Goal: Information Seeking & Learning: Check status

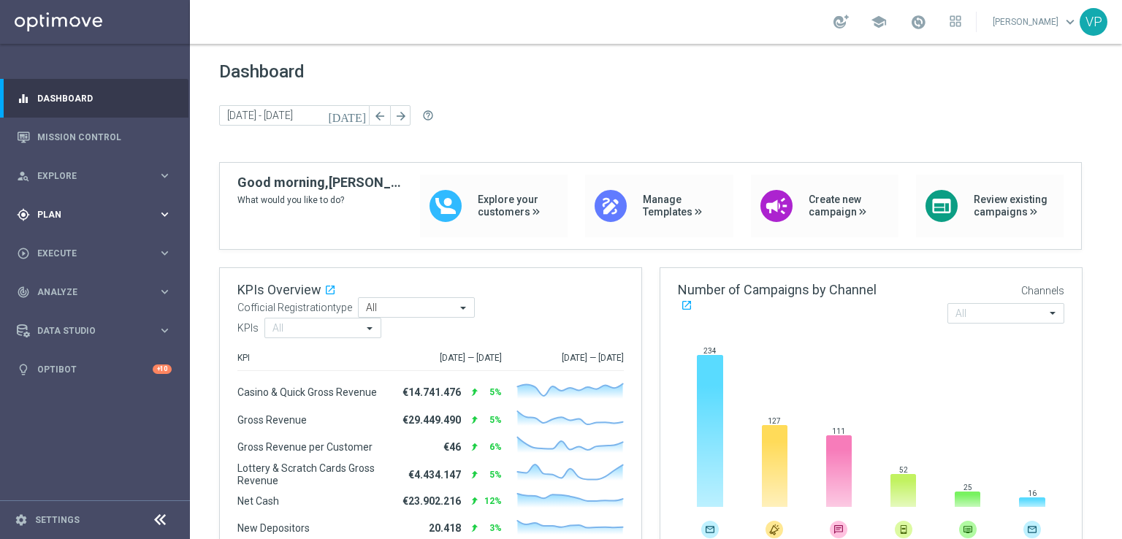
click at [167, 207] on icon "keyboard_arrow_right" at bounding box center [165, 214] width 14 height 14
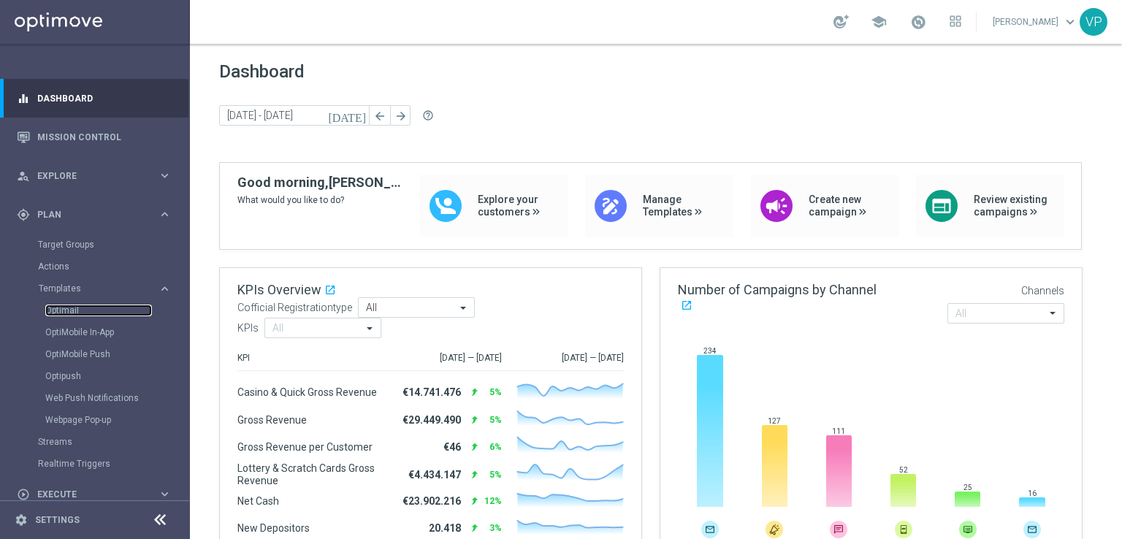
click at [61, 308] on link "Optimail" at bounding box center [98, 311] width 107 height 12
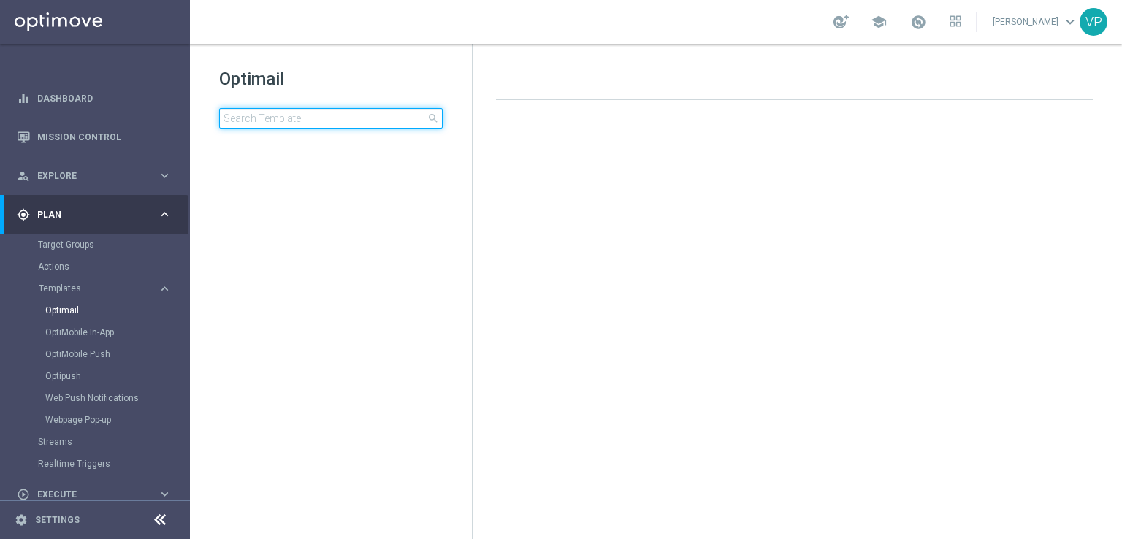
click at [335, 121] on input at bounding box center [331, 118] width 224 height 20
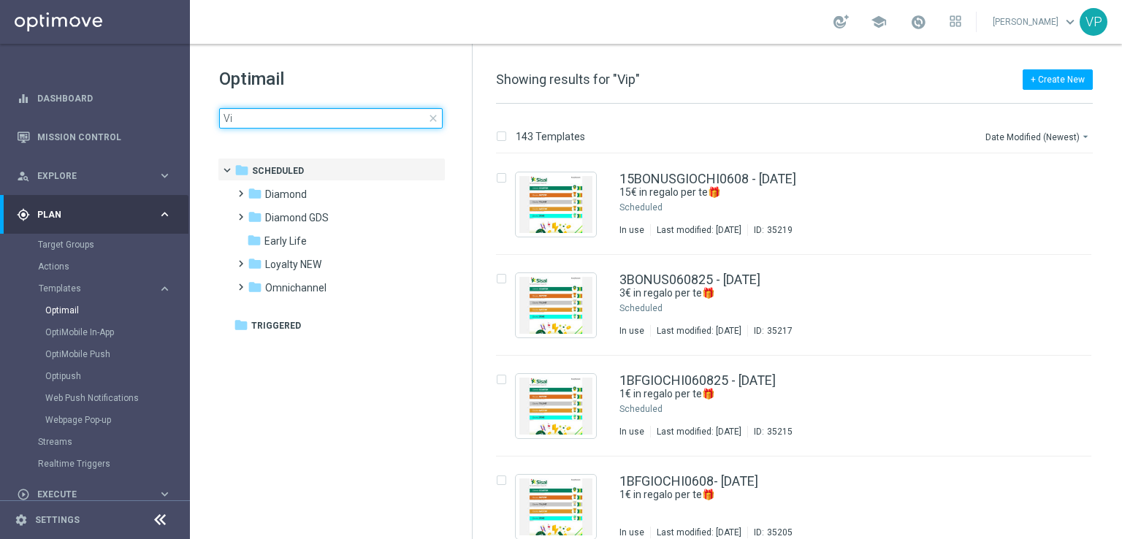
type input "V"
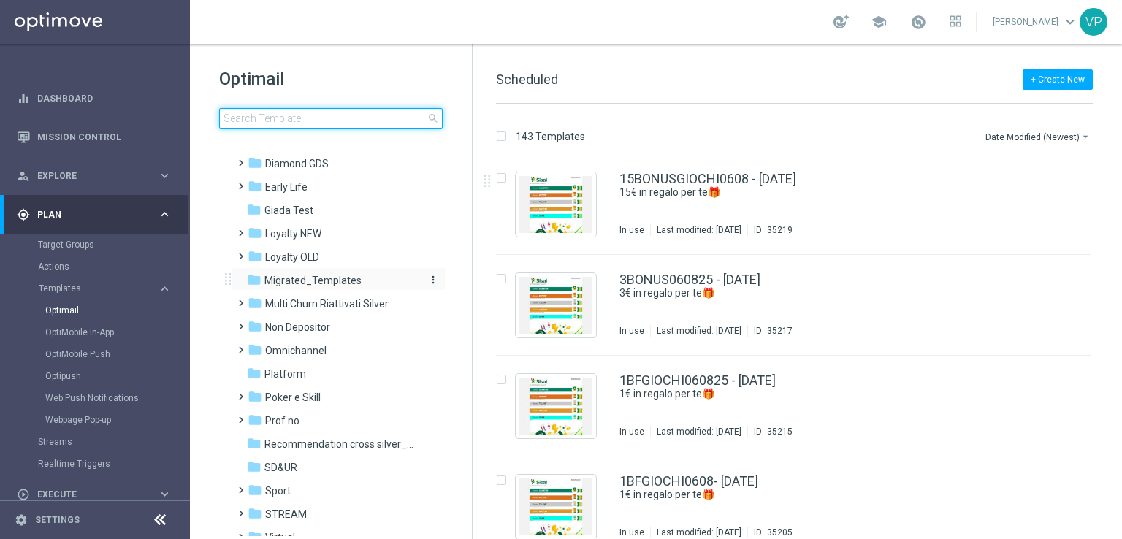
scroll to position [196, 0]
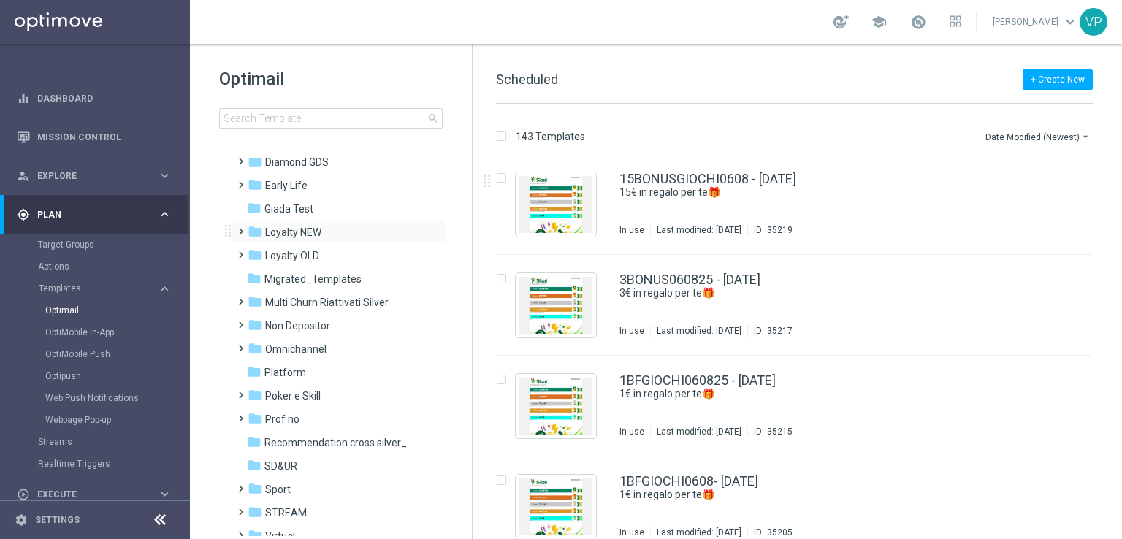
click at [240, 237] on span at bounding box center [242, 231] width 14 height 20
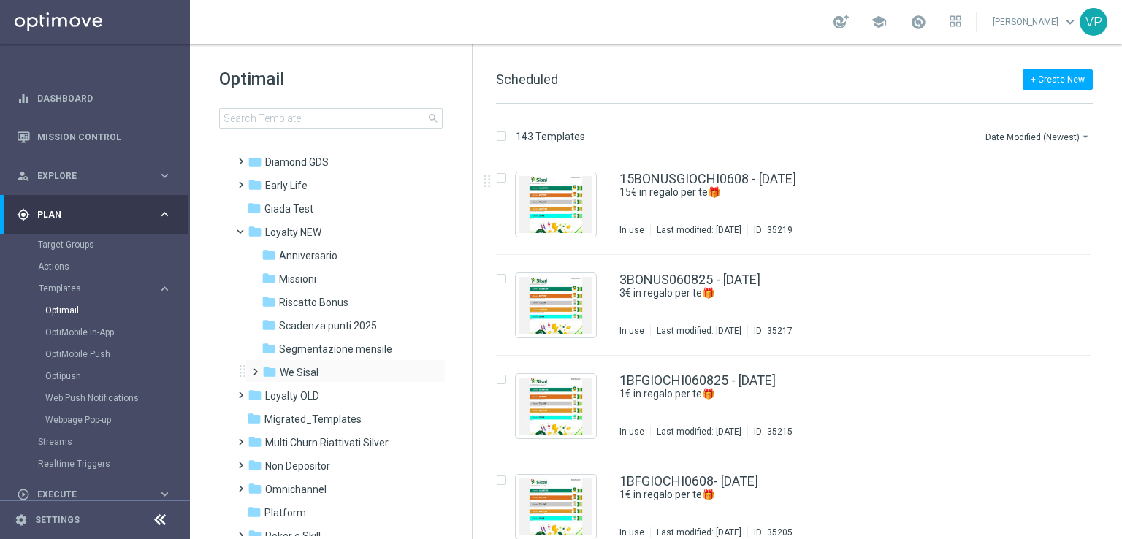
click at [256, 365] on span at bounding box center [252, 365] width 7 height 6
click at [267, 415] on span at bounding box center [267, 412] width 7 height 6
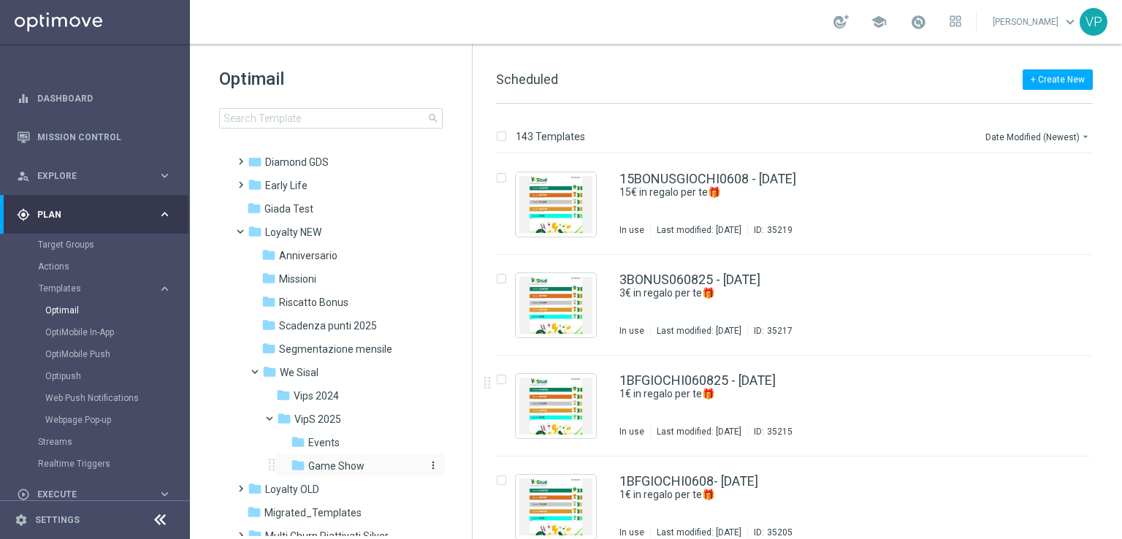
click at [363, 458] on div "folder Game Show" at bounding box center [356, 466] width 131 height 17
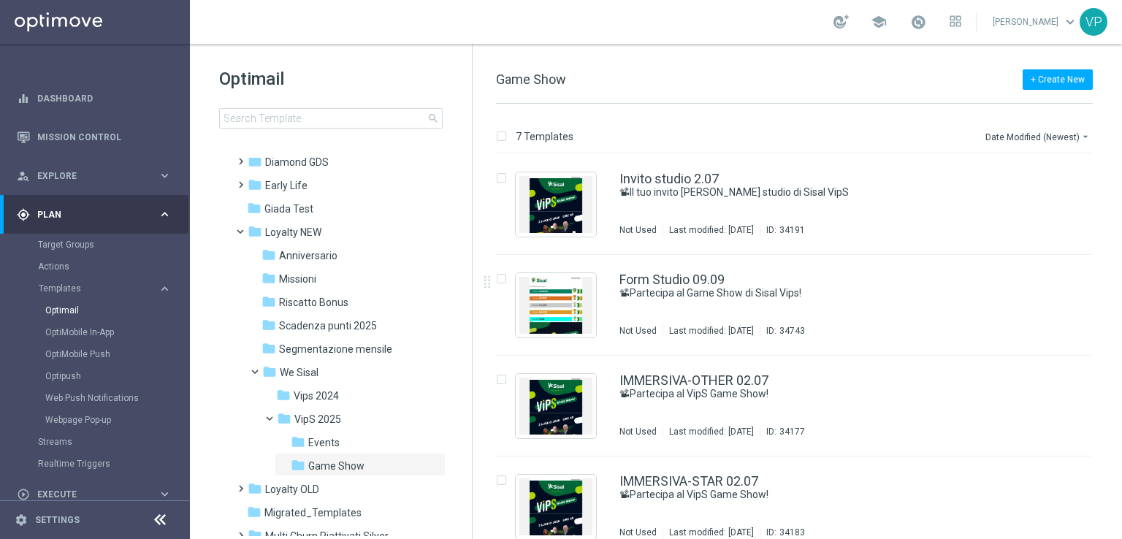
drag, startPoint x: 1119, startPoint y: 232, endPoint x: 1121, endPoint y: 275, distance: 43.9
click at [1121, 275] on div "7 Templates Date Modified (Newest) arrow_drop_down Drag here to set row groups …" at bounding box center [797, 321] width 649 height 435
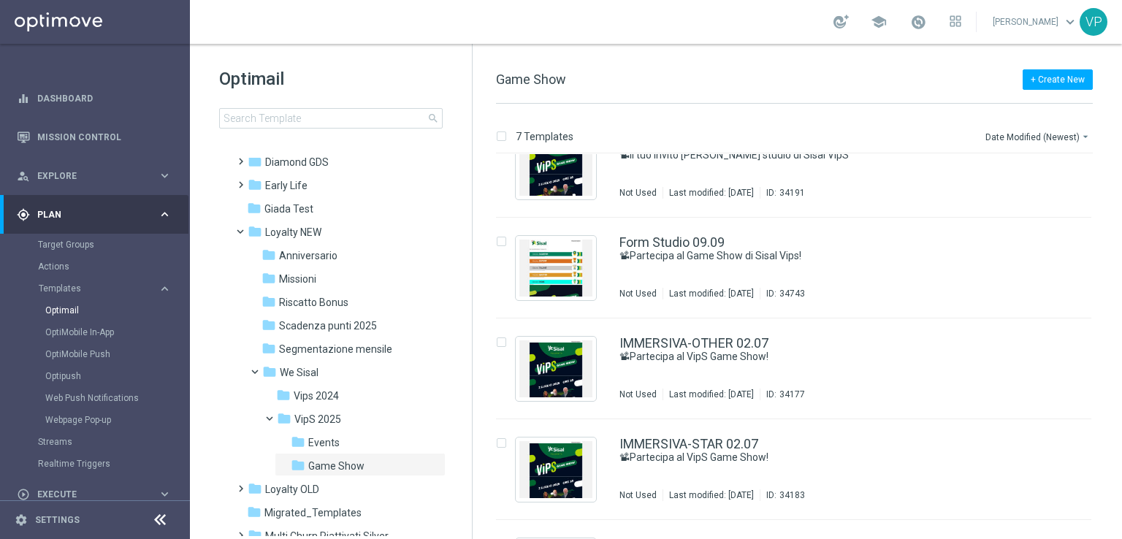
scroll to position [37, 0]
drag, startPoint x: 1119, startPoint y: 286, endPoint x: 1121, endPoint y: 403, distance: 116.2
click at [1121, 403] on div "7 Templates Date Modified (Newest) arrow_drop_down Drag here to set row groups …" at bounding box center [797, 321] width 649 height 435
drag, startPoint x: 1116, startPoint y: 377, endPoint x: 1117, endPoint y: 466, distance: 89.1
click at [1117, 466] on div "insert_drive_file IMMERSIVA-OTHER 02.07 📽Partecipa al VipS Game Show! Not Used …" at bounding box center [800, 346] width 638 height 385
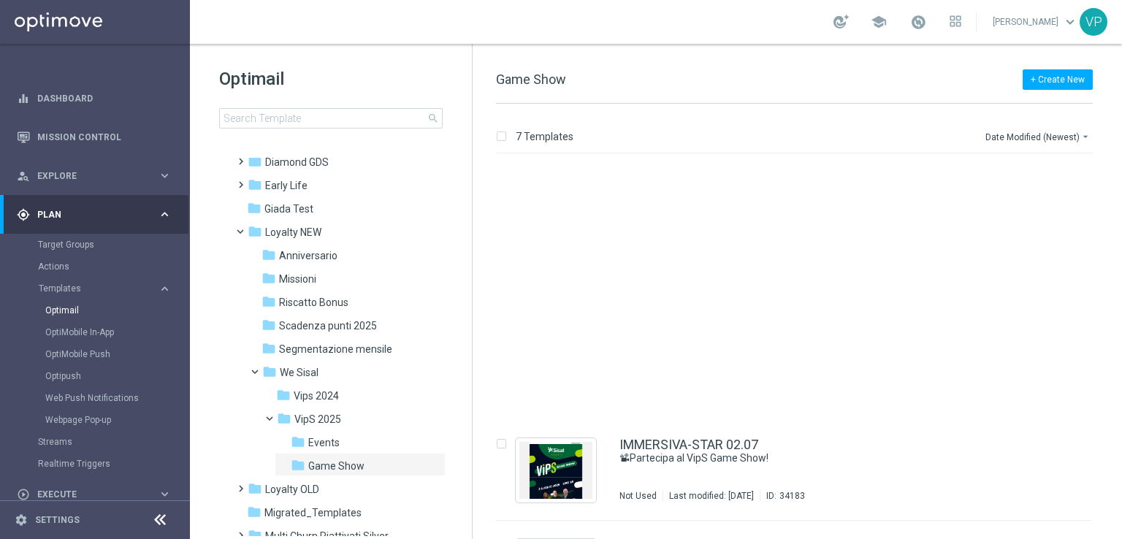
scroll to position [321, 0]
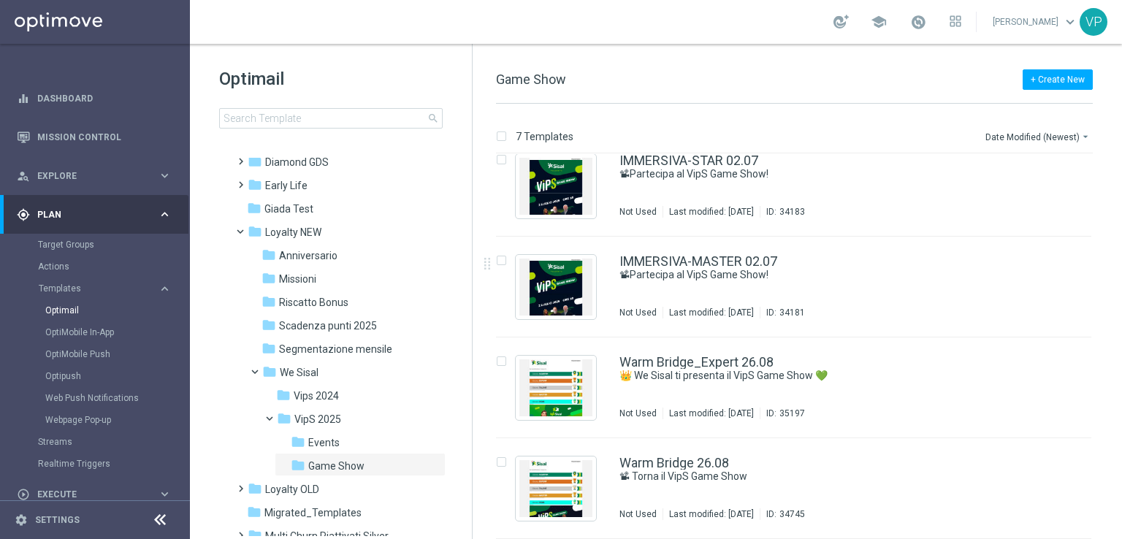
click at [1116, 314] on div "insert_drive_file IMMERSIVA-MASTER 02.07 📽Partecipa al VipS Game Show! Not Used…" at bounding box center [800, 287] width 638 height 101
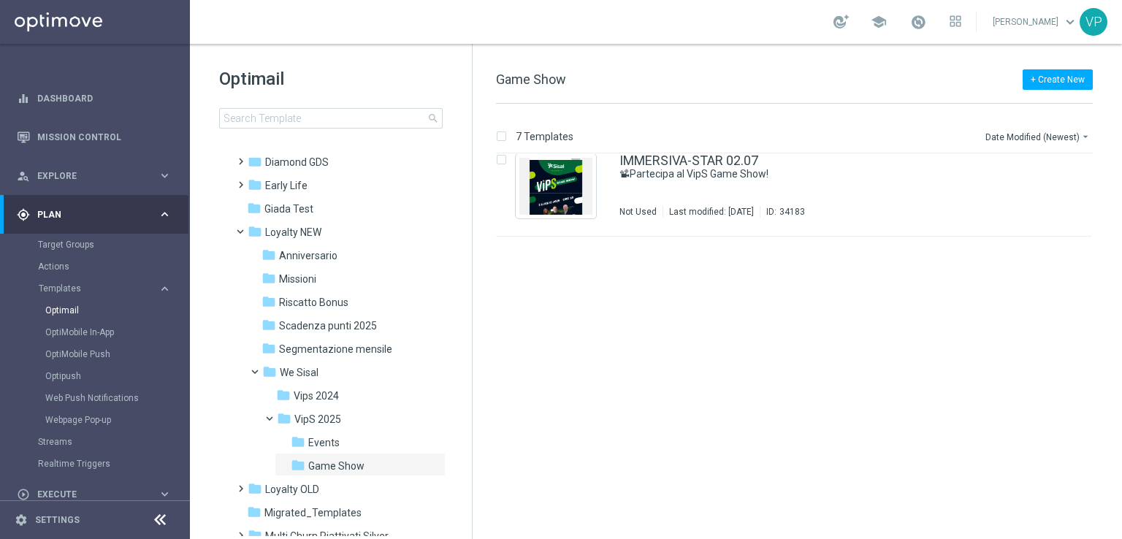
scroll to position [0, 0]
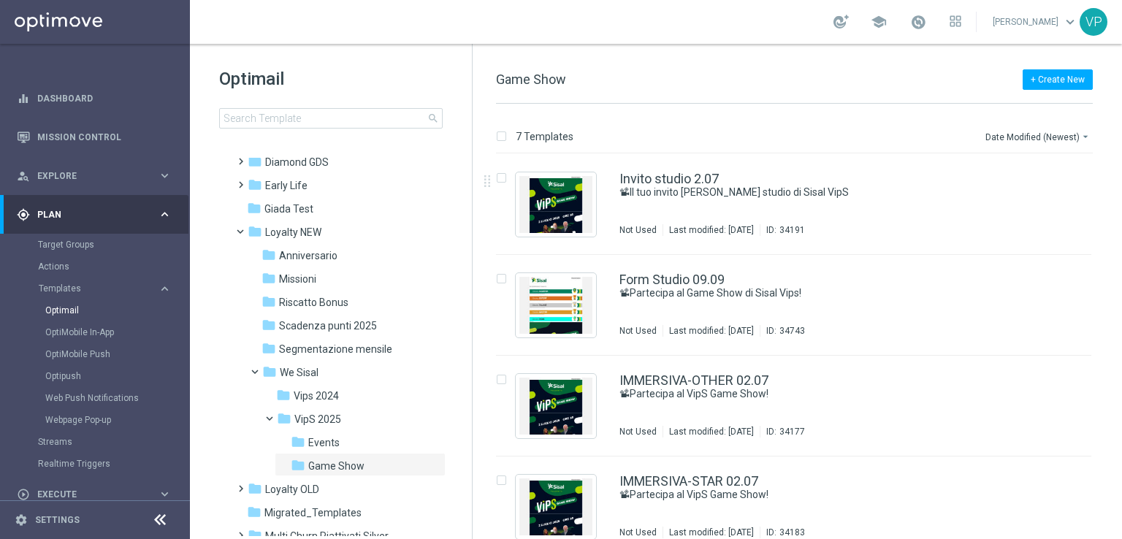
drag, startPoint x: 1115, startPoint y: 186, endPoint x: 1118, endPoint y: 242, distance: 56.4
click at [1118, 242] on div "insert_drive_file IMMERSIVA-STAR 02.07 📽Partecipa al VipS Game Show! Not Used L…" at bounding box center [800, 346] width 638 height 385
drag, startPoint x: 1118, startPoint y: 242, endPoint x: 1116, endPoint y: 386, distance: 143.9
click at [1116, 386] on div "insert_drive_file IMMERSIVA-STAR 02.07 📽Partecipa al VipS Game Show! Not Used L…" at bounding box center [800, 346] width 638 height 385
click at [760, 131] on div "7 Templates Date Modified (Newest) arrow_drop_down" at bounding box center [794, 140] width 597 height 26
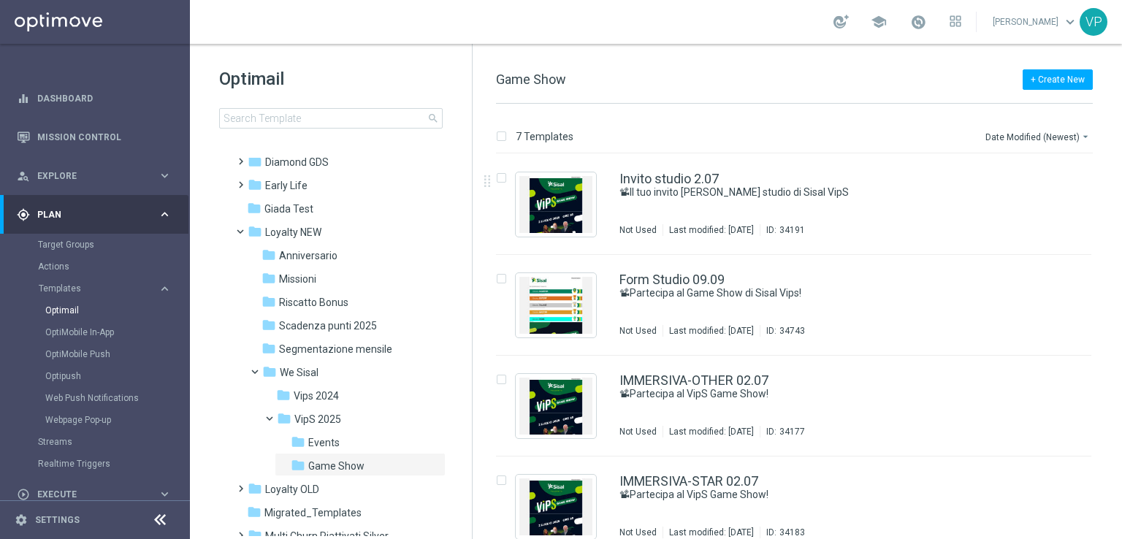
drag, startPoint x: 1095, startPoint y: 7, endPoint x: 682, endPoint y: 79, distance: 419.8
click at [682, 79] on div "+ Create New Game Show" at bounding box center [794, 87] width 597 height 33
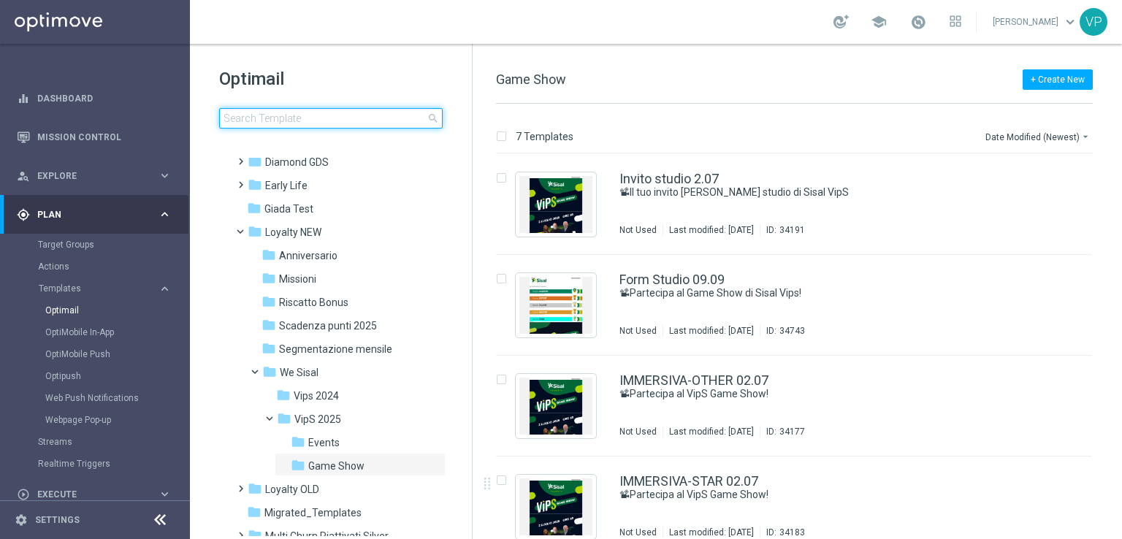
click at [362, 121] on input at bounding box center [331, 118] width 224 height 20
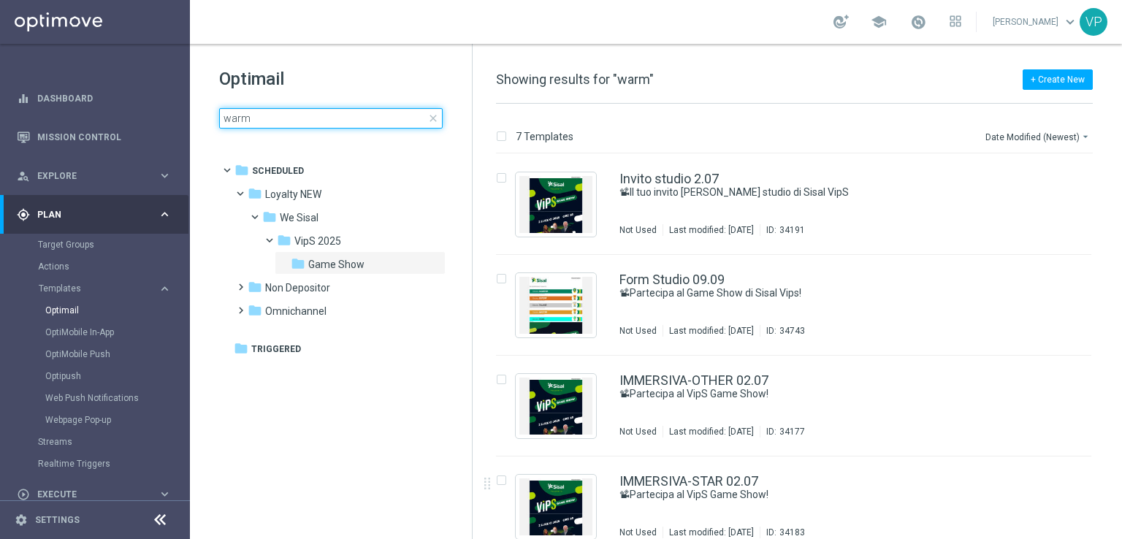
type input "warm"
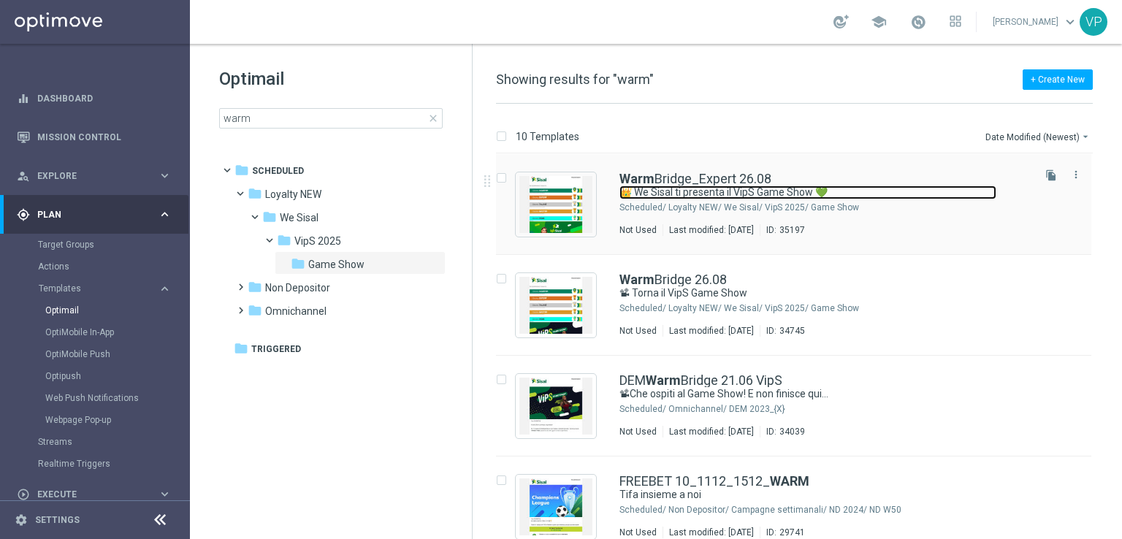
click at [919, 198] on link "👑 We Sisal ti presenta il VipS Game Show 💚" at bounding box center [807, 193] width 377 height 14
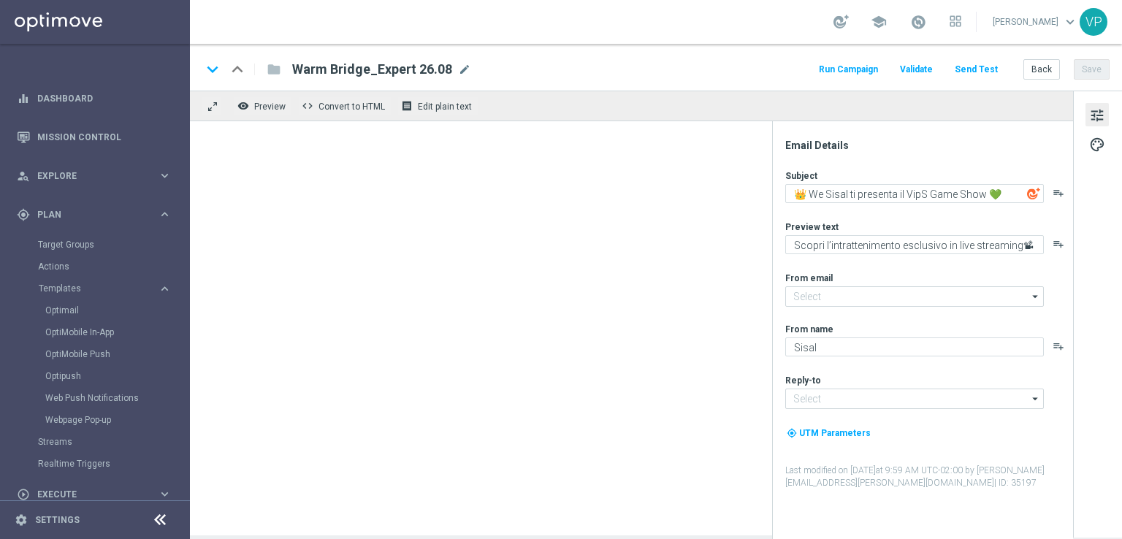
type input "[EMAIL_ADDRESS][DOMAIN_NAME]"
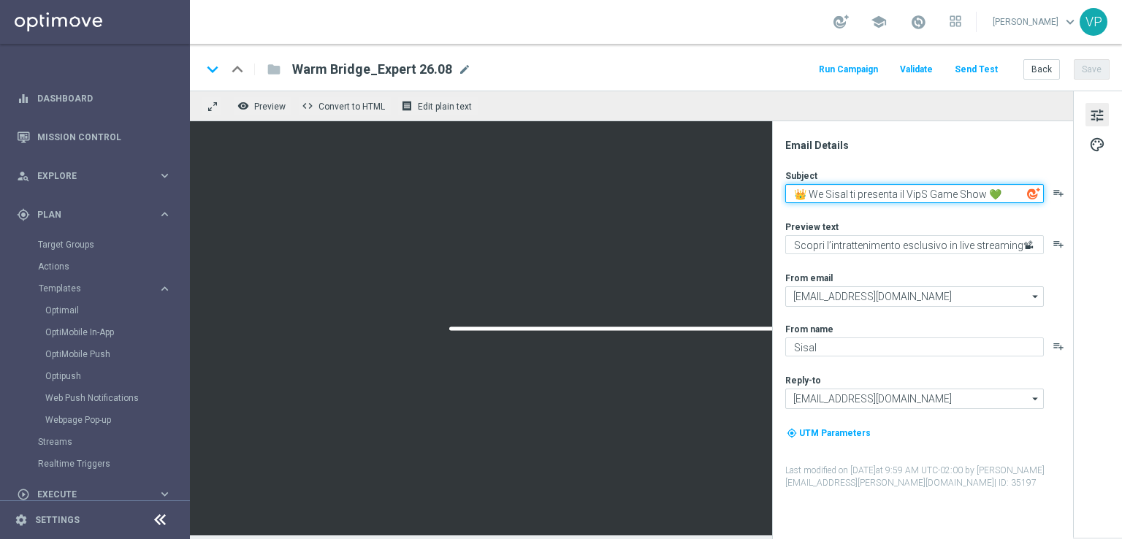
click at [856, 193] on textarea "👑 We Sisal ti presenta il VipS Game Show 💚" at bounding box center [914, 193] width 259 height 19
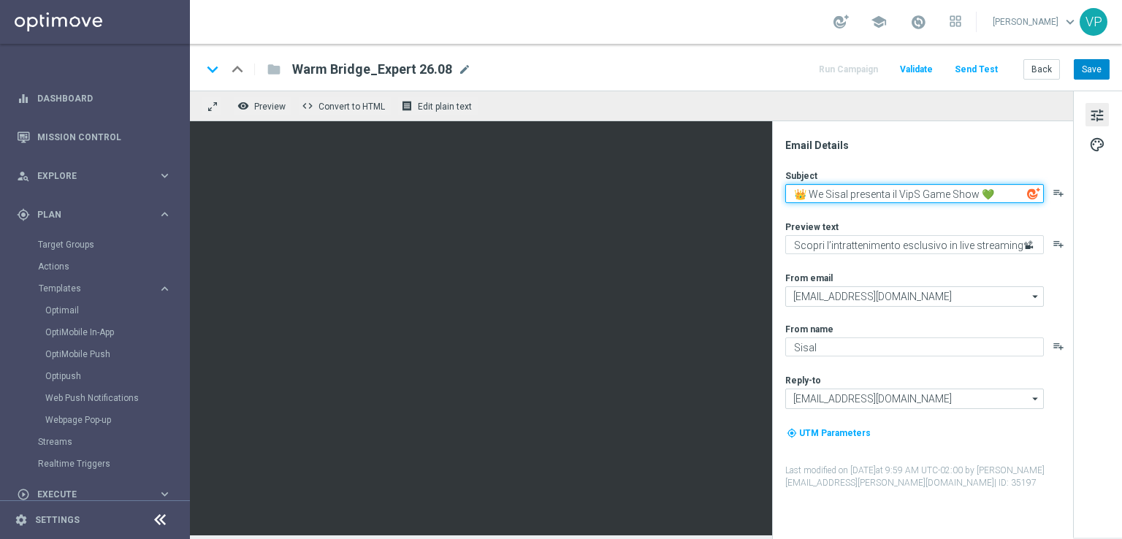
type textarea "👑 We Sisal presenta il VipS Game Show 💚"
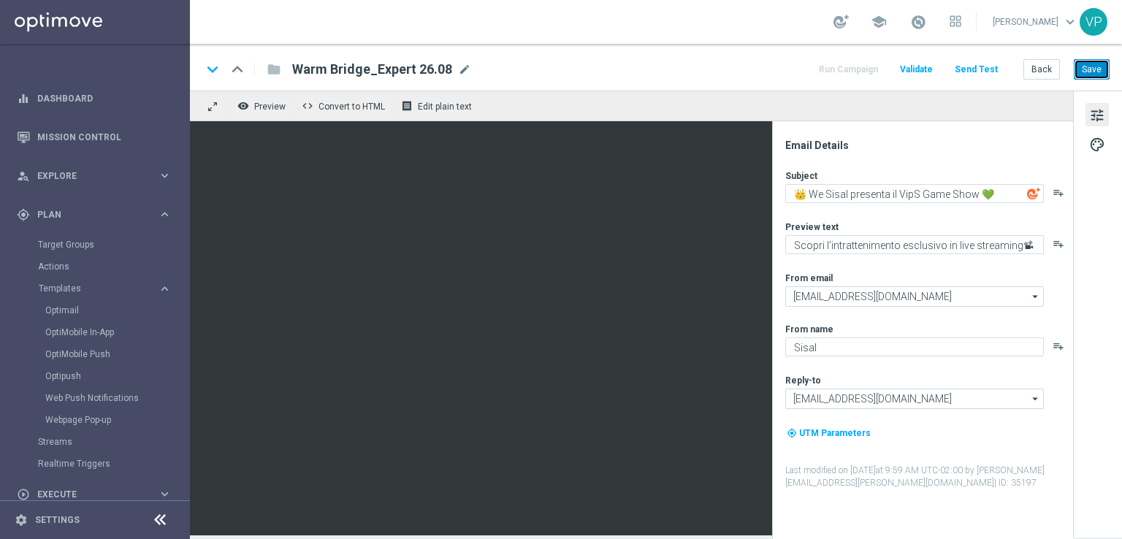
click at [1094, 65] on button "Save" at bounding box center [1092, 69] width 36 height 20
click at [225, 28] on div "school Valentina Pilato keyboard_arrow_down VP" at bounding box center [656, 22] width 932 height 44
click at [1045, 67] on button "Back" at bounding box center [1041, 69] width 37 height 20
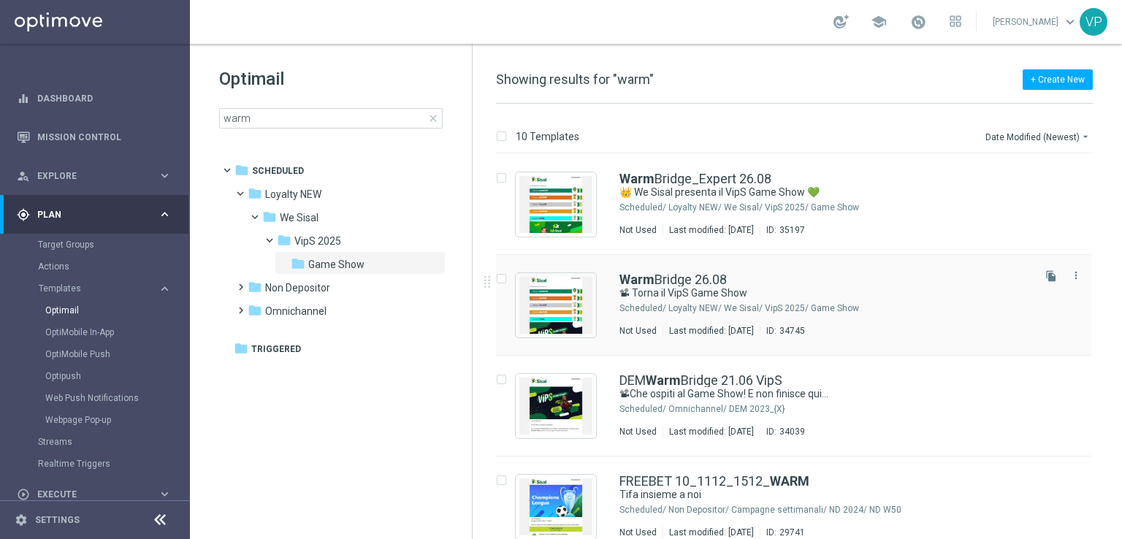
click at [813, 280] on div "Warm Bridge 26.08" at bounding box center [824, 279] width 411 height 13
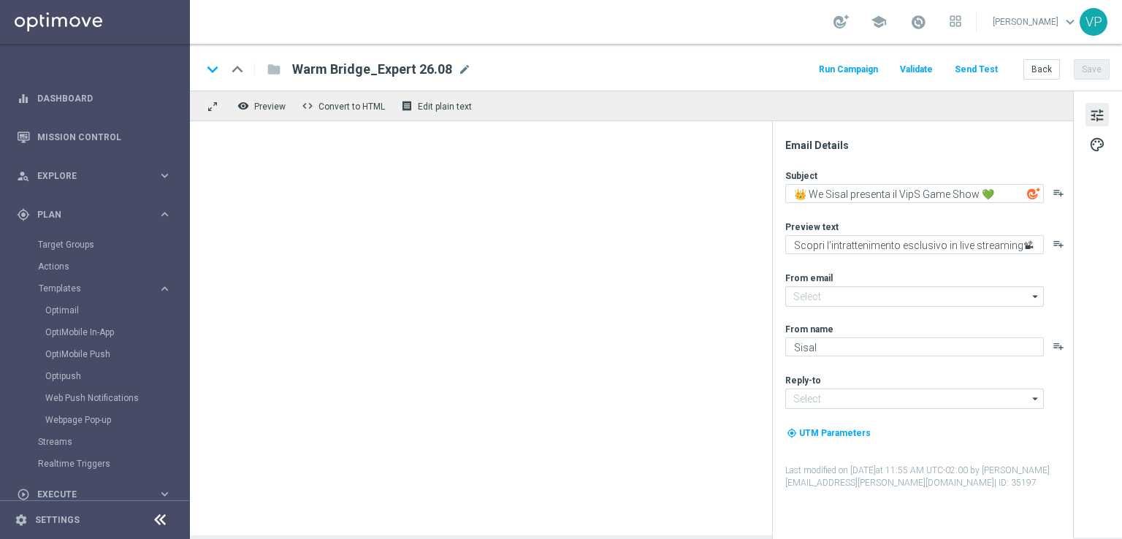
type textarea "📽 Torna il VipS Game Show"
type textarea "We Sisal ti premia con l’intrattenimento da VipS"
type input "[EMAIL_ADDRESS][DOMAIN_NAME]"
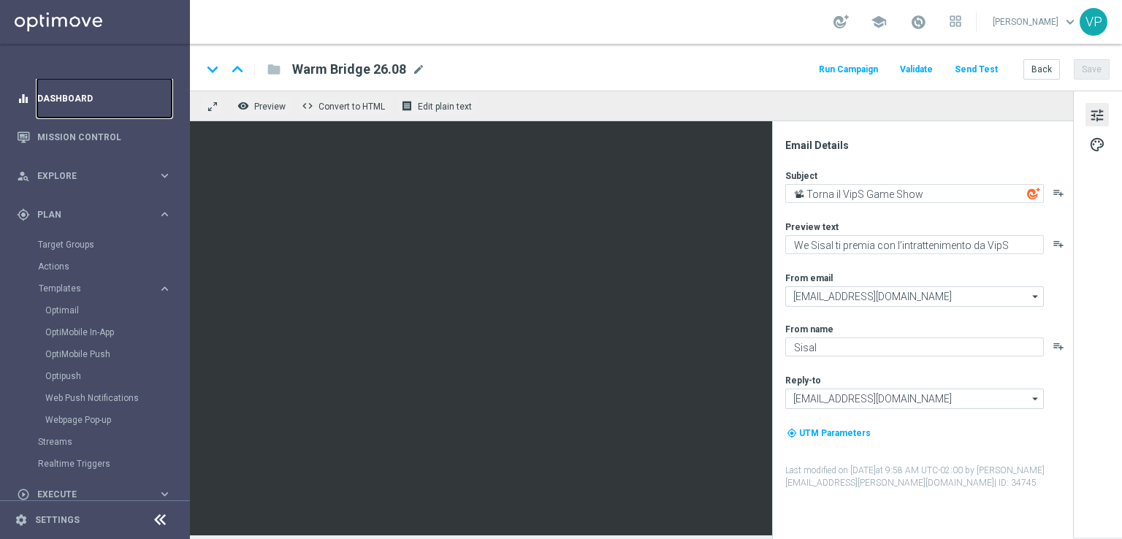
click at [64, 91] on link "Dashboard" at bounding box center [104, 98] width 134 height 39
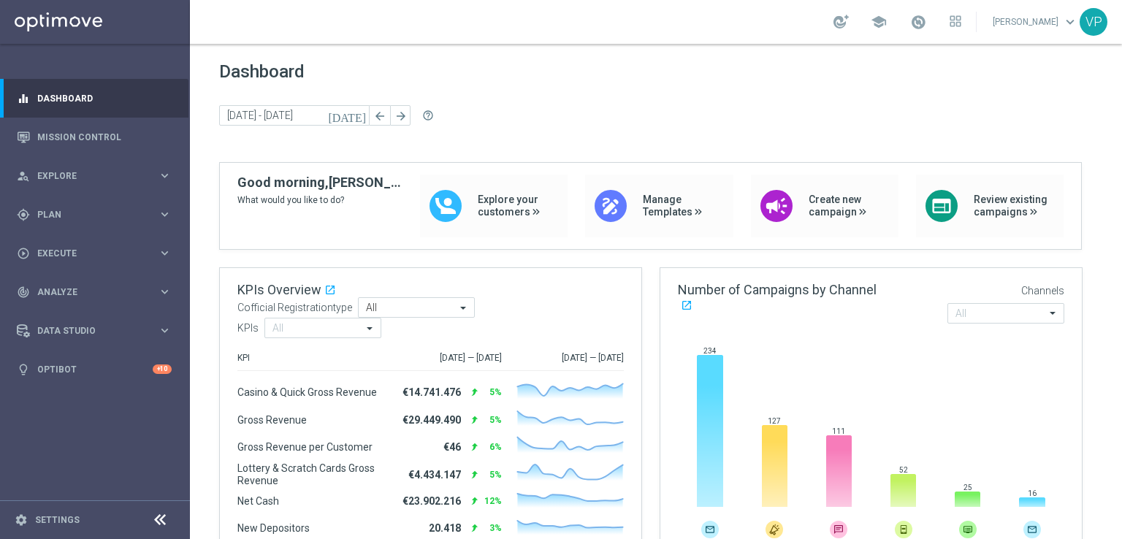
drag, startPoint x: 239, startPoint y: 86, endPoint x: 248, endPoint y: 86, distance: 8.8
click at [239, 86] on div "Dashboard today 02 Jun 2025 - 08 Jun 2025 arrow_back arrow_forward help_outline" at bounding box center [656, 111] width 874 height 101
click at [357, 114] on icon "[DATE]" at bounding box center [347, 115] width 39 height 13
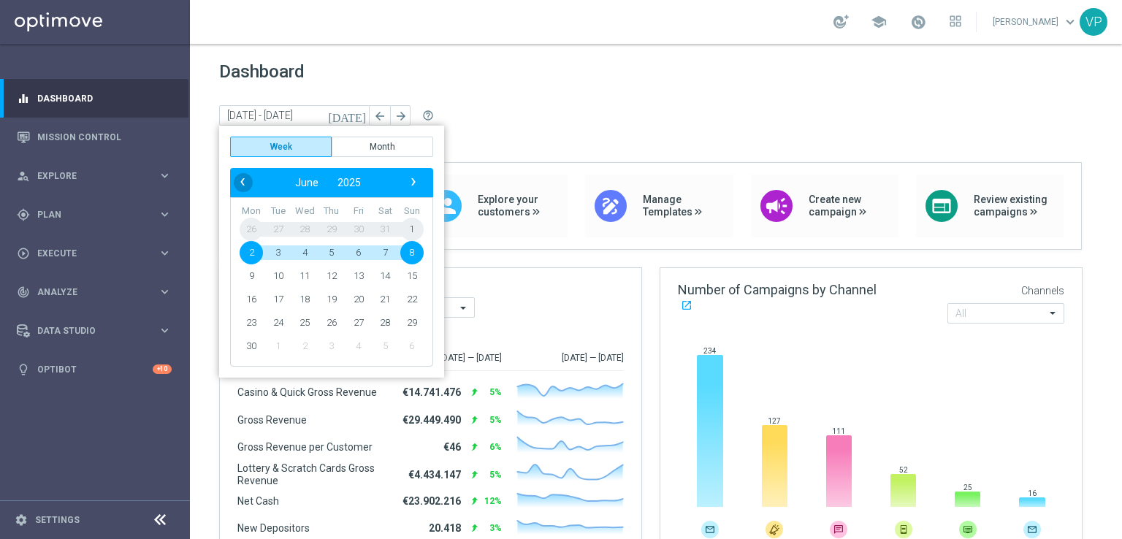
click at [246, 182] on span "‹" at bounding box center [242, 181] width 19 height 19
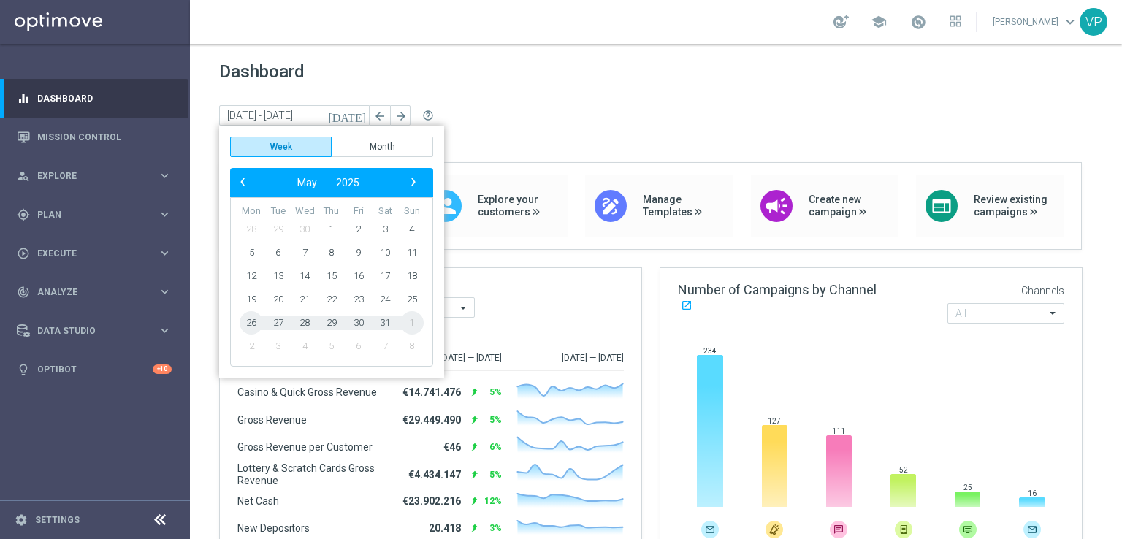
click at [246, 182] on span "‹" at bounding box center [242, 181] width 19 height 19
click at [413, 187] on span "›" at bounding box center [413, 181] width 19 height 19
click at [415, 180] on span "›" at bounding box center [413, 181] width 19 height 19
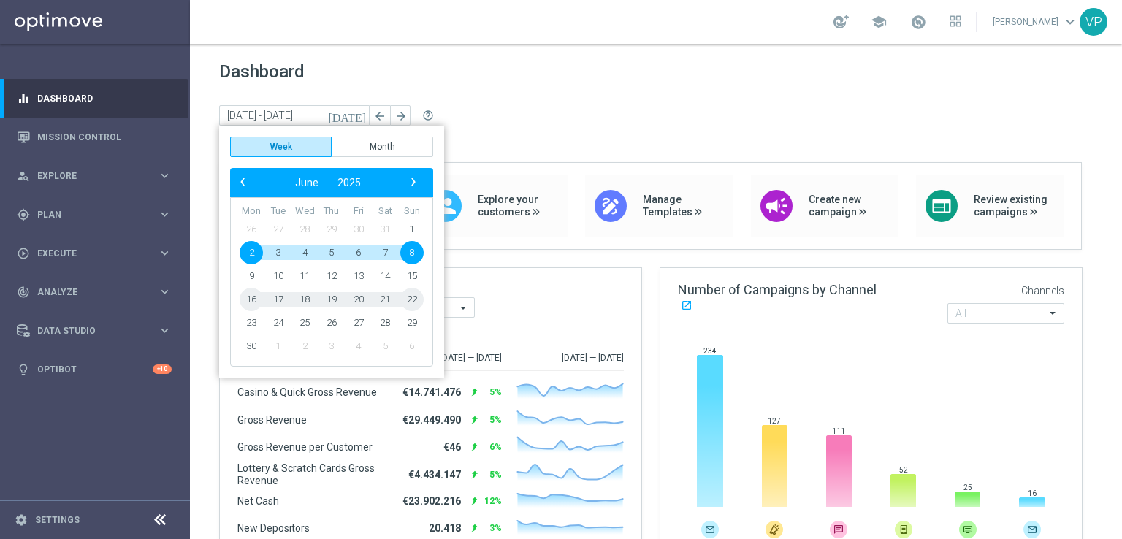
click at [386, 293] on span "21" at bounding box center [384, 299] width 23 height 23
type input "[DATE] - [DATE]"
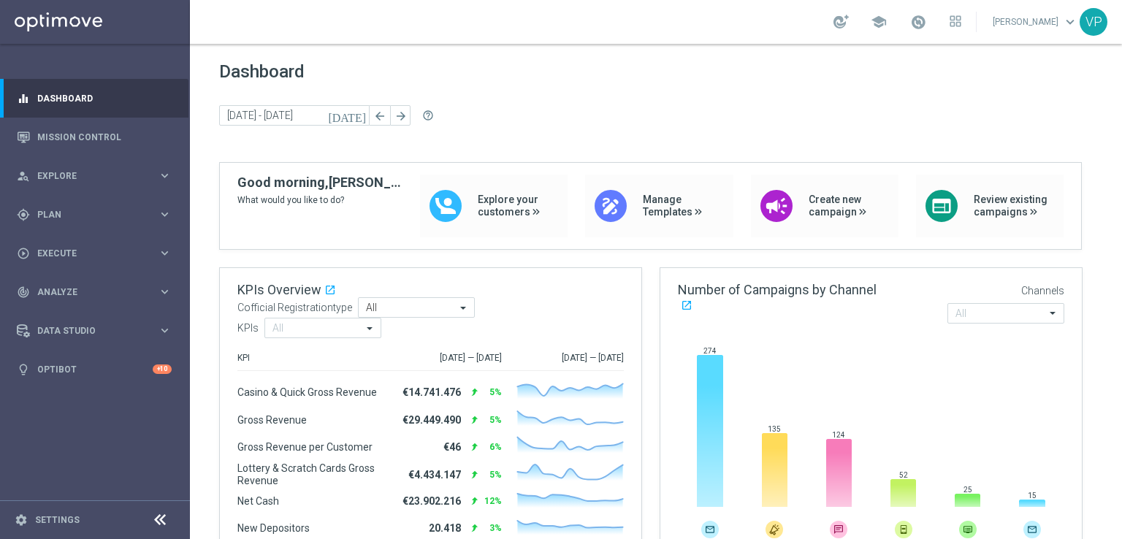
click at [365, 113] on icon "[DATE]" at bounding box center [347, 115] width 39 height 13
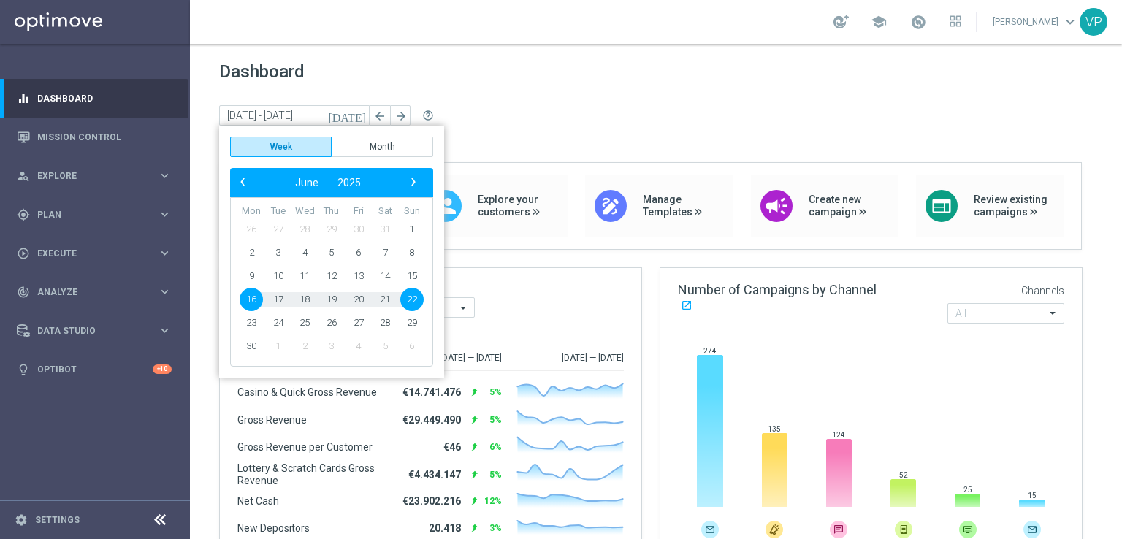
click at [386, 293] on span "21" at bounding box center [384, 299] width 23 height 23
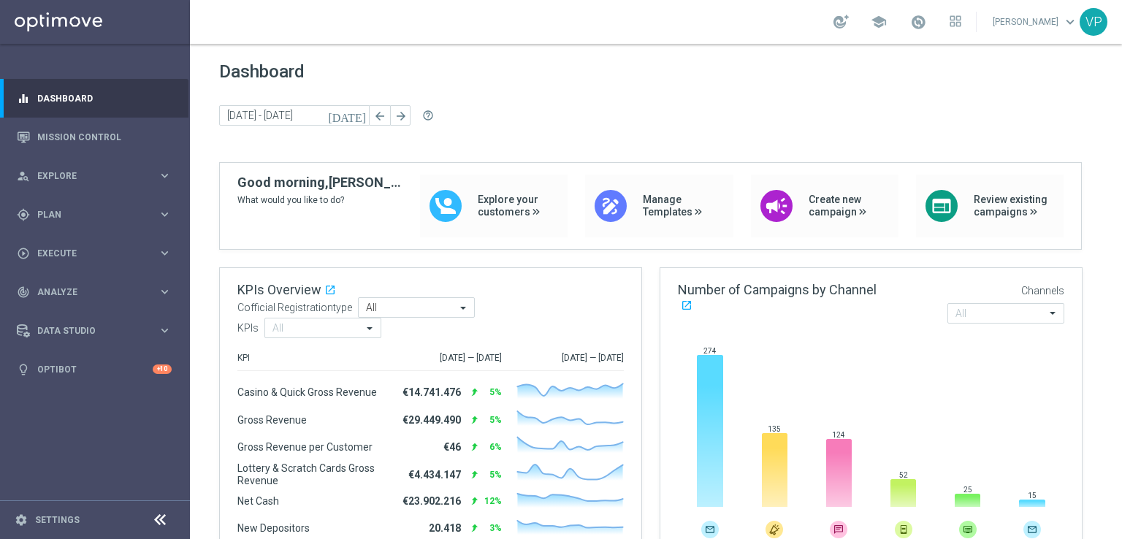
click at [357, 118] on icon "[DATE]" at bounding box center [347, 115] width 39 height 13
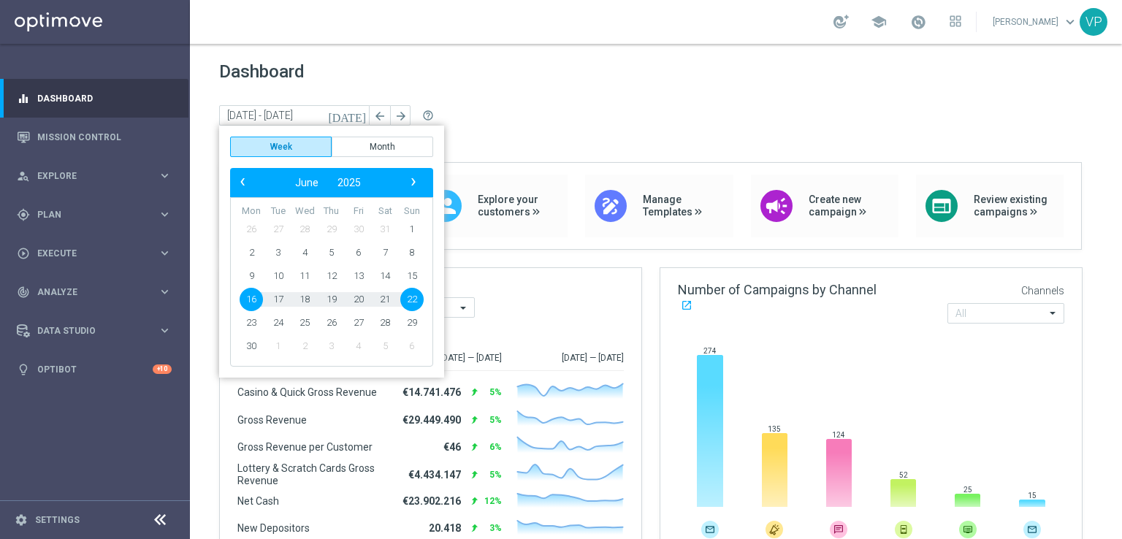
drag, startPoint x: 251, startPoint y: 298, endPoint x: 383, endPoint y: 293, distance: 132.3
click at [383, 293] on tr "16 17 18 19 20 21 22" at bounding box center [331, 299] width 187 height 23
click at [383, 293] on span "21" at bounding box center [384, 299] width 23 height 23
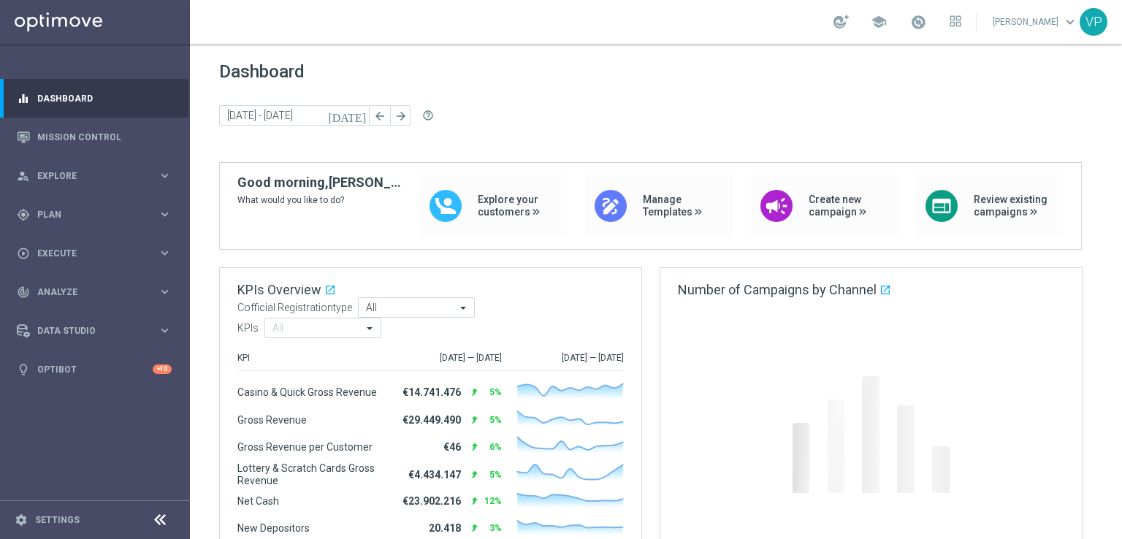
click at [383, 293] on div "KPIs Overview open_in_new .cls-1 { fill: #d1d8dc; } Cofficial Registrationtype …" at bounding box center [431, 310] width 422 height 84
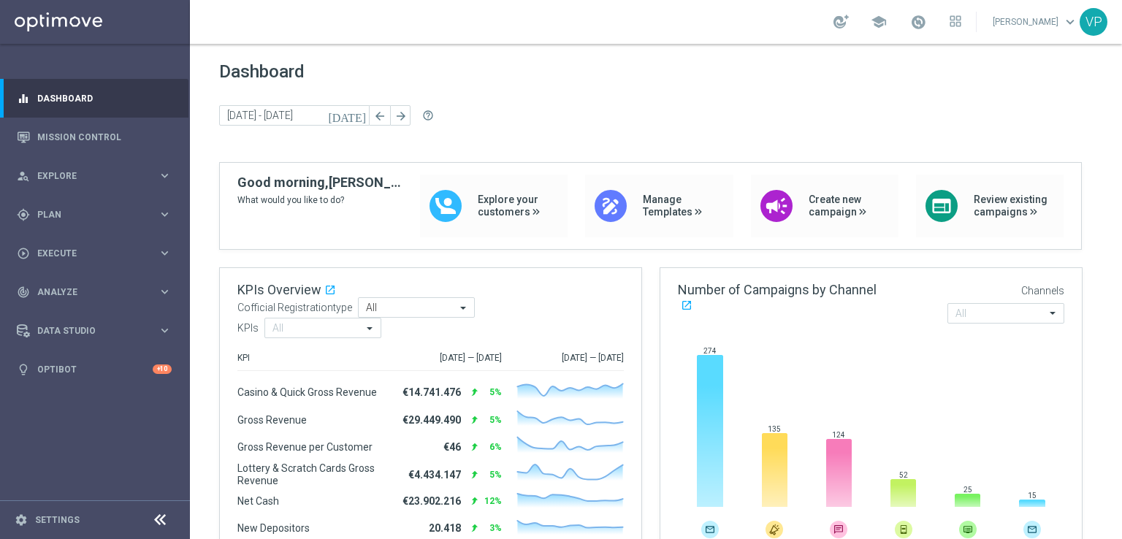
click at [357, 115] on icon "[DATE]" at bounding box center [347, 115] width 39 height 13
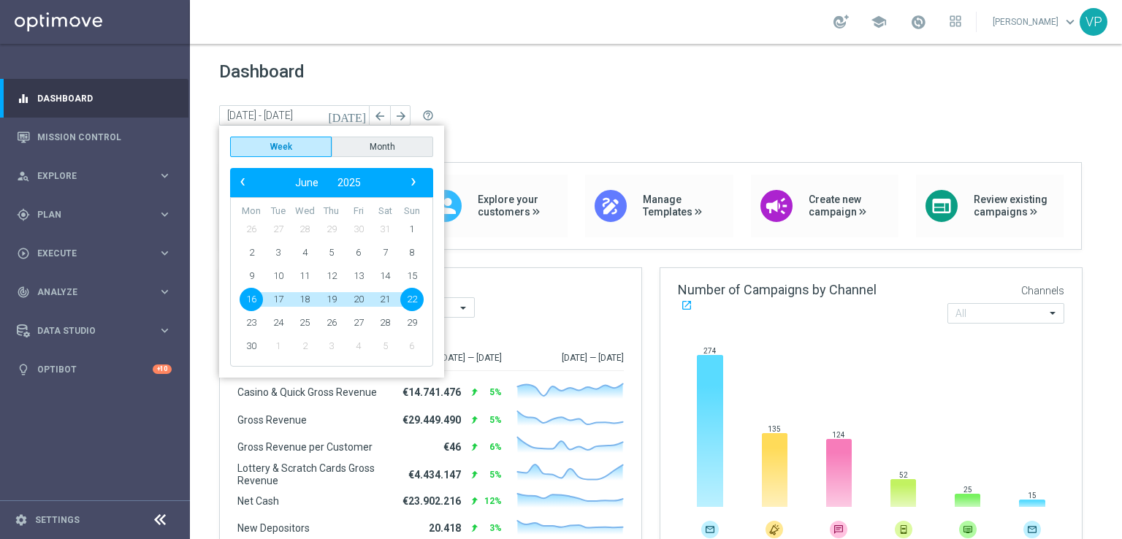
click at [362, 142] on button "Month" at bounding box center [383, 147] width 102 height 20
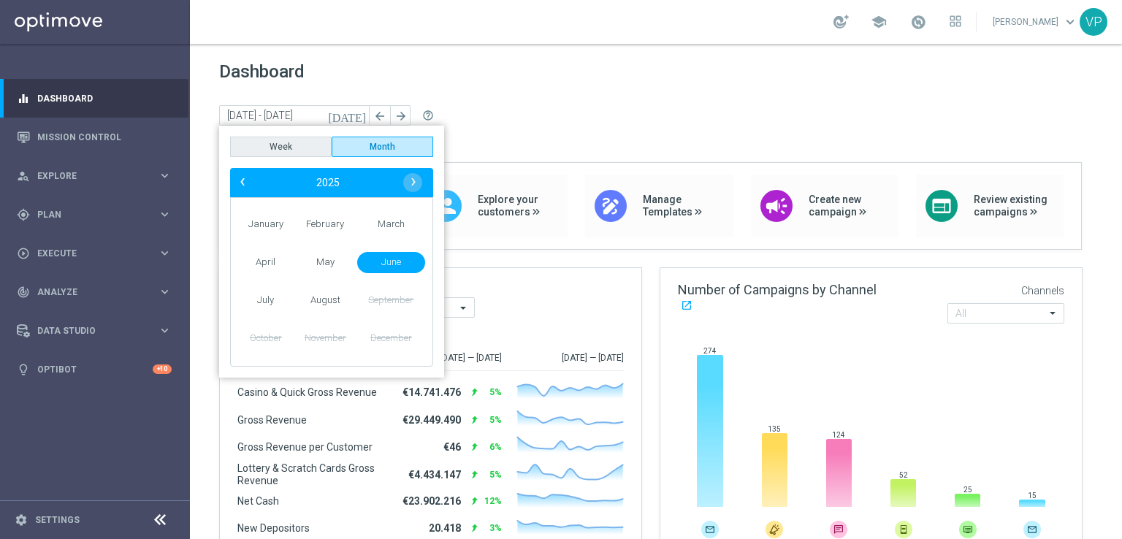
click at [291, 150] on button "Week" at bounding box center [281, 147] width 102 height 20
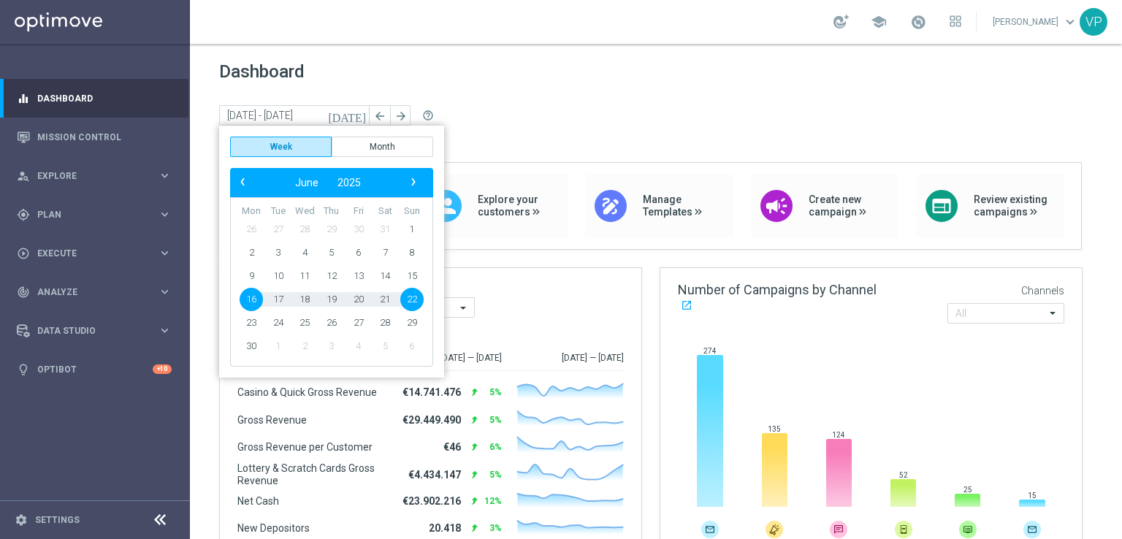
click at [390, 302] on span "21" at bounding box center [384, 299] width 23 height 23
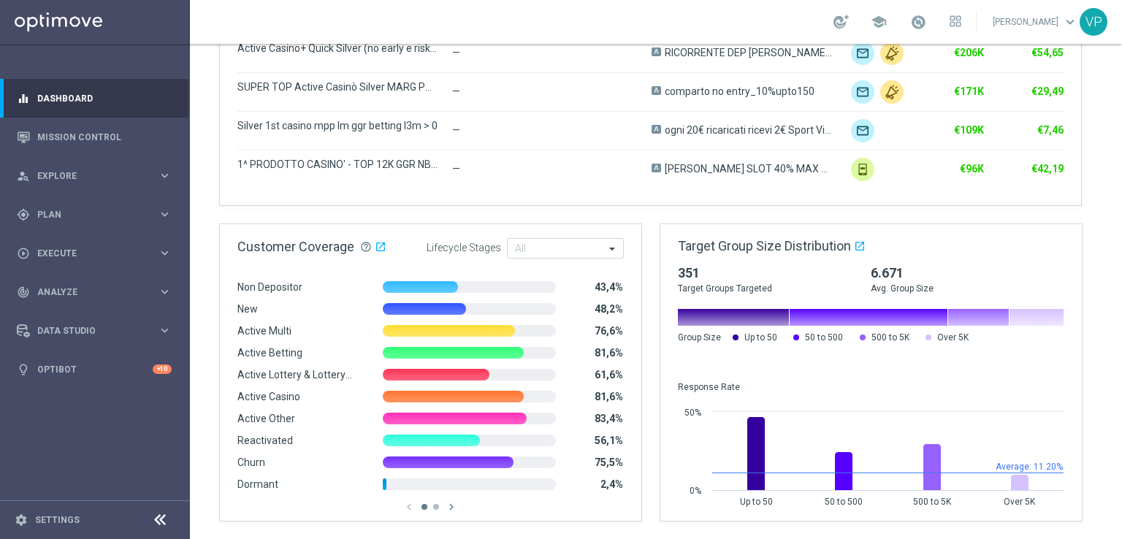
scroll to position [41, 0]
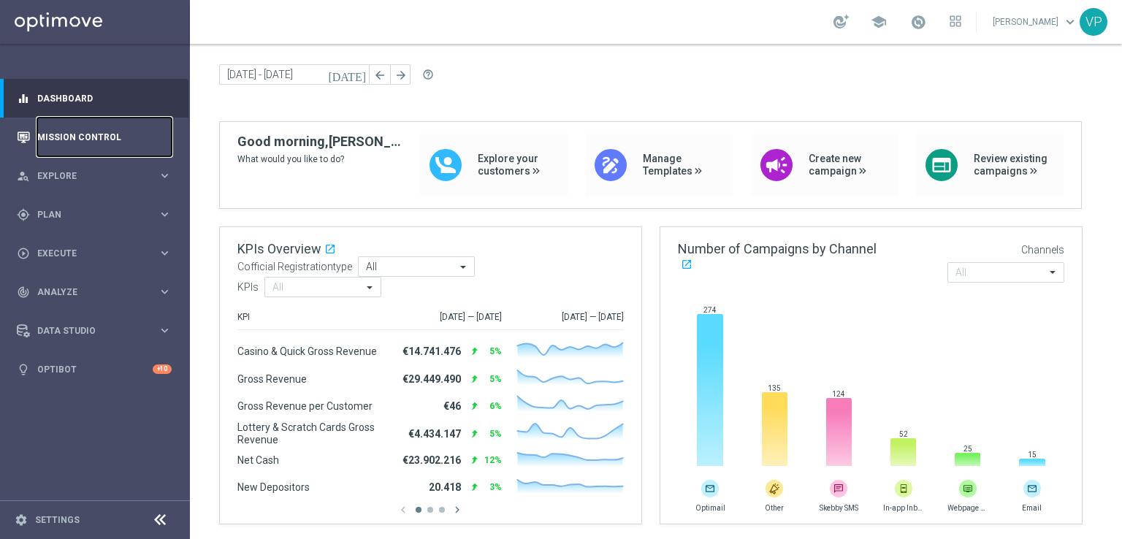
click at [85, 146] on link "Mission Control" at bounding box center [104, 137] width 134 height 39
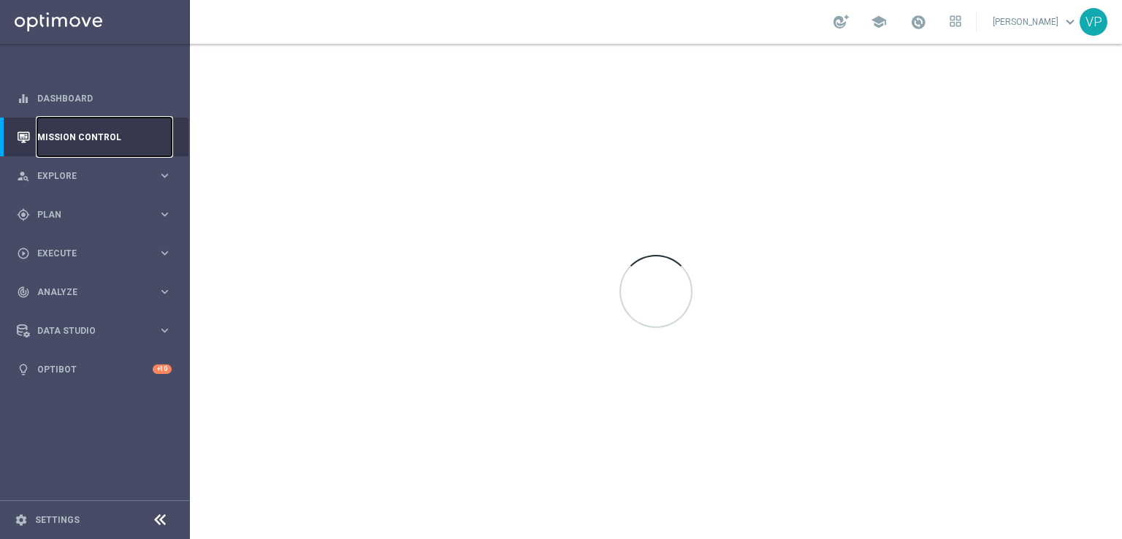
scroll to position [0, 0]
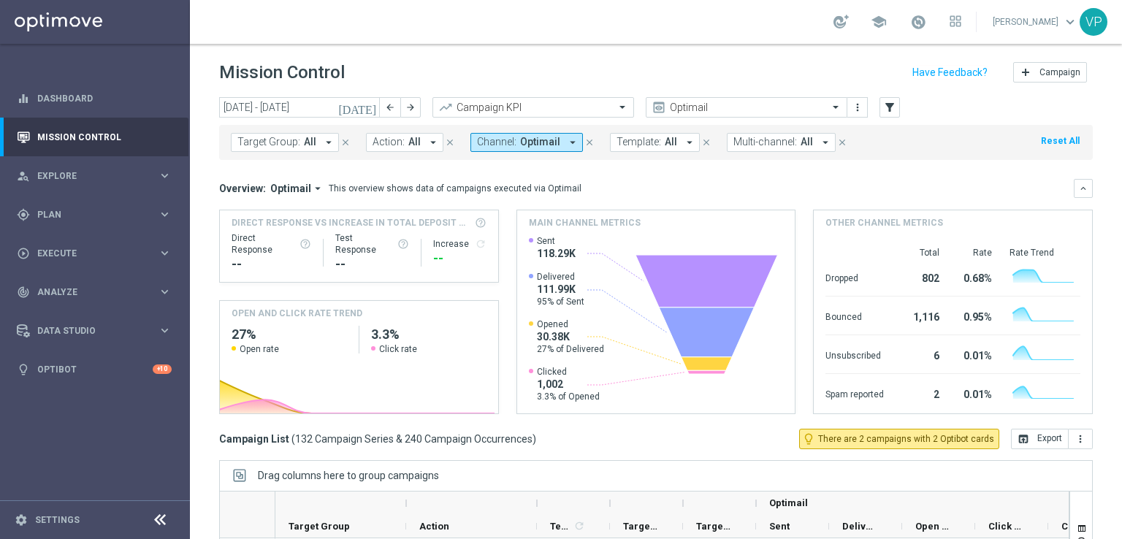
click at [371, 102] on icon "[DATE]" at bounding box center [357, 107] width 39 height 13
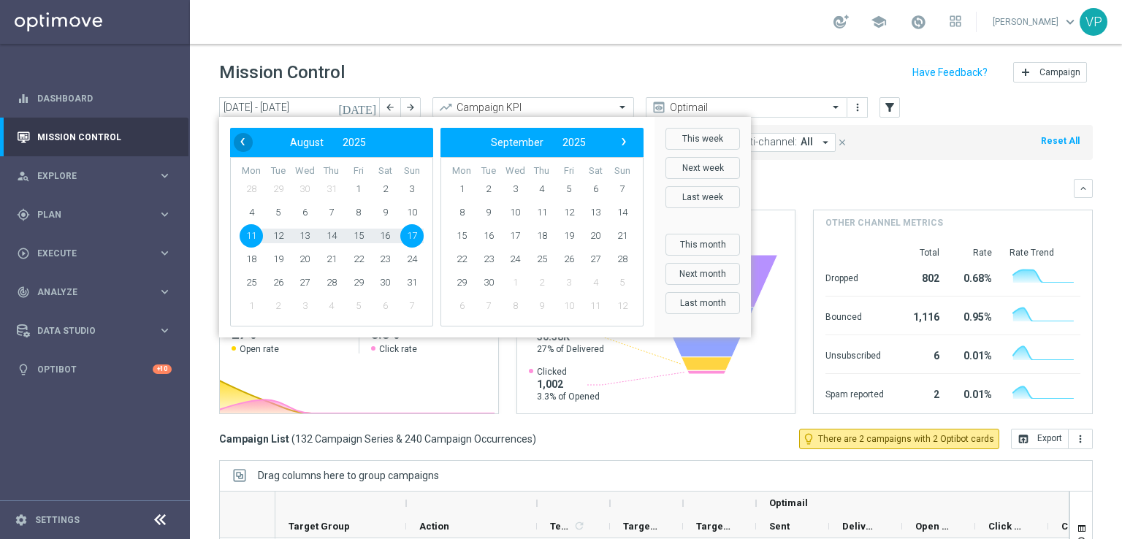
click at [238, 137] on span "‹" at bounding box center [242, 141] width 19 height 19
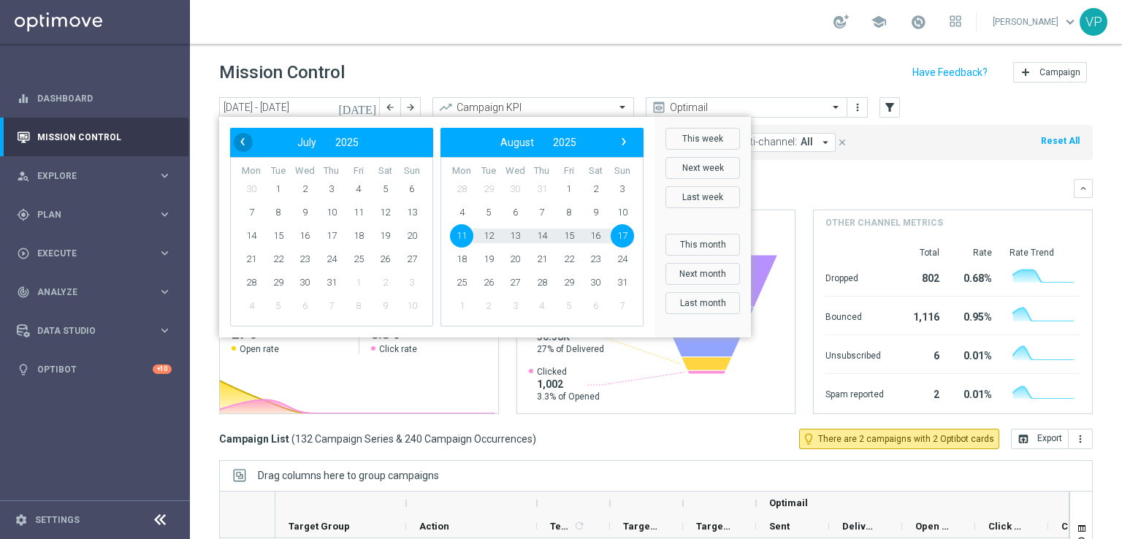
click at [240, 137] on span "‹" at bounding box center [242, 141] width 19 height 19
click at [378, 259] on span "21" at bounding box center [384, 259] width 23 height 23
click at [381, 255] on span "21" at bounding box center [384, 259] width 23 height 23
type input "[DATE] - [DATE]"
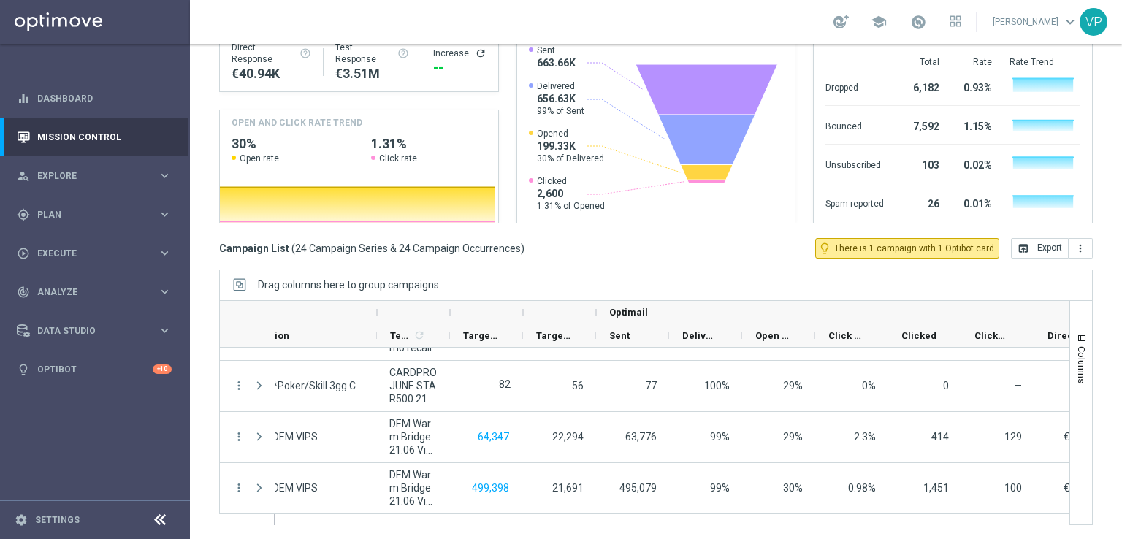
scroll to position [0, 202]
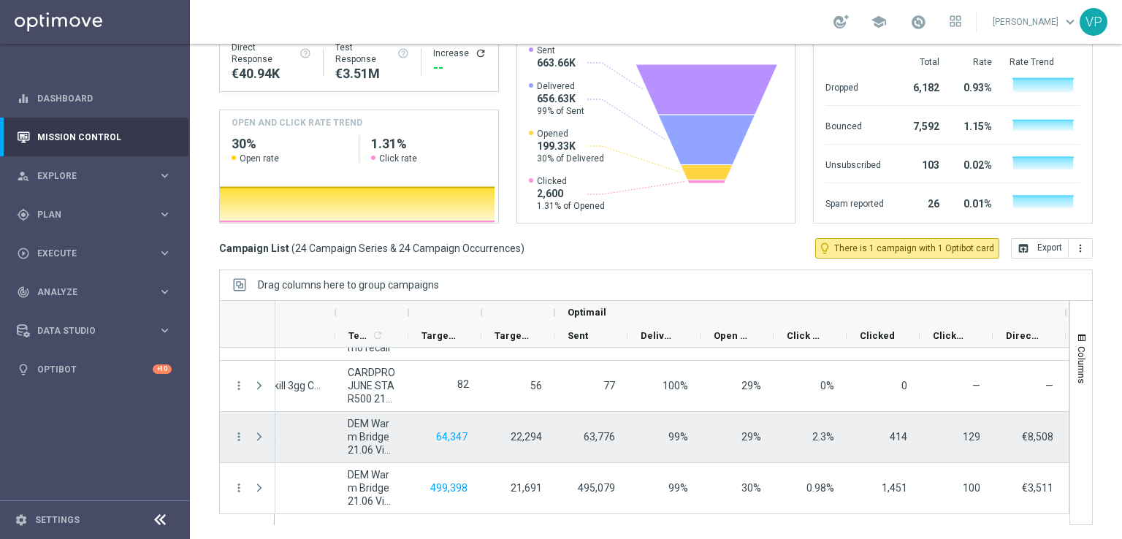
click at [890, 431] on span "414" at bounding box center [899, 437] width 18 height 12
click at [254, 439] on span at bounding box center [259, 437] width 13 height 12
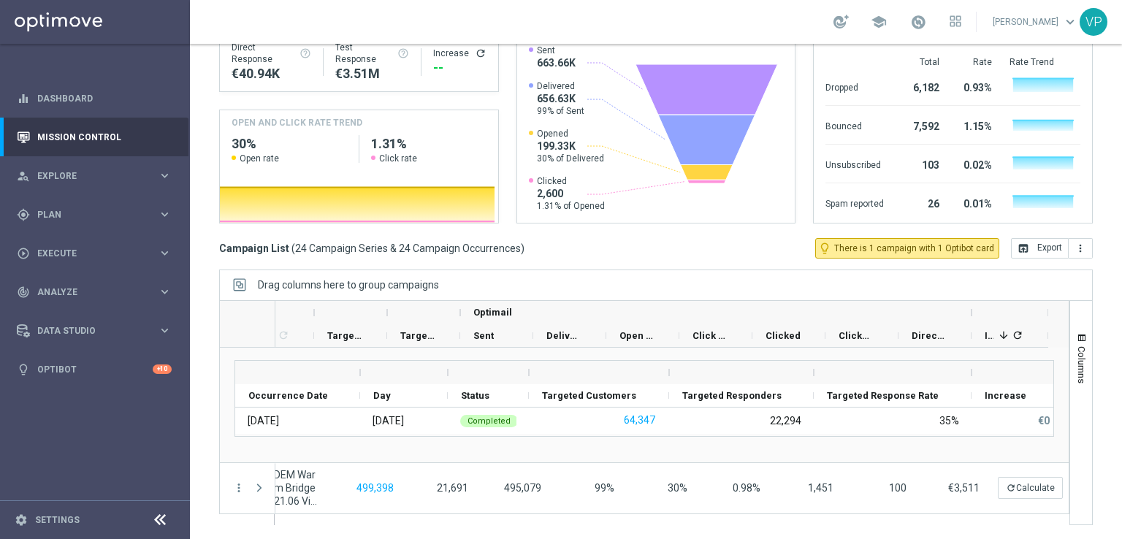
scroll to position [0, 295]
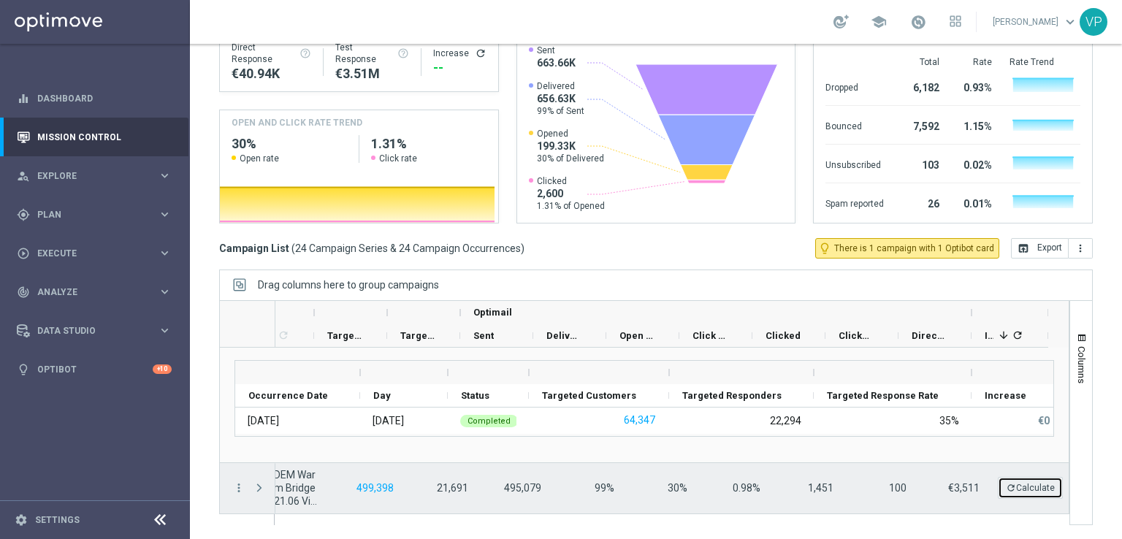
click at [1019, 489] on button "refresh Calculate" at bounding box center [1030, 488] width 65 height 22
click at [1051, 481] on span "unfold_more" at bounding box center [1056, 478] width 10 height 10
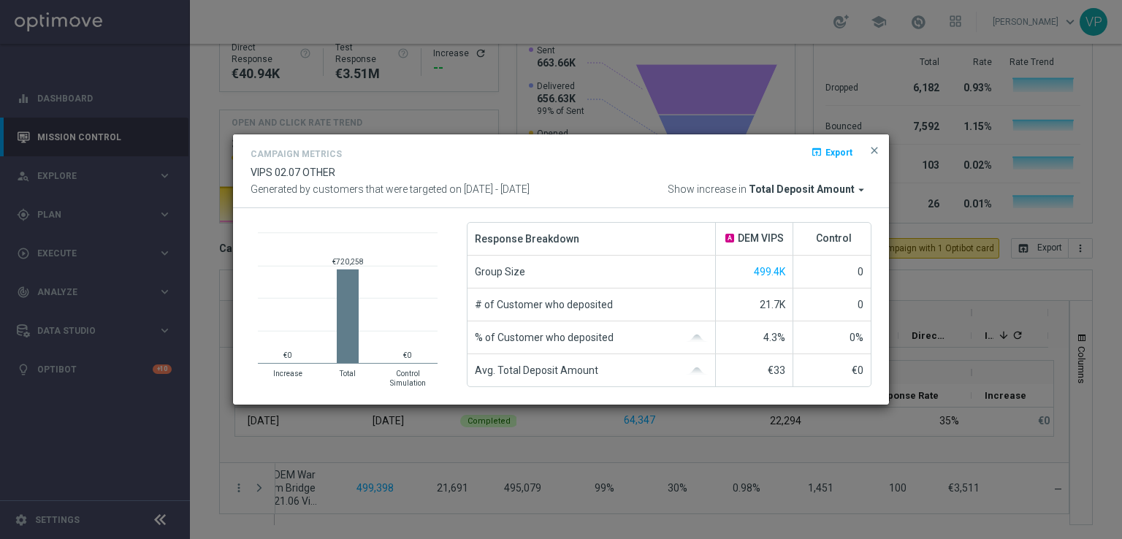
click at [857, 190] on icon "arrow_drop_down" at bounding box center [861, 189] width 13 height 13
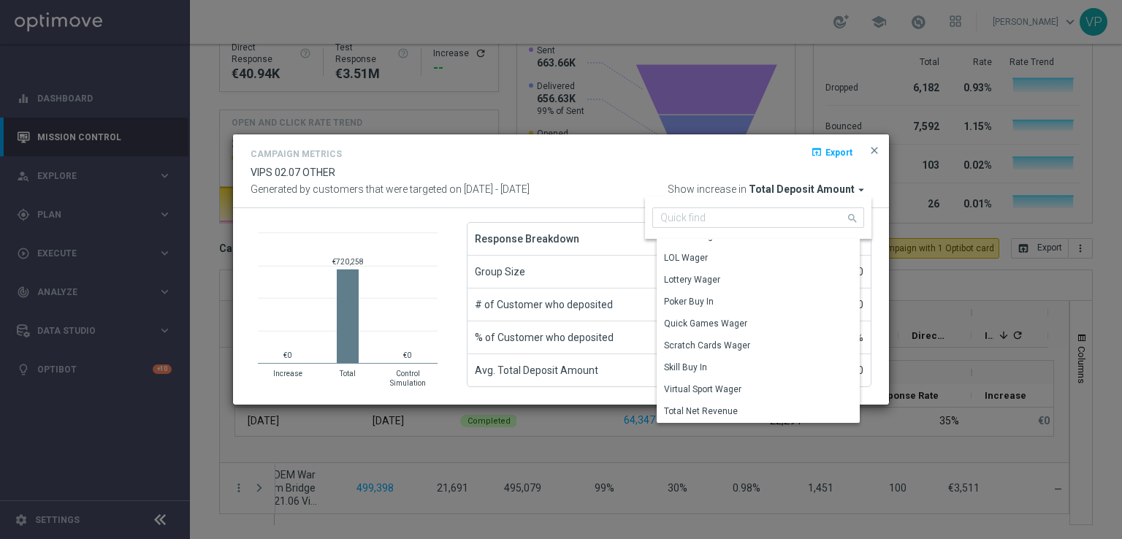
scroll to position [0, 0]
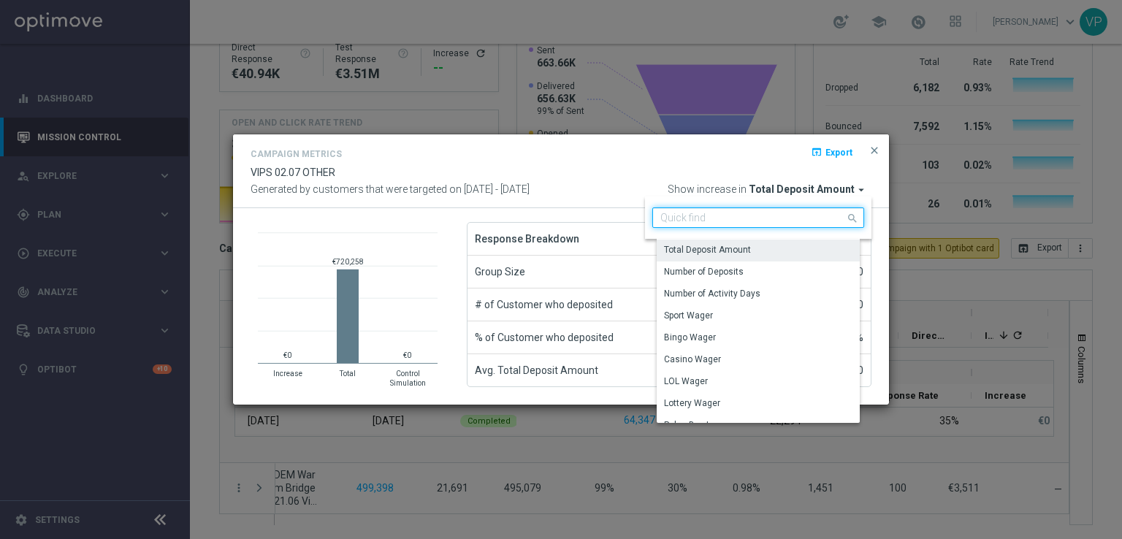
click at [762, 214] on input at bounding box center [758, 217] width 212 height 20
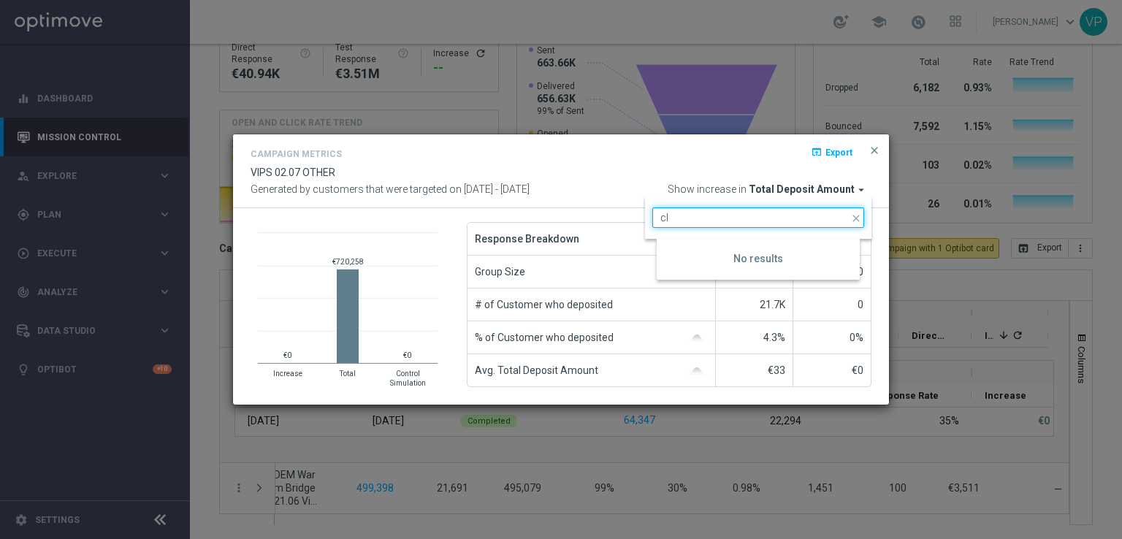
type input "c"
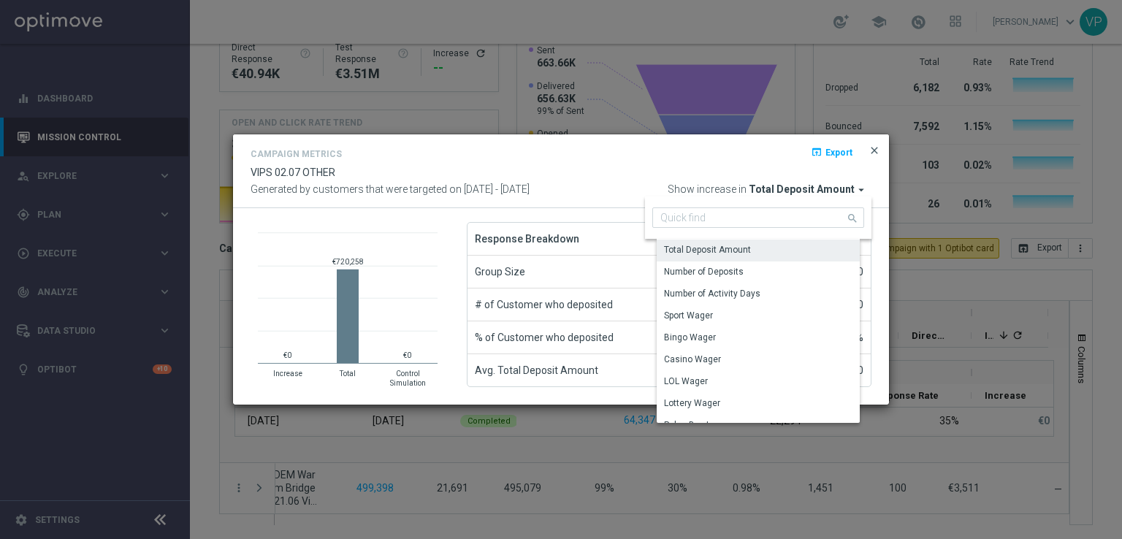
click at [870, 153] on span "close" at bounding box center [875, 151] width 12 height 12
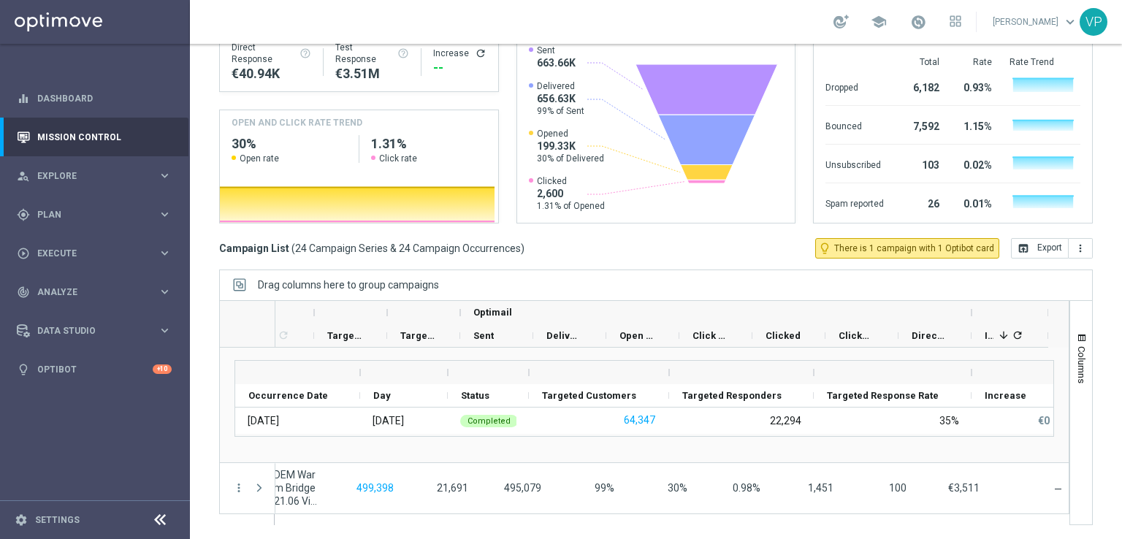
drag, startPoint x: 964, startPoint y: 512, endPoint x: 933, endPoint y: 513, distance: 31.4
click at [933, 513] on div "Action" at bounding box center [644, 412] width 850 height 225
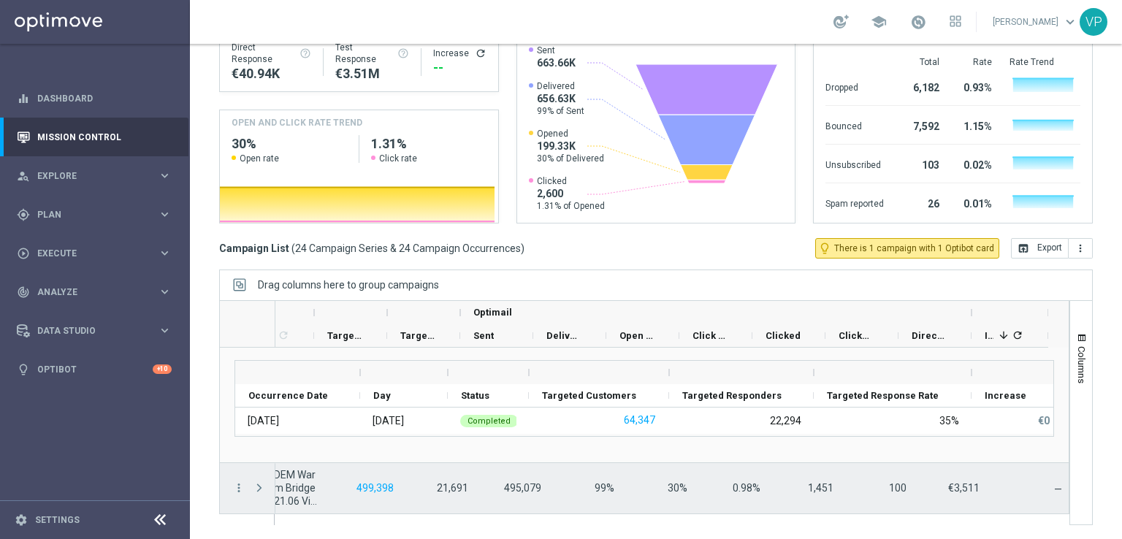
click at [808, 482] on span "1,451" at bounding box center [821, 488] width 26 height 12
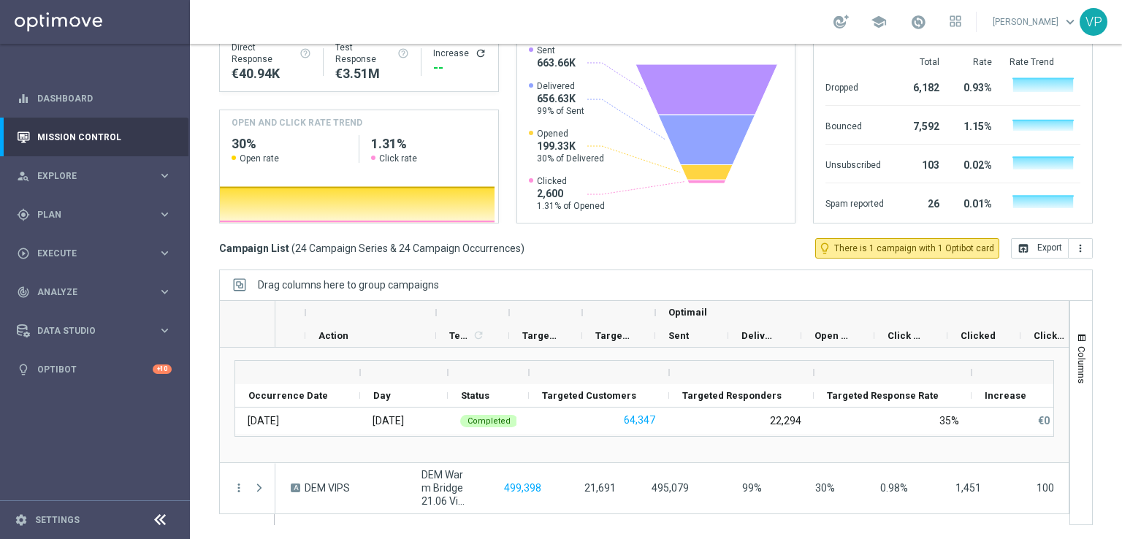
scroll to position [0, 54]
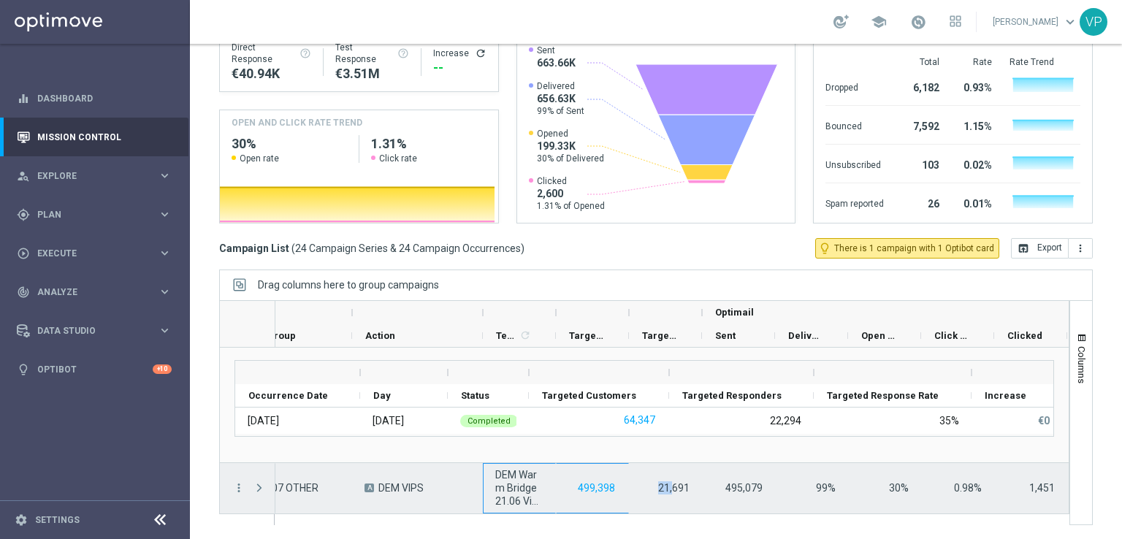
drag, startPoint x: 672, startPoint y: 508, endPoint x: 506, endPoint y: 500, distance: 166.7
click at [506, 500] on div "A DEM VIPS DEM Warm Bridge 21.06 VipS 499,398 21,691 495,079 99% 30% 0.98% 1,45…" at bounding box center [755, 488] width 1069 height 51
click at [253, 483] on span "Press SPACE to select this row." at bounding box center [259, 488] width 13 height 12
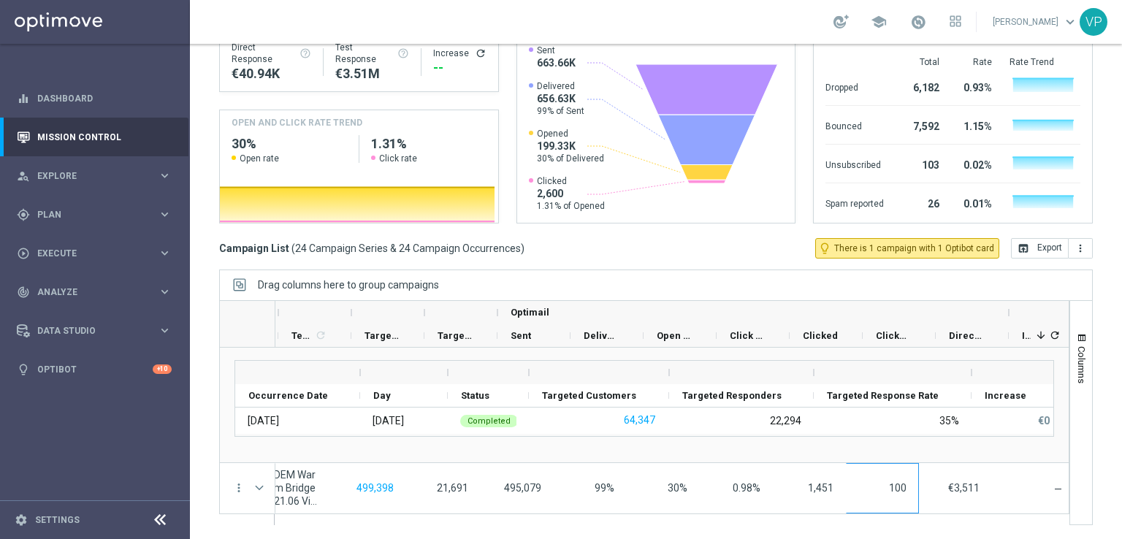
scroll to position [0, 295]
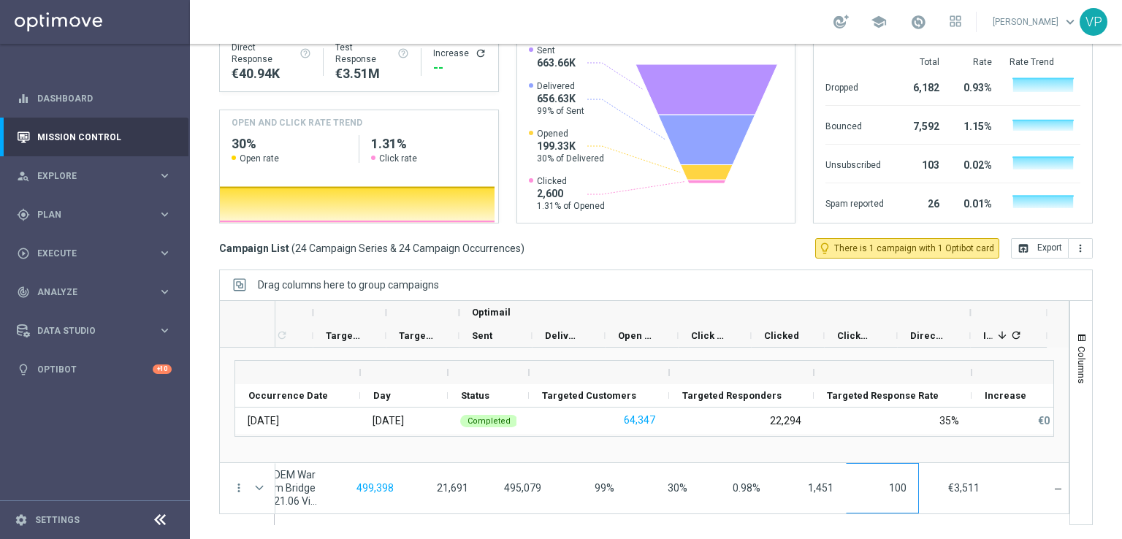
drag, startPoint x: 1046, startPoint y: 484, endPoint x: 1049, endPoint y: 494, distance: 10.6
click at [1049, 494] on div "more_vert more_vert more_vert more_vert more_vert more_vert more_vert" at bounding box center [644, 431] width 850 height 167
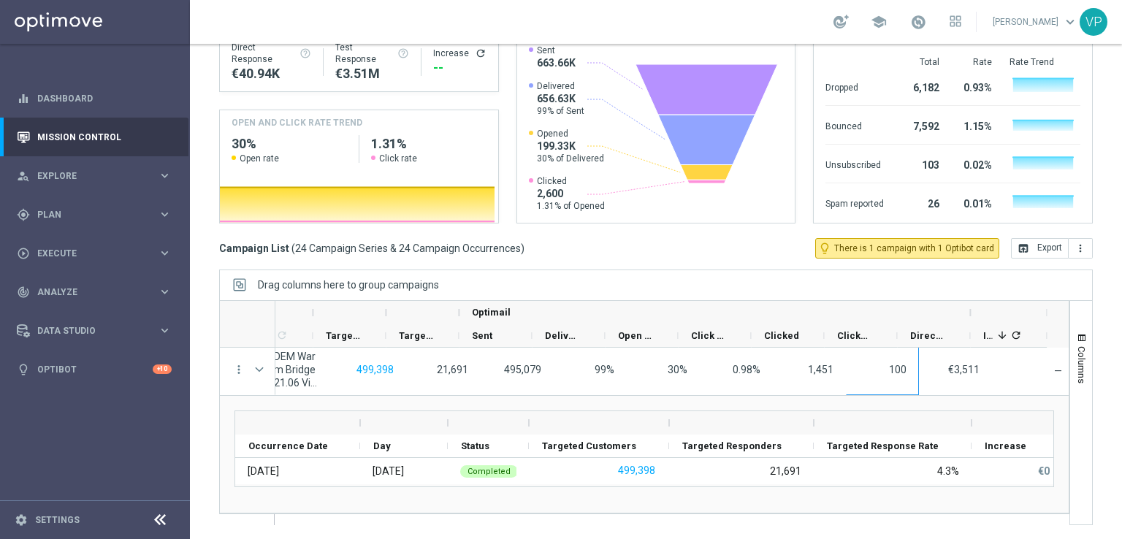
click at [1002, 510] on div "Drag here to set row groups Drag here to set column labels Occurrence Date Day" at bounding box center [644, 454] width 849 height 117
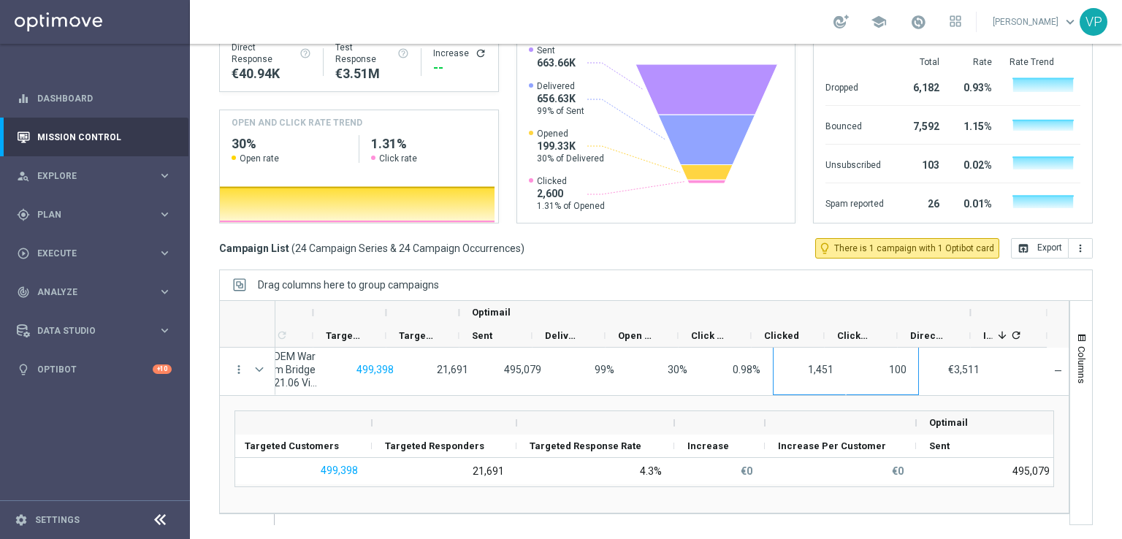
scroll to position [0, 996]
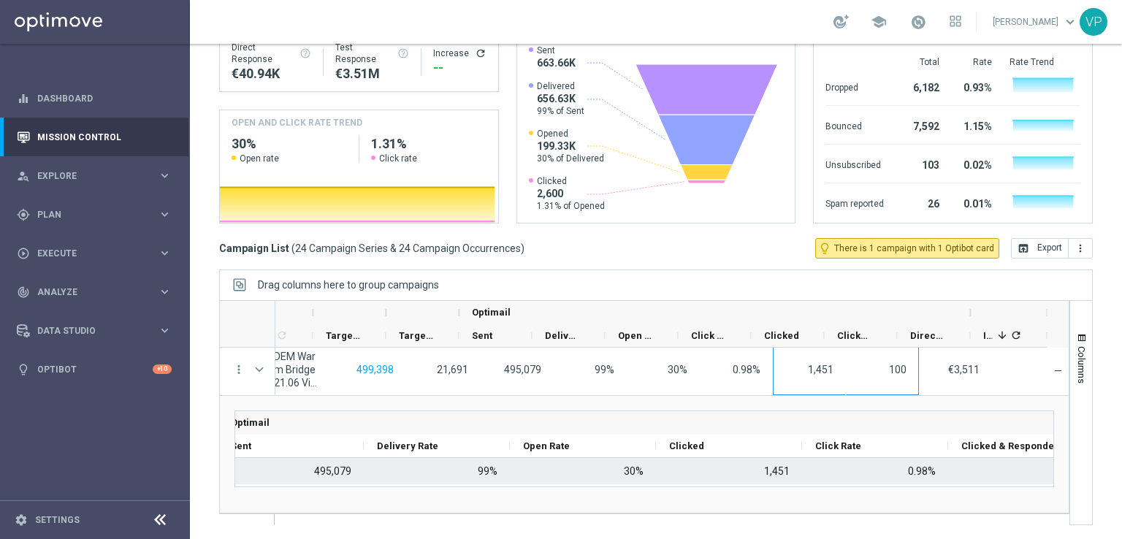
click at [781, 472] on div "1,451" at bounding box center [729, 471] width 146 height 26
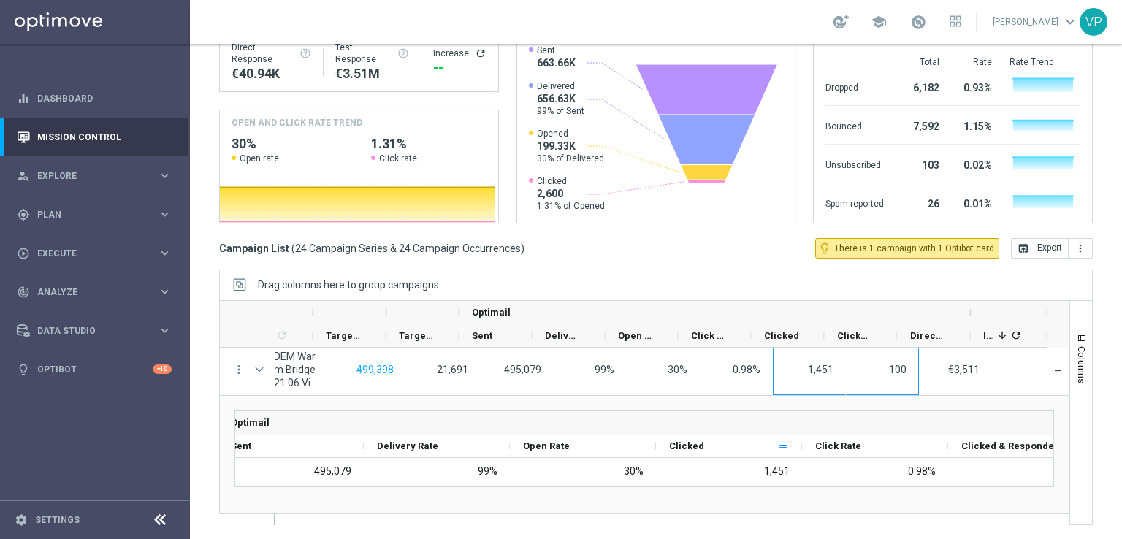
click at [782, 443] on span at bounding box center [783, 446] width 12 height 12
click at [772, 438] on div "Clicked" at bounding box center [723, 446] width 108 height 23
click at [783, 446] on span at bounding box center [783, 446] width 12 height 12
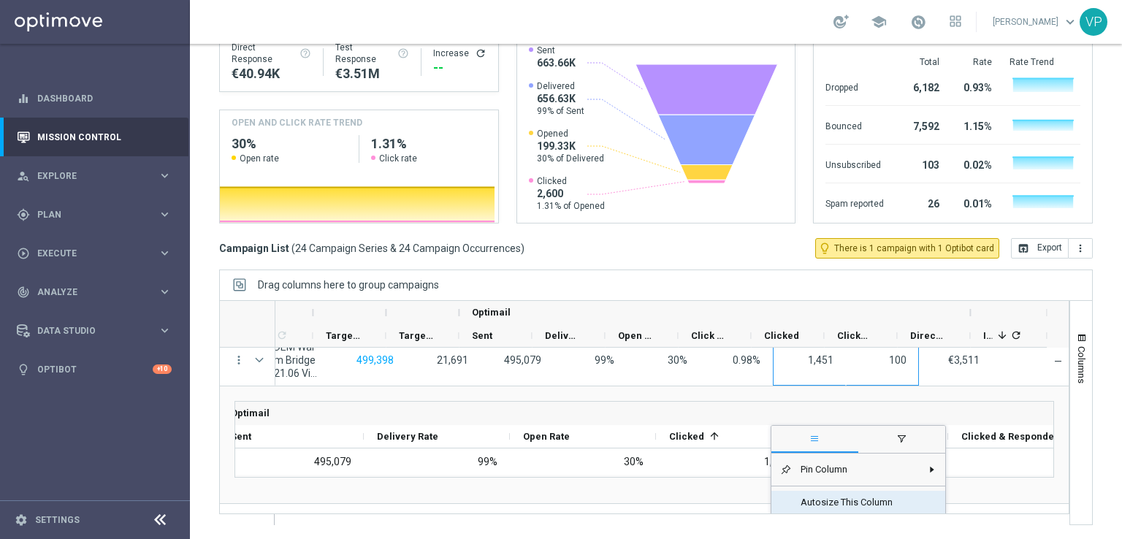
scroll to position [1335, 0]
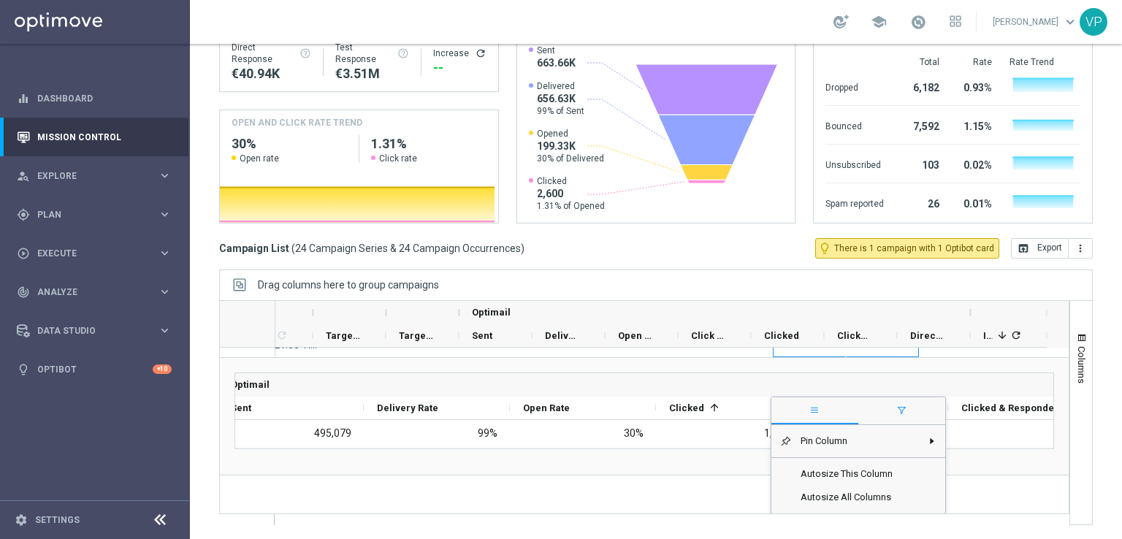
click at [907, 410] on span "filter" at bounding box center [902, 411] width 12 height 12
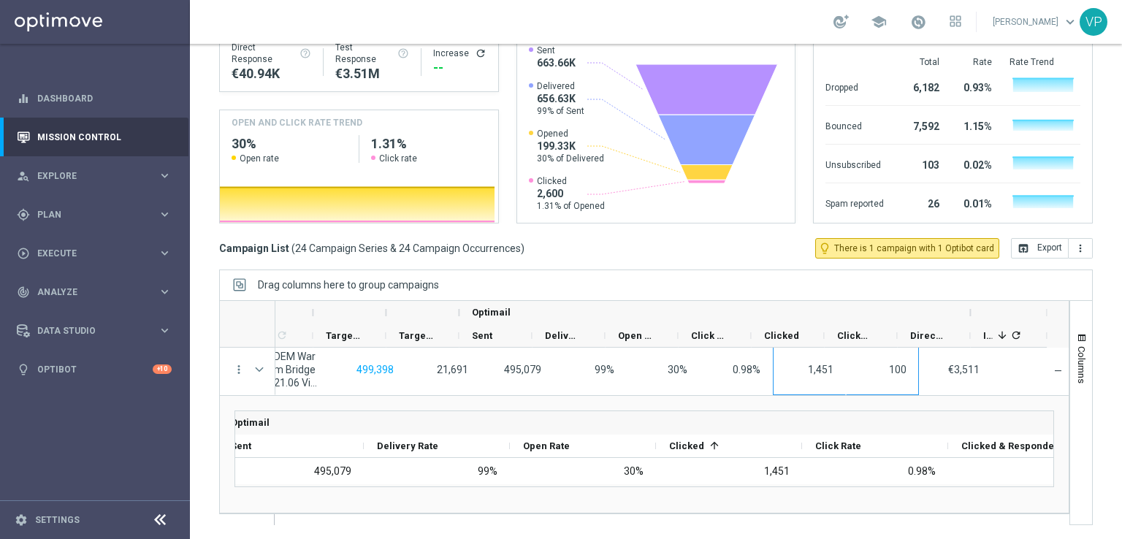
click at [744, 500] on div "Drag here to set row groups Drag here to set column labels Optimail Increase Pe…" at bounding box center [644, 454] width 849 height 117
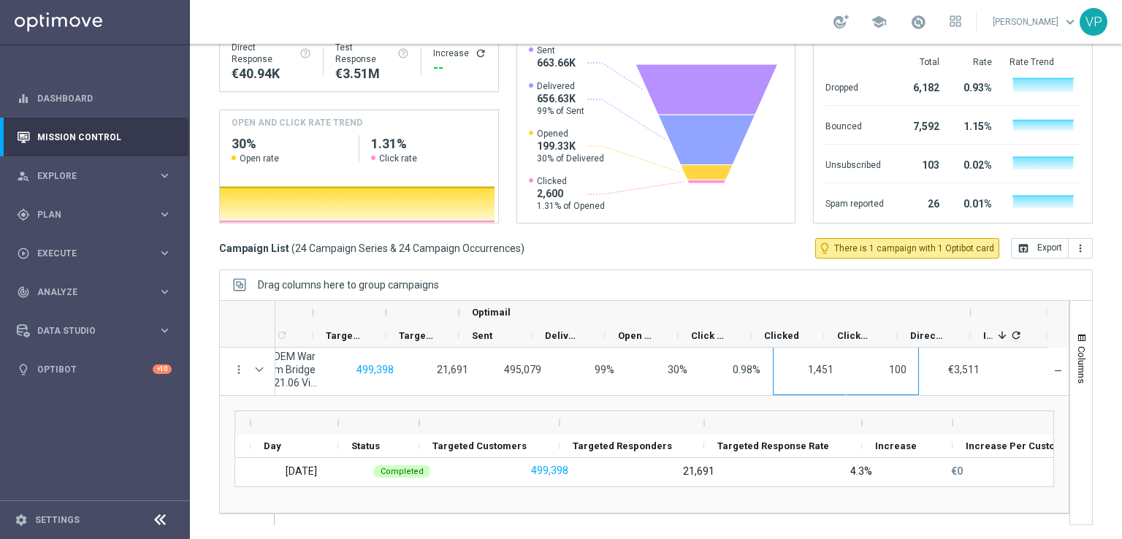
scroll to position [0, 0]
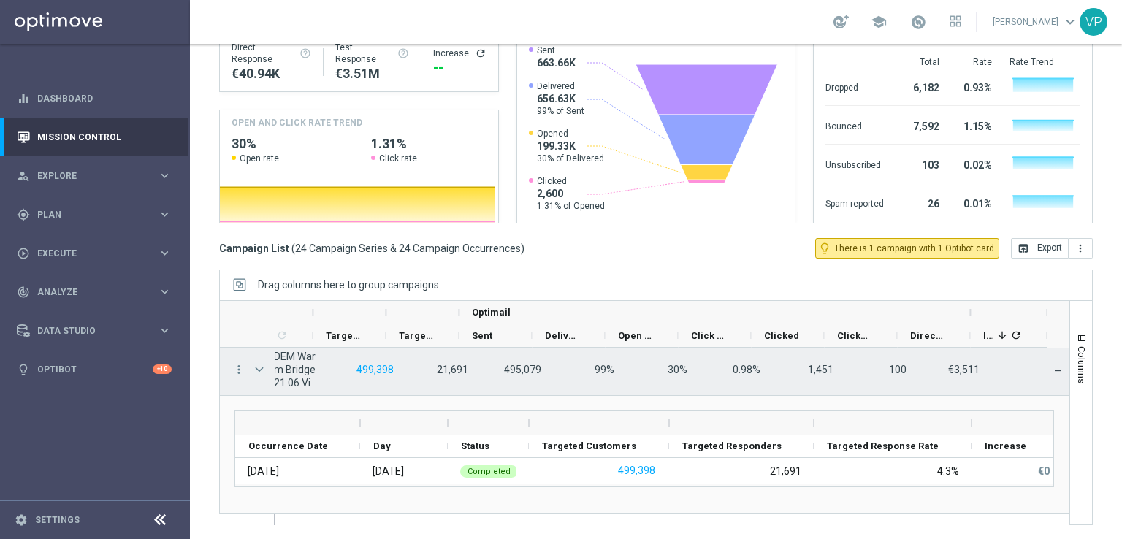
click at [258, 365] on span "Press SPACE to select this row." at bounding box center [259, 370] width 13 height 12
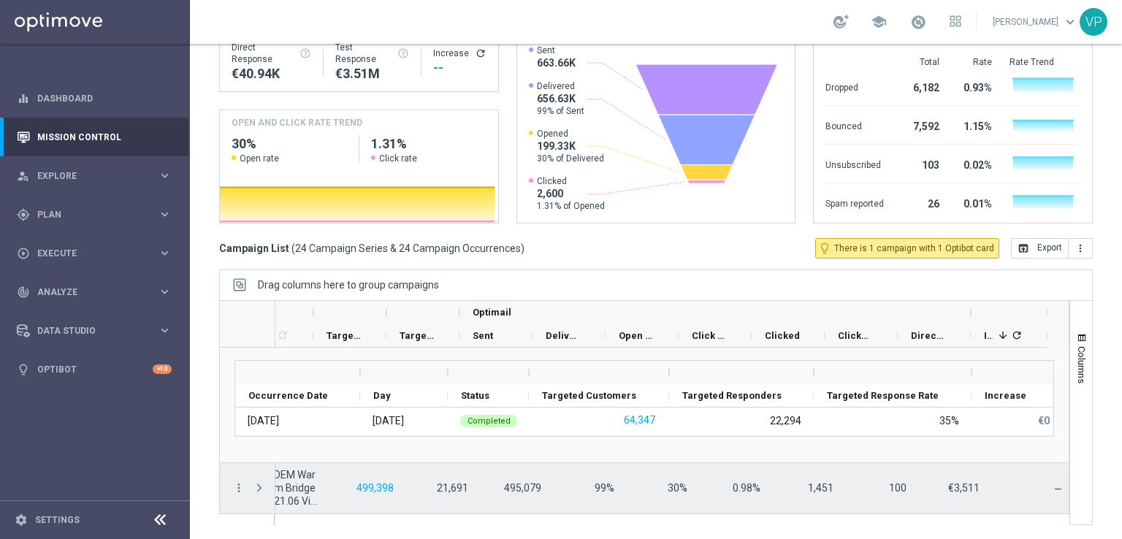
click at [258, 484] on span "Press SPACE to select this row." at bounding box center [259, 488] width 13 height 12
click at [235, 488] on icon "more_vert" at bounding box center [238, 487] width 13 height 13
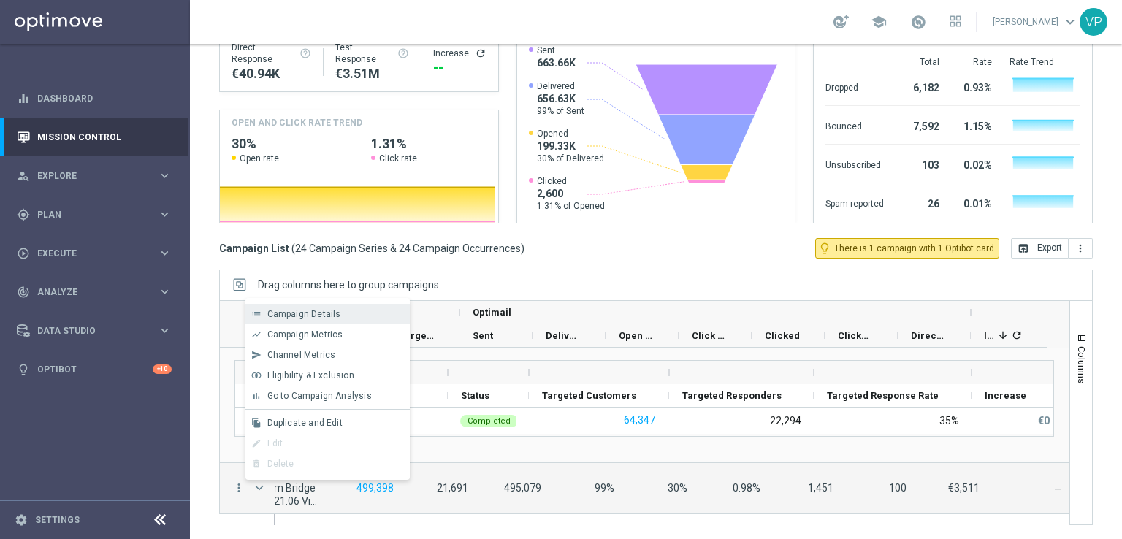
click at [291, 316] on span "Campaign Details" at bounding box center [304, 314] width 74 height 10
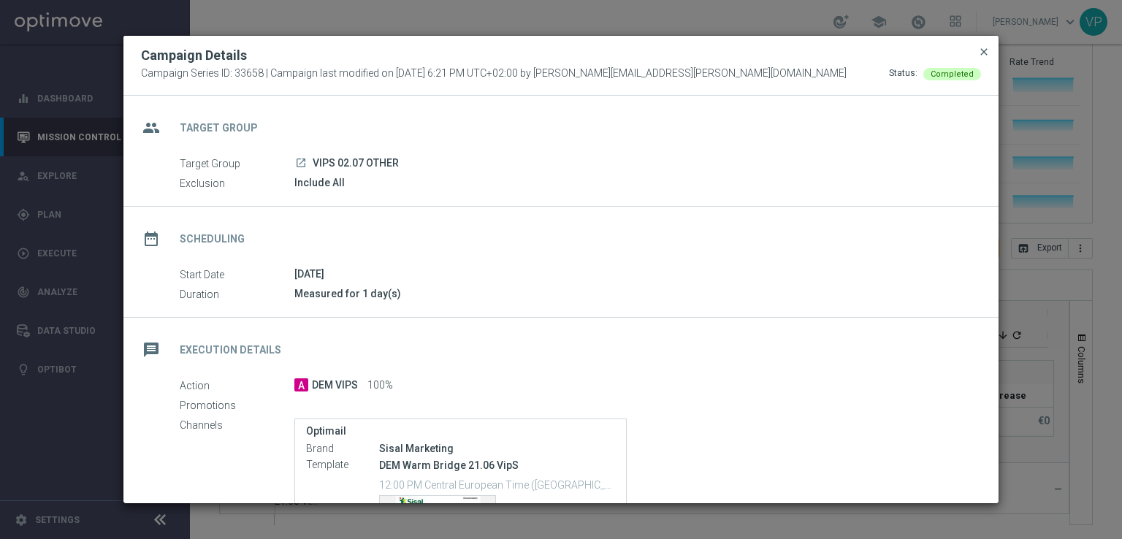
click at [988, 50] on span "close" at bounding box center [984, 52] width 12 height 12
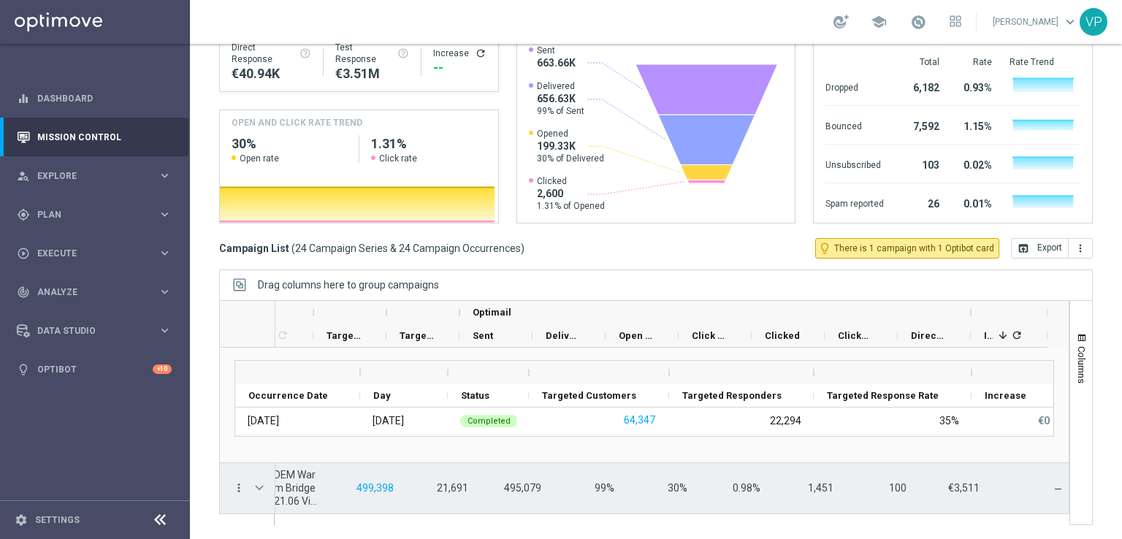
click at [240, 486] on icon "more_vert" at bounding box center [238, 487] width 13 height 13
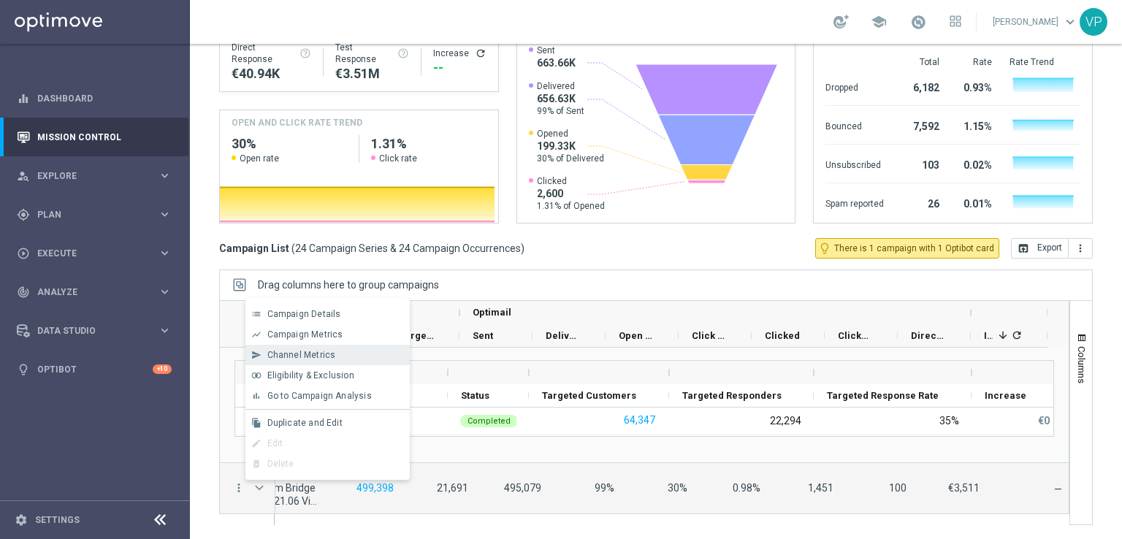
click at [347, 350] on div "Channel Metrics" at bounding box center [335, 355] width 136 height 10
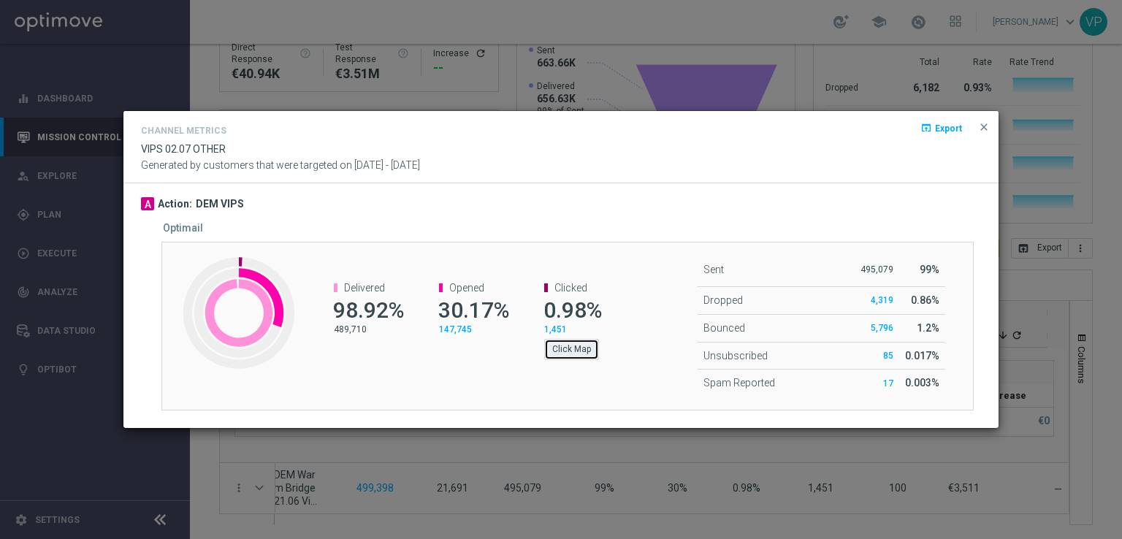
click at [576, 351] on button "Click Map" at bounding box center [571, 349] width 55 height 20
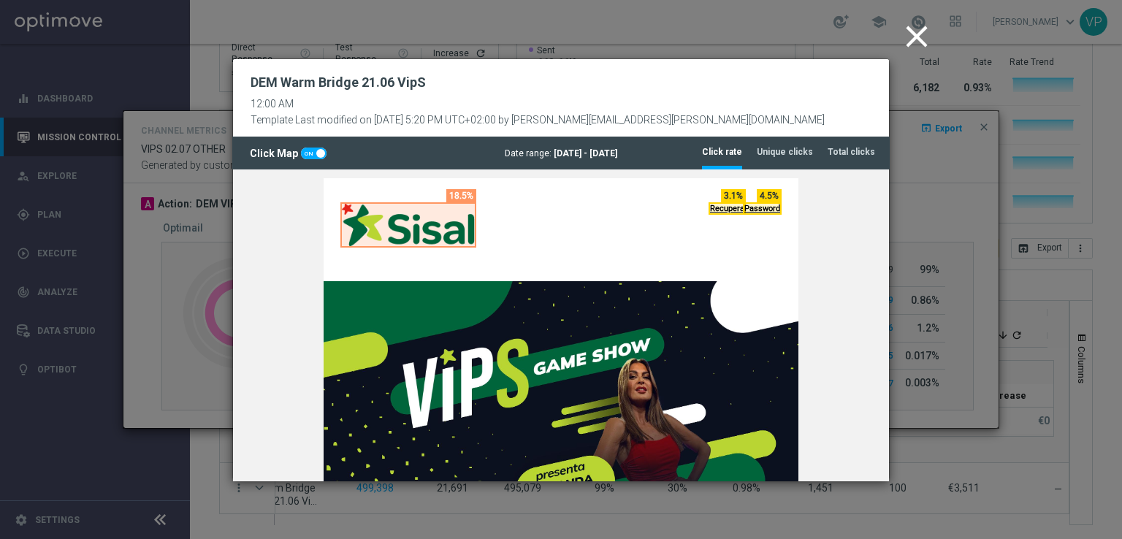
click at [727, 204] on link "Recupera" at bounding box center [727, 208] width 34 height 9
click at [842, 156] on tab-header "Total clicks" at bounding box center [851, 152] width 47 height 12
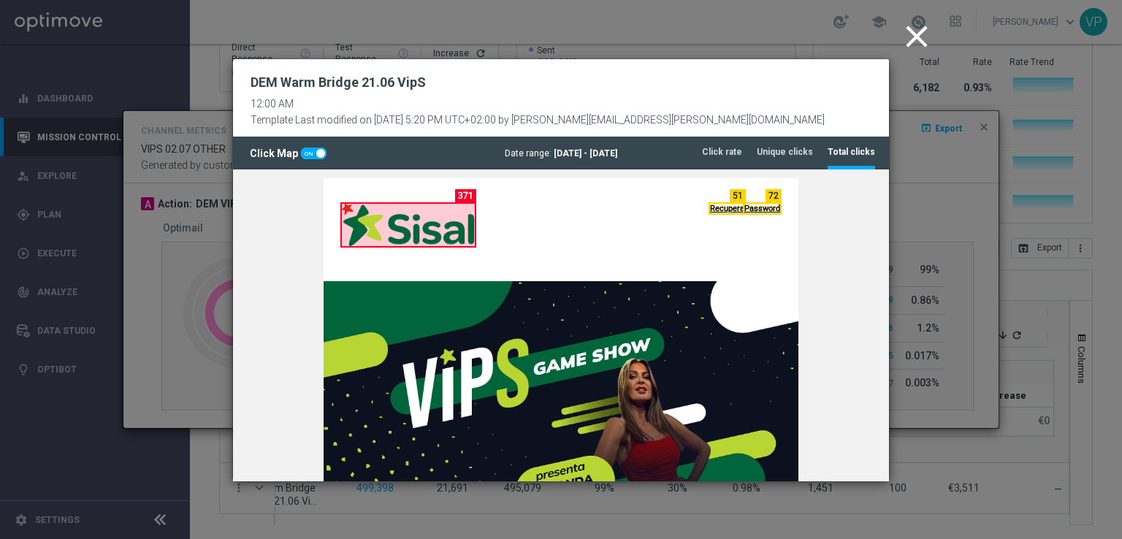
click at [842, 153] on tab-header "Total clicks" at bounding box center [851, 152] width 47 height 12
drag, startPoint x: 842, startPoint y: 153, endPoint x: 835, endPoint y: 153, distance: 7.3
click at [835, 153] on tab-header "Total clicks" at bounding box center [851, 152] width 47 height 12
click at [304, 150] on span at bounding box center [314, 154] width 26 height 12
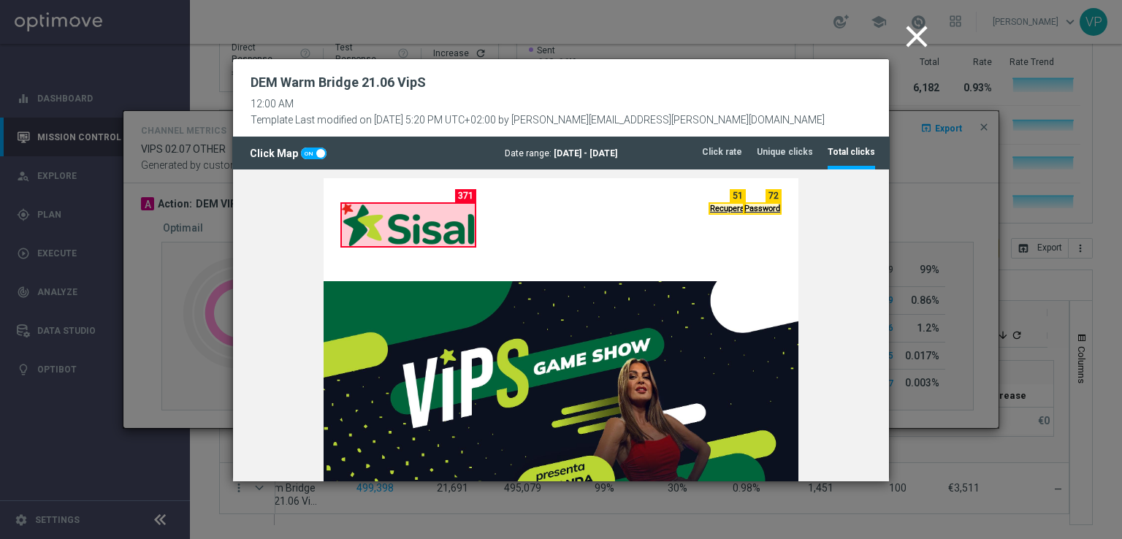
click at [304, 150] on input "checkbox" at bounding box center [314, 154] width 26 height 12
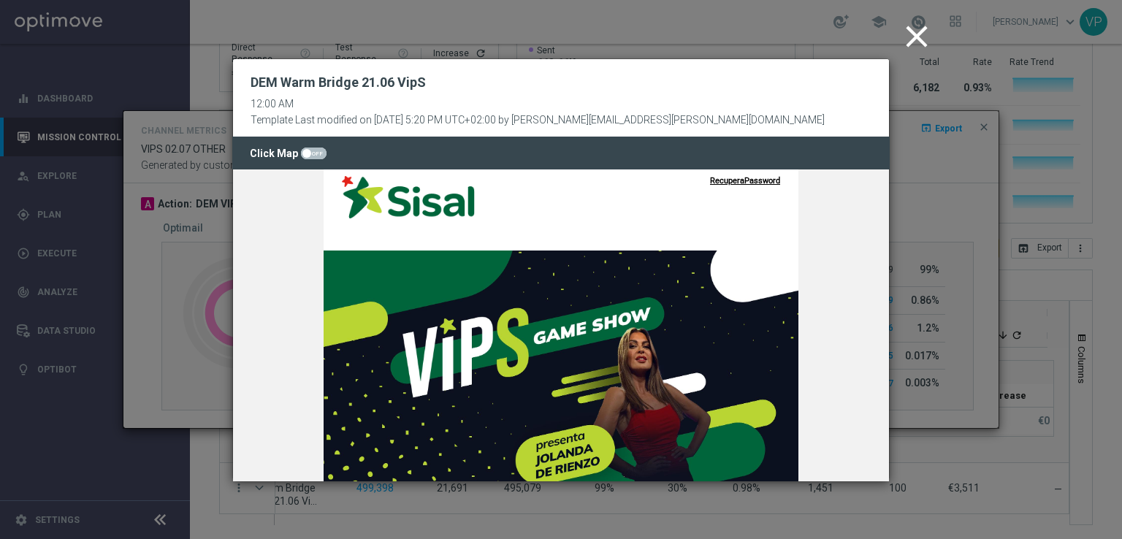
click at [308, 152] on span at bounding box center [314, 154] width 26 height 12
click at [308, 152] on input "checkbox" at bounding box center [314, 154] width 26 height 12
checkbox input "true"
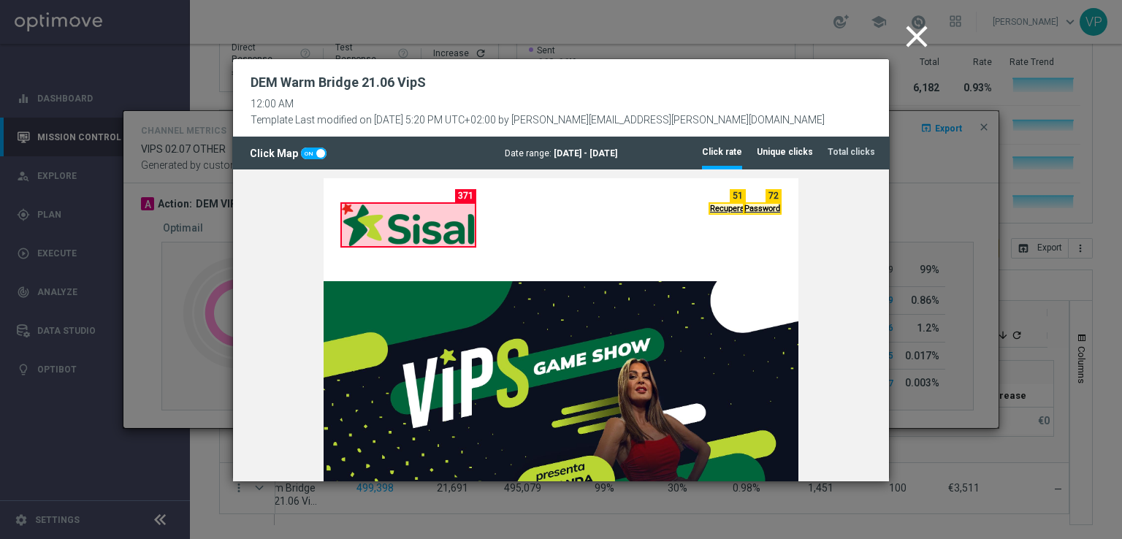
click at [800, 150] on tab-header "Unique clicks" at bounding box center [785, 152] width 56 height 12
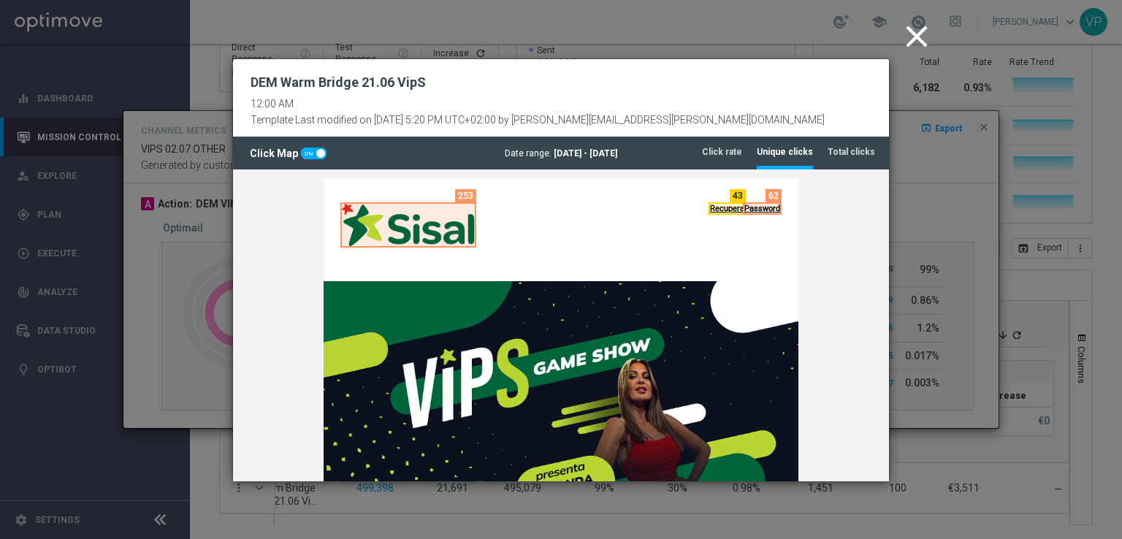
click at [918, 39] on icon "close" at bounding box center [917, 36] width 37 height 37
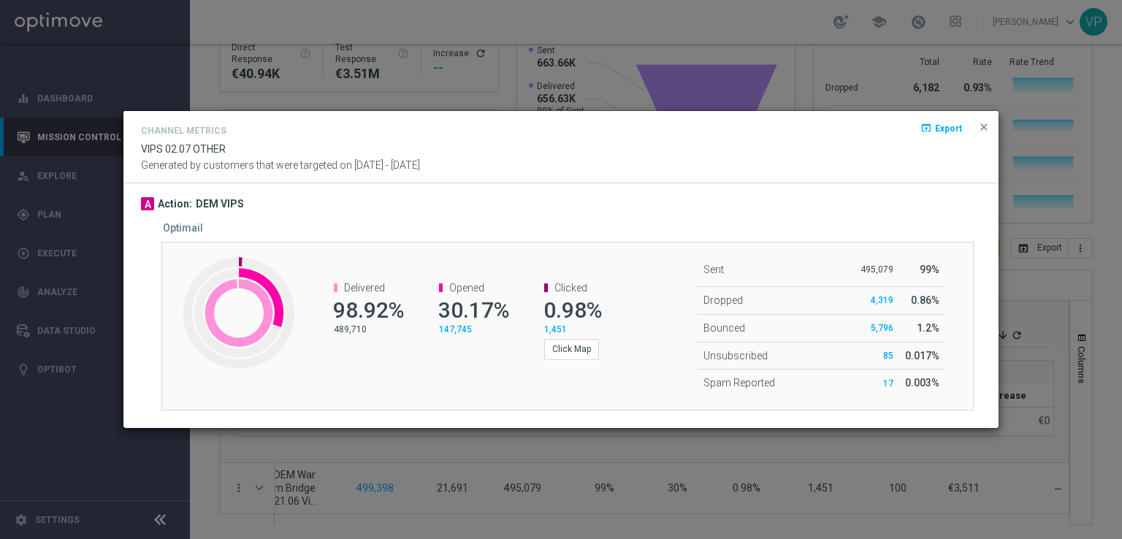
click at [945, 131] on span "Export" at bounding box center [948, 128] width 27 height 10
click at [555, 324] on span "1,451" at bounding box center [555, 329] width 23 height 10
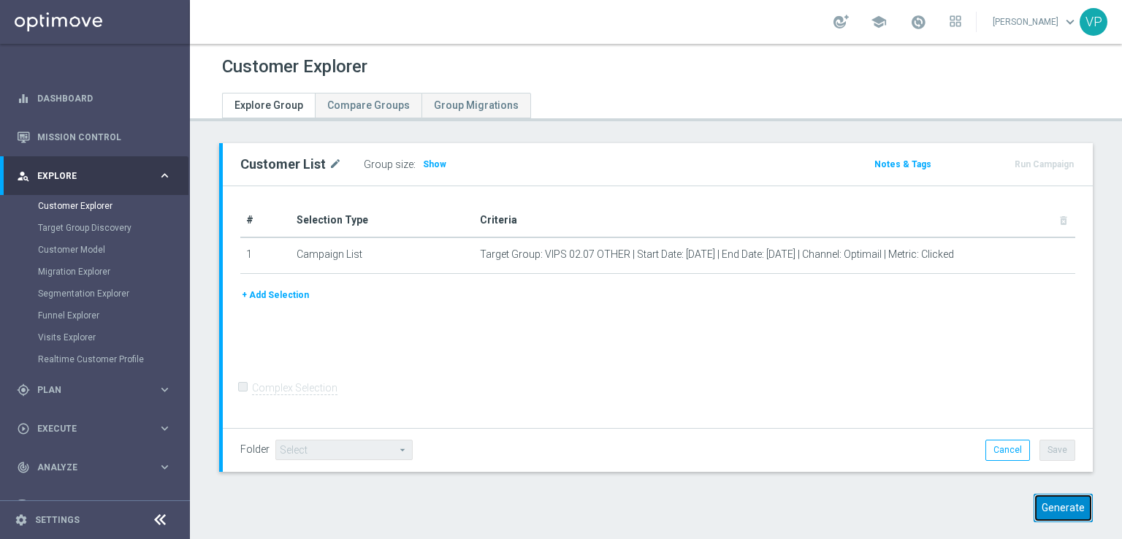
click at [1045, 514] on button "Generate" at bounding box center [1063, 508] width 59 height 28
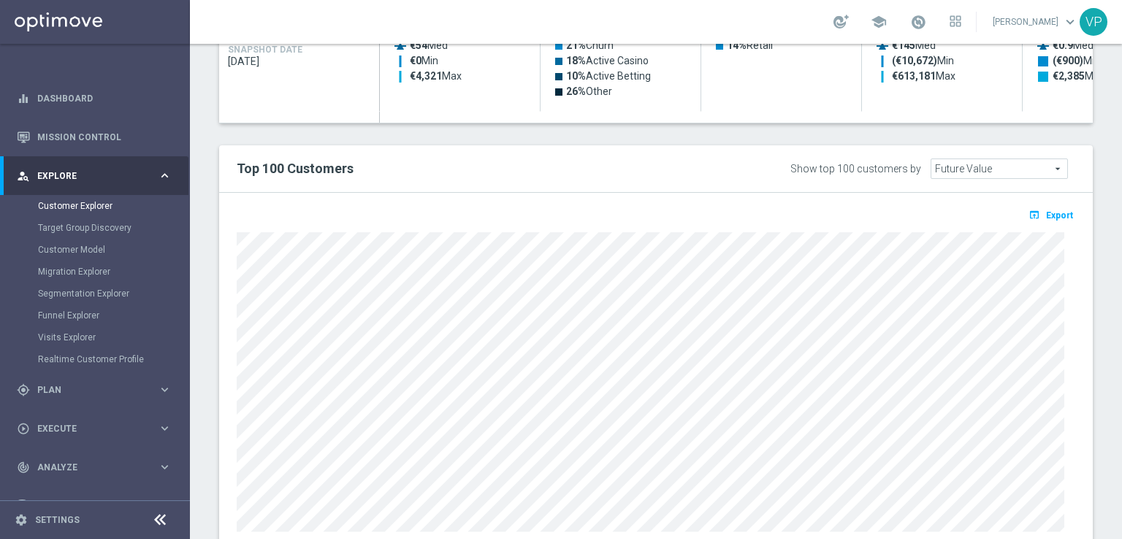
scroll to position [836, 0]
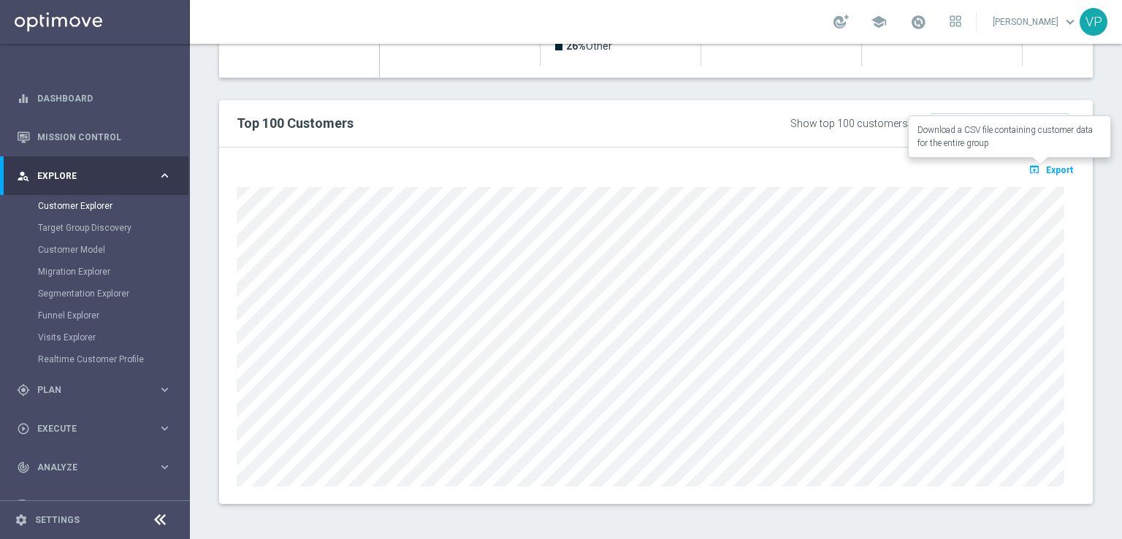
click at [1033, 175] on button "open_in_browser Export" at bounding box center [1050, 169] width 49 height 19
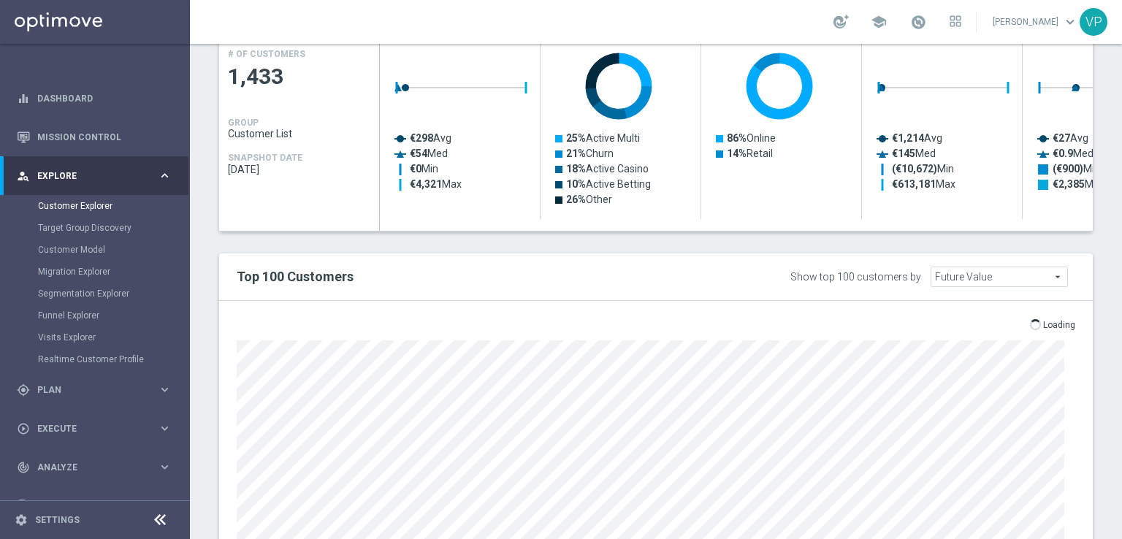
scroll to position [686, 0]
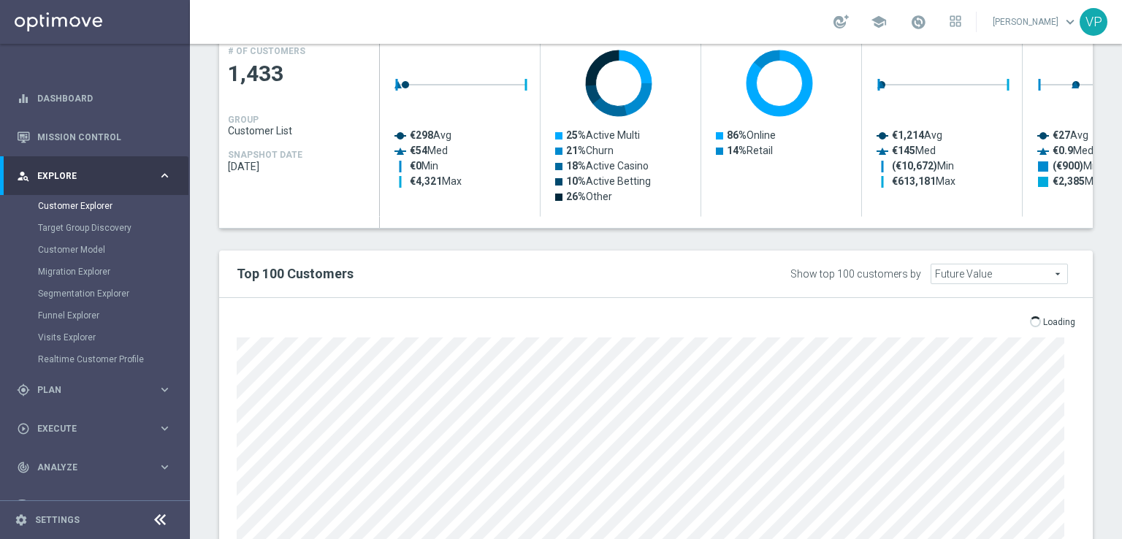
drag, startPoint x: 461, startPoint y: 227, endPoint x: 649, endPoint y: 251, distance: 189.3
click at [649, 251] on div "playlist_add_check Select Attributes Key Group Characteristics GROUP Future Val…" at bounding box center [656, 295] width 874 height 717
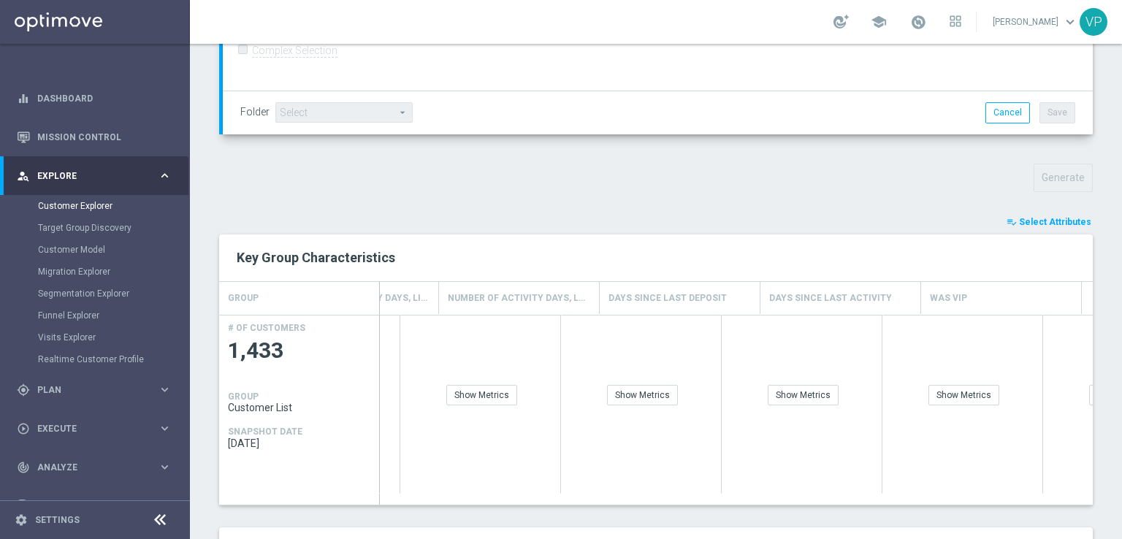
scroll to position [0, 0]
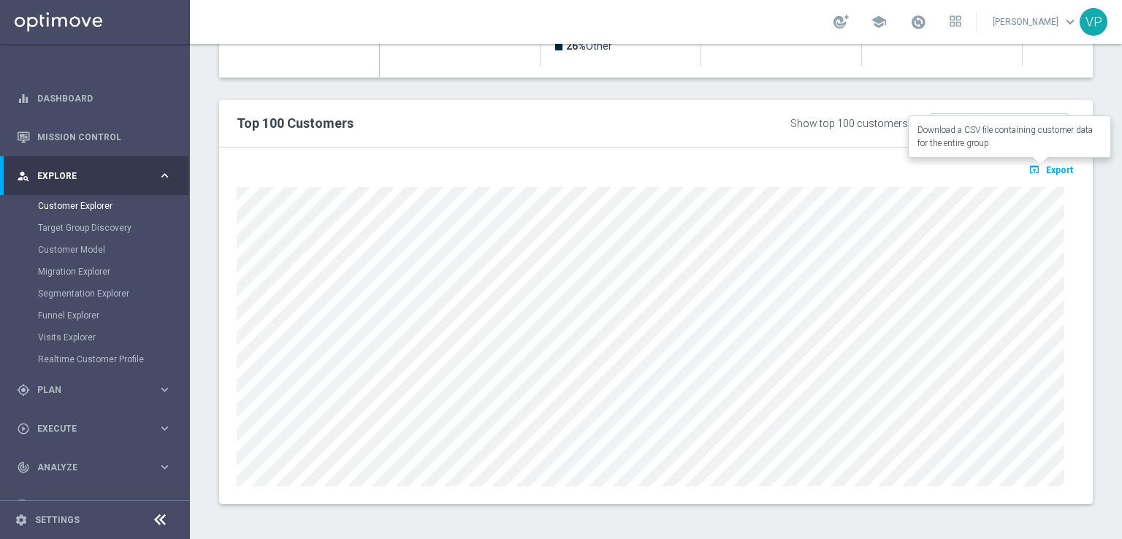
click at [1046, 171] on span "Export" at bounding box center [1059, 170] width 27 height 10
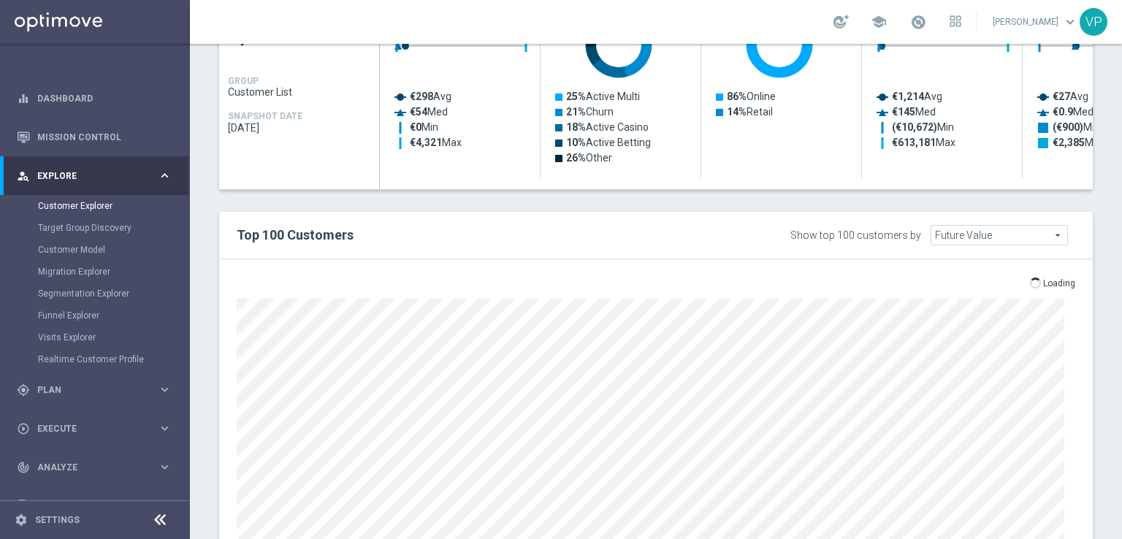
scroll to position [836, 0]
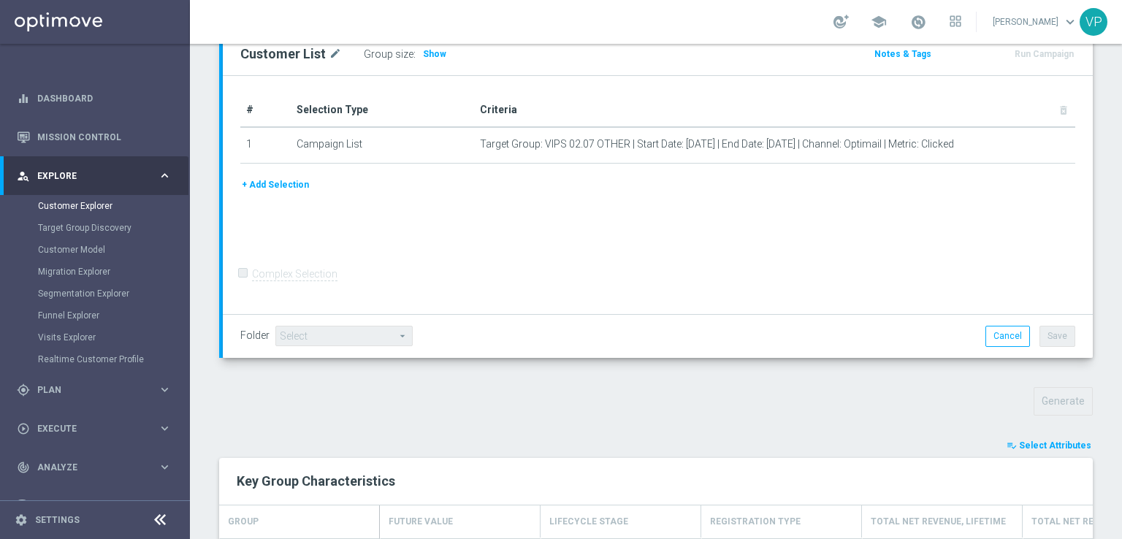
scroll to position [0, 0]
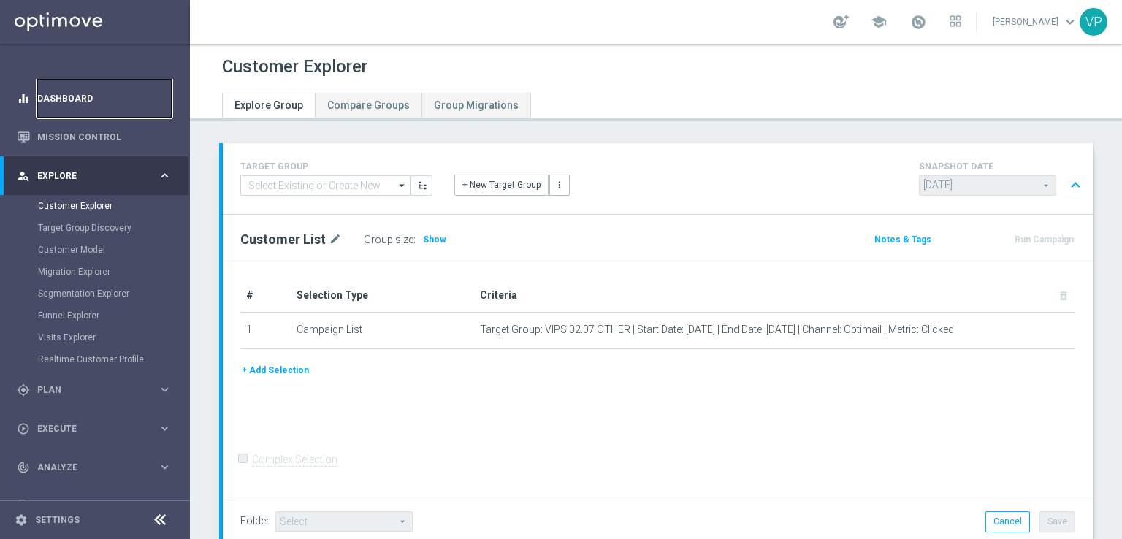
click at [91, 95] on link "Dashboard" at bounding box center [104, 98] width 134 height 39
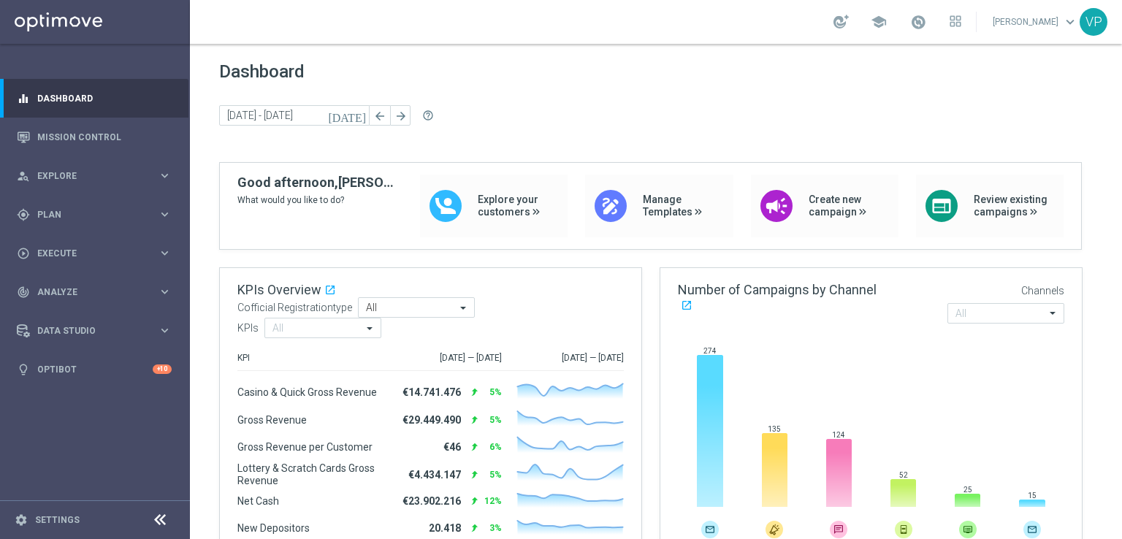
click at [242, 137] on div "Dashboard [DATE] [DATE] - [DATE] arrow_back arrow_forward help_outline" at bounding box center [656, 111] width 874 height 101
click at [357, 112] on icon "[DATE]" at bounding box center [347, 115] width 39 height 13
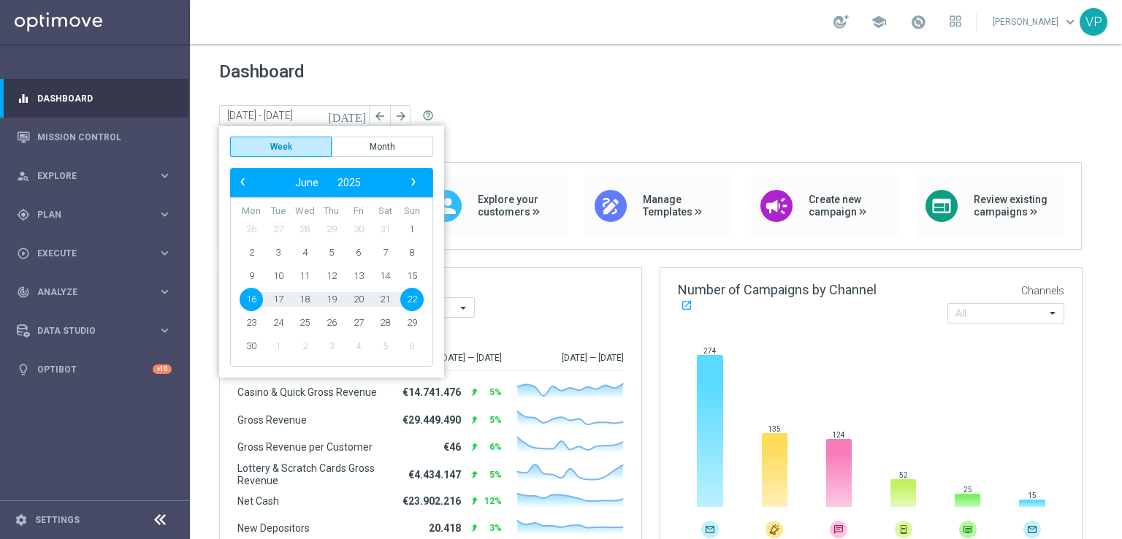
click at [387, 300] on span "21" at bounding box center [384, 299] width 23 height 23
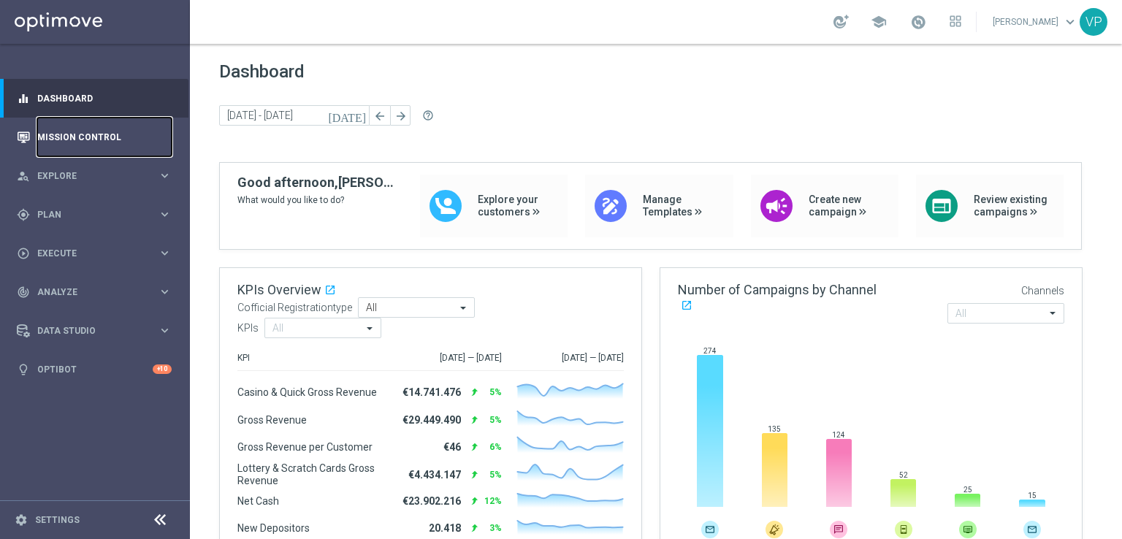
click at [64, 145] on link "Mission Control" at bounding box center [104, 137] width 134 height 39
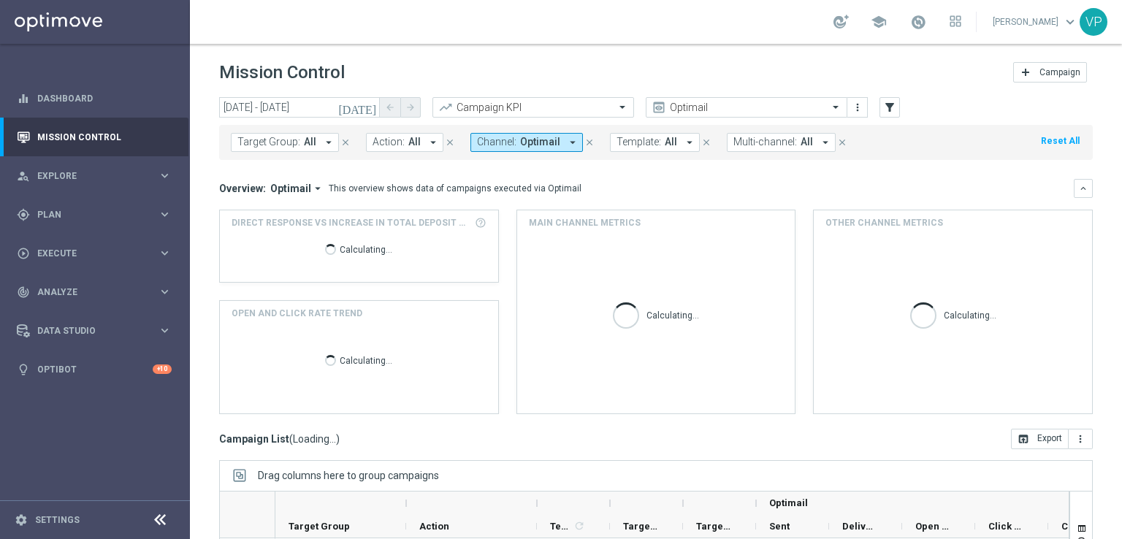
click at [367, 108] on icon "[DATE]" at bounding box center [357, 107] width 39 height 13
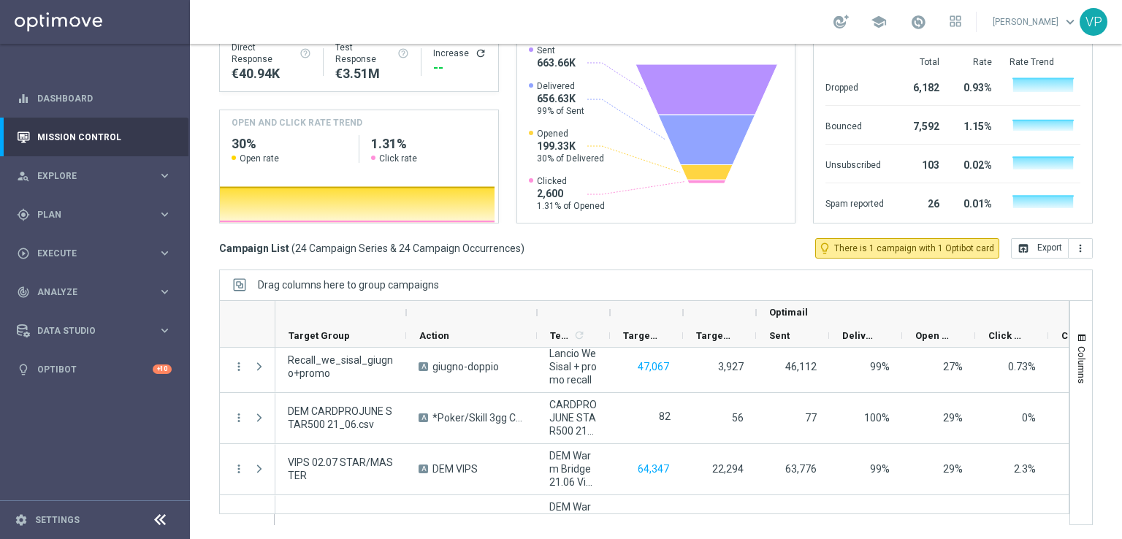
scroll to position [1061, 0]
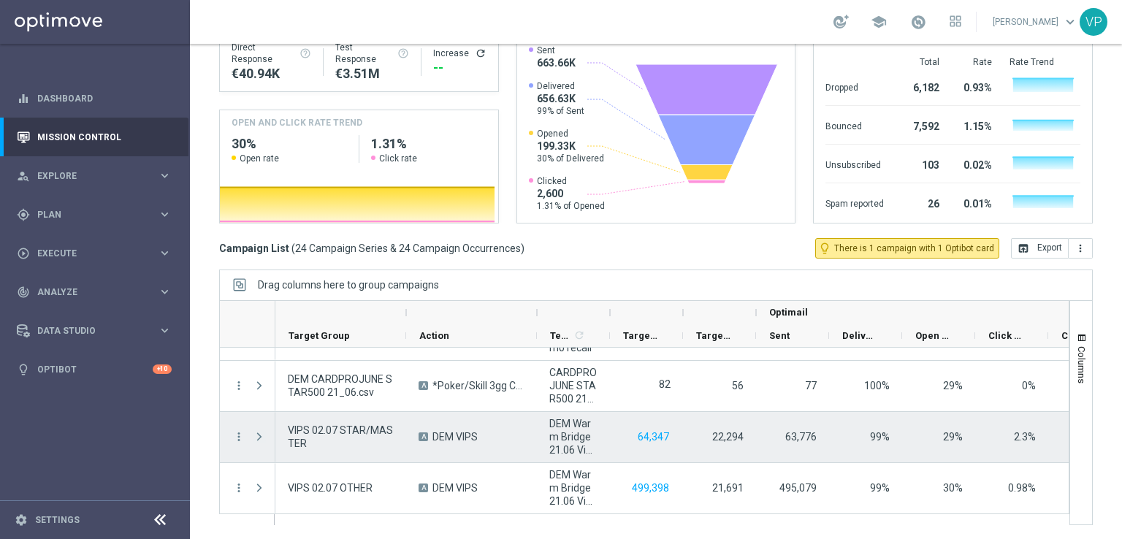
click at [265, 431] on span at bounding box center [259, 437] width 13 height 12
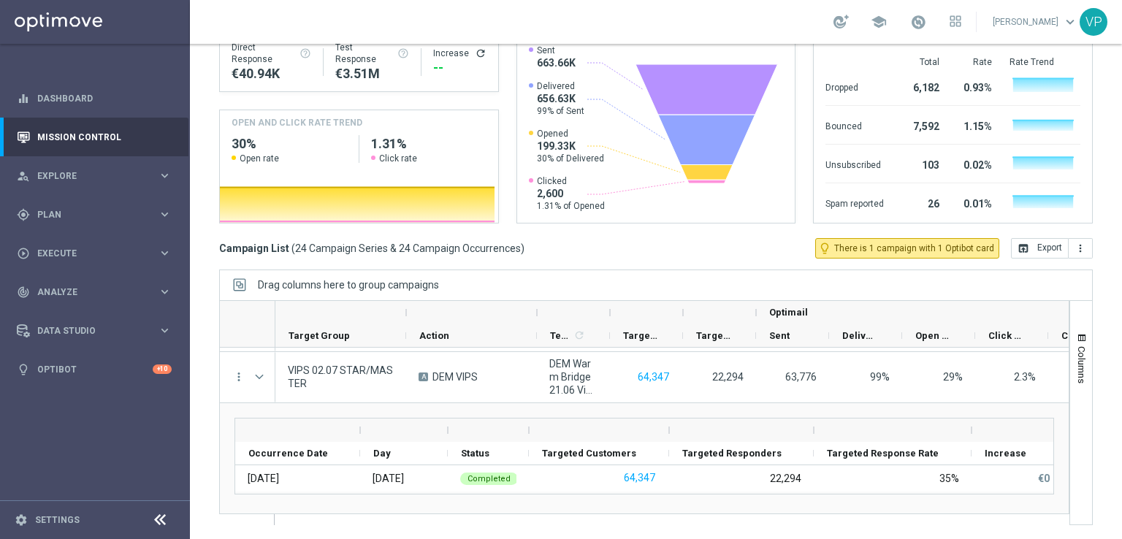
scroll to position [1098, 0]
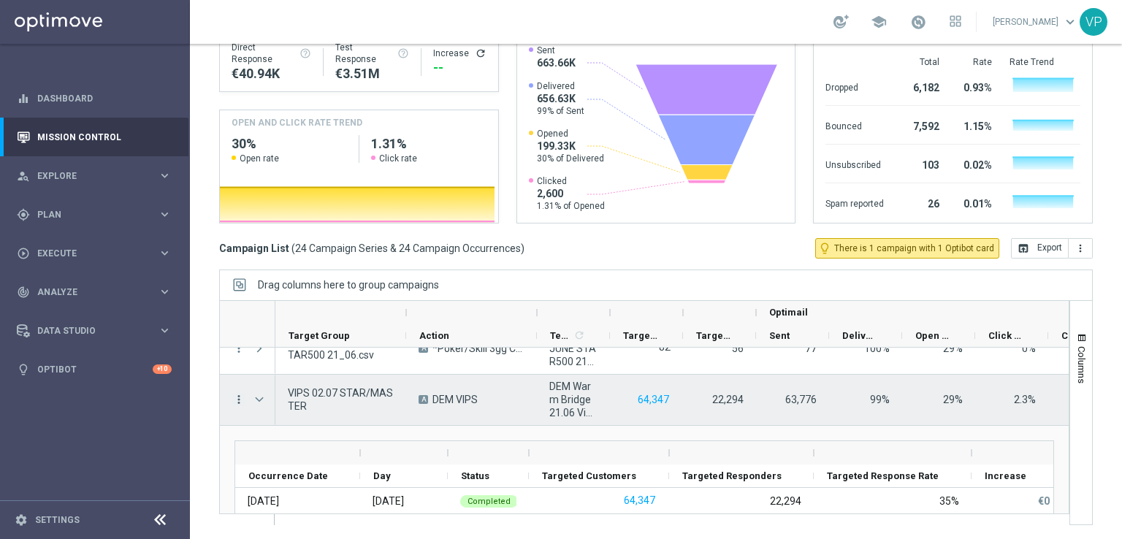
click at [232, 400] on icon "more_vert" at bounding box center [238, 399] width 13 height 13
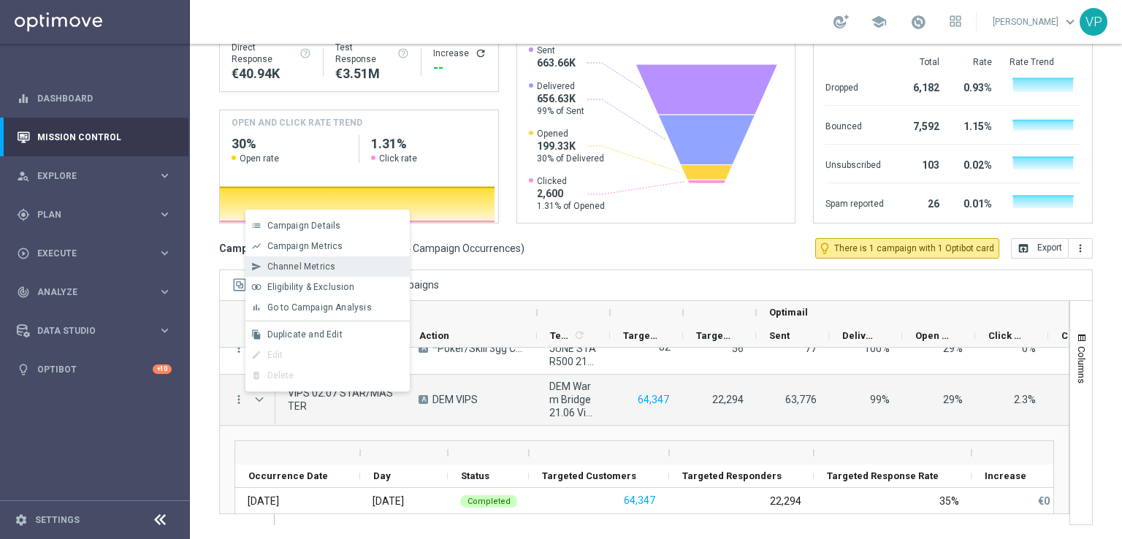
click at [281, 263] on span "Channel Metrics" at bounding box center [301, 267] width 69 height 10
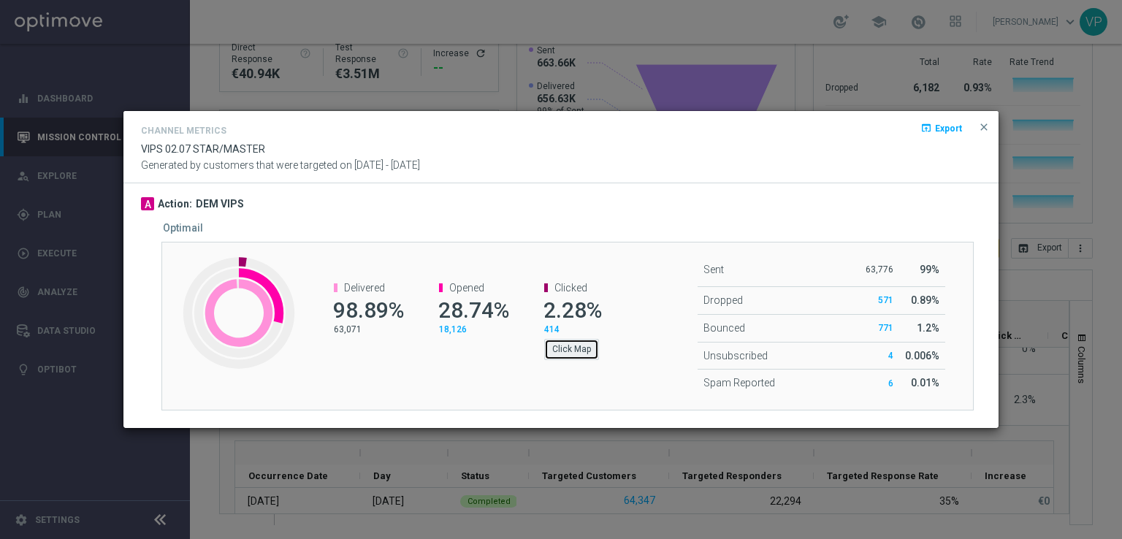
click at [581, 344] on button "Click Map" at bounding box center [571, 349] width 55 height 20
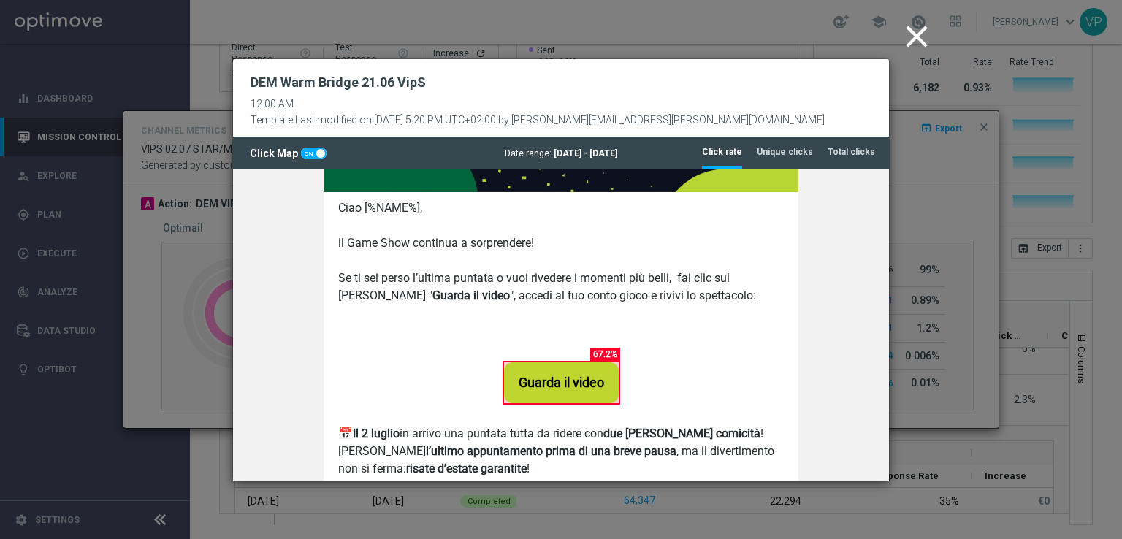
scroll to position [390, 0]
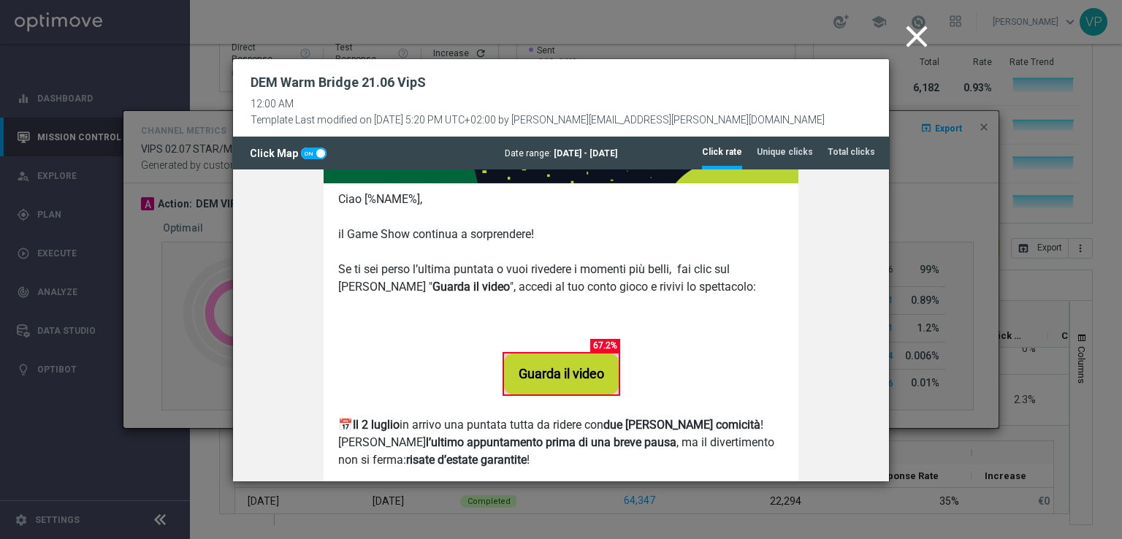
drag, startPoint x: 539, startPoint y: 376, endPoint x: 518, endPoint y: 386, distance: 23.2
click at [518, 386] on span "Guarda il video" at bounding box center [561, 374] width 115 height 41
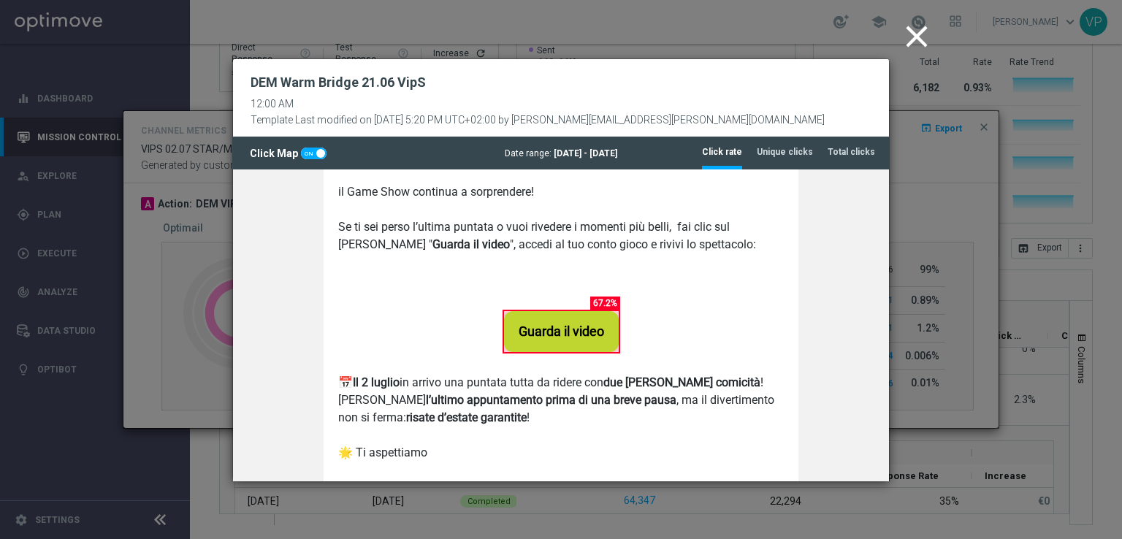
scroll to position [409, 0]
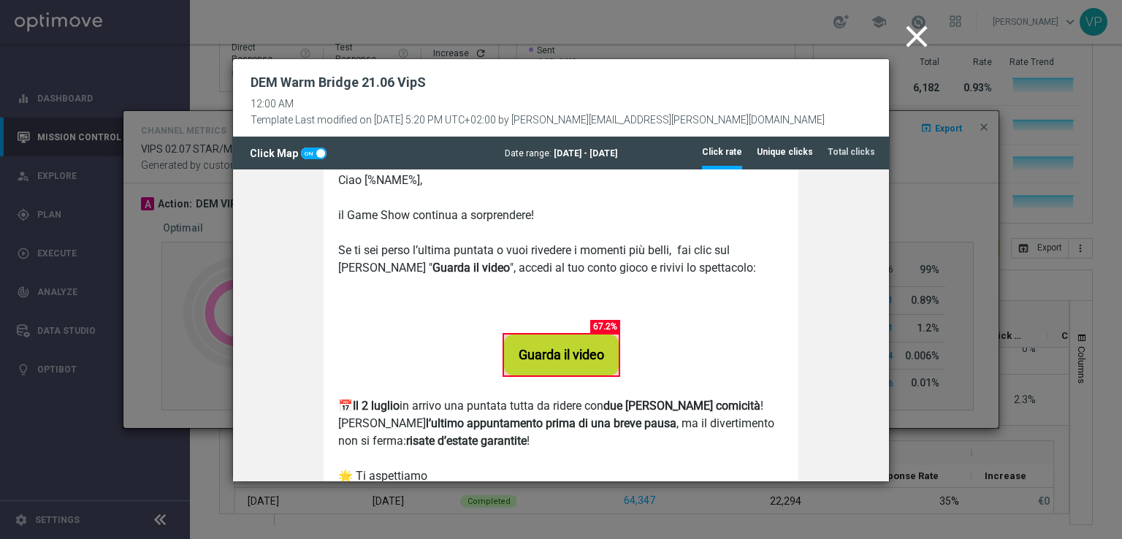
click at [775, 156] on tab-header "Unique clicks" at bounding box center [785, 152] width 56 height 12
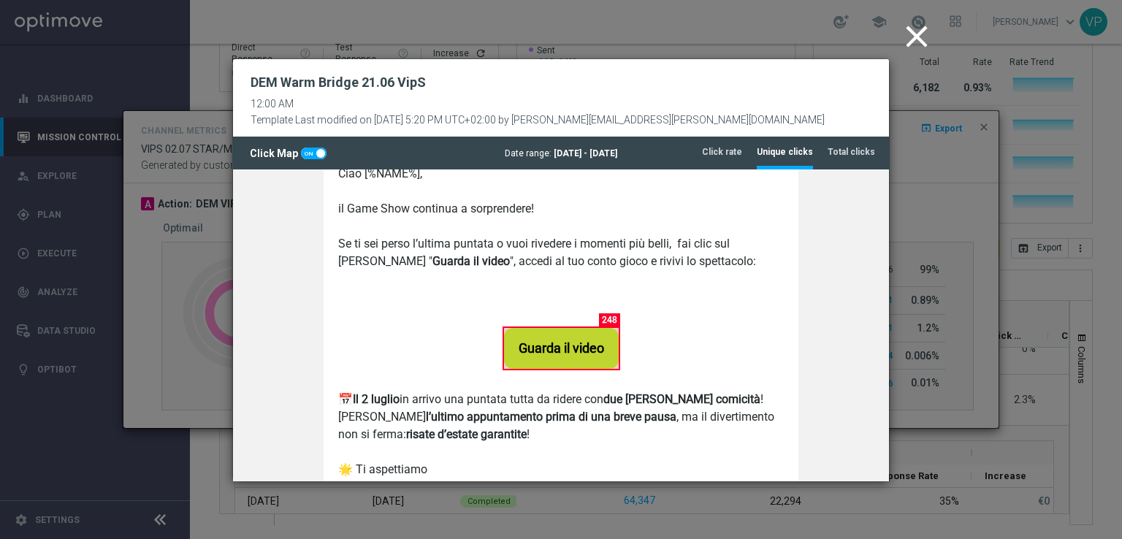
scroll to position [413, 0]
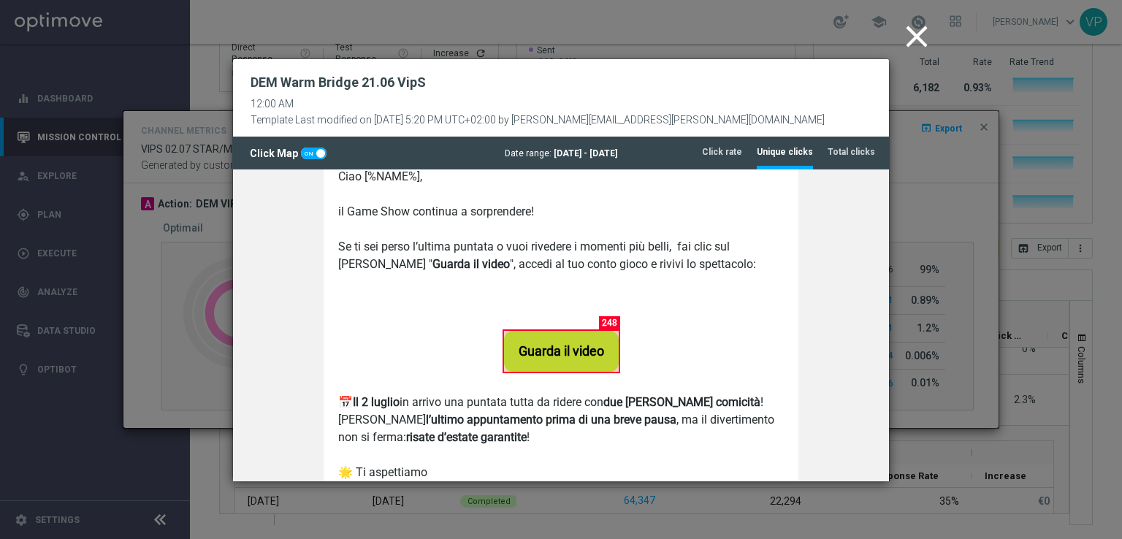
click at [608, 331] on link "Guarda il video" at bounding box center [561, 351] width 115 height 41
click at [607, 331] on link "Guarda il video" at bounding box center [561, 351] width 115 height 41
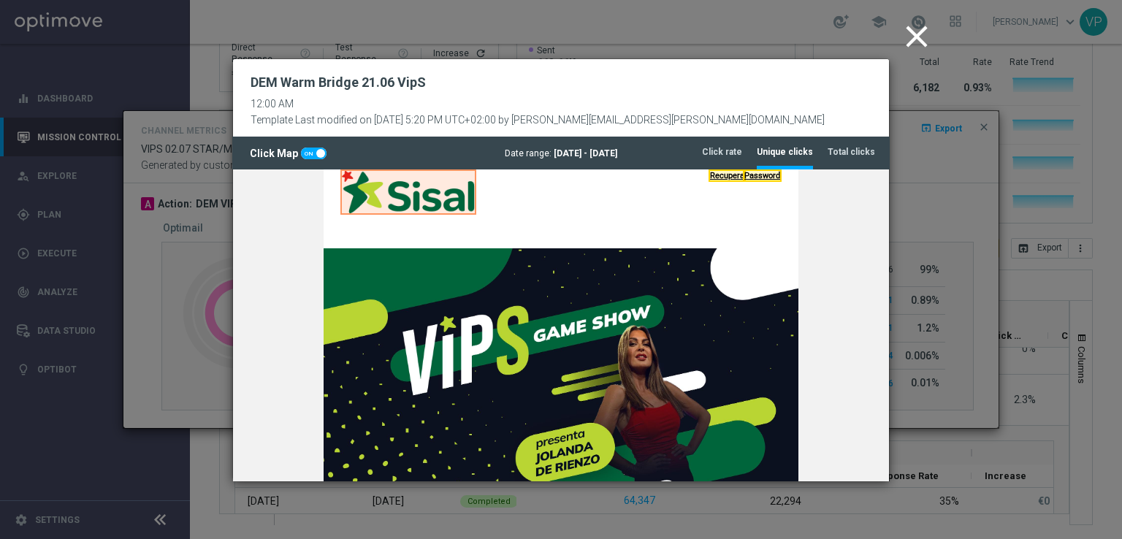
scroll to position [0, 0]
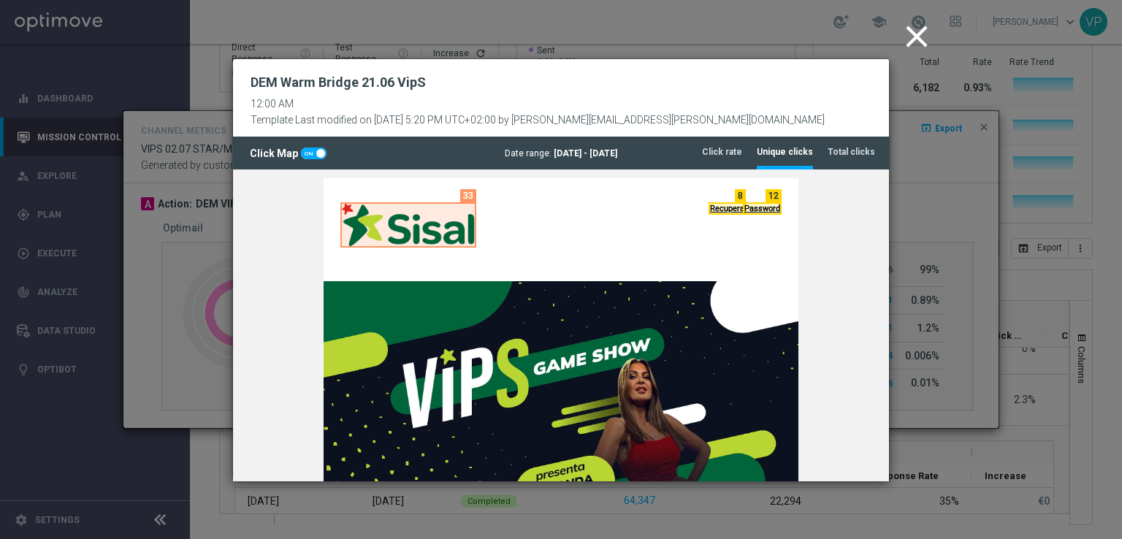
click at [915, 45] on icon "close" at bounding box center [917, 36] width 37 height 37
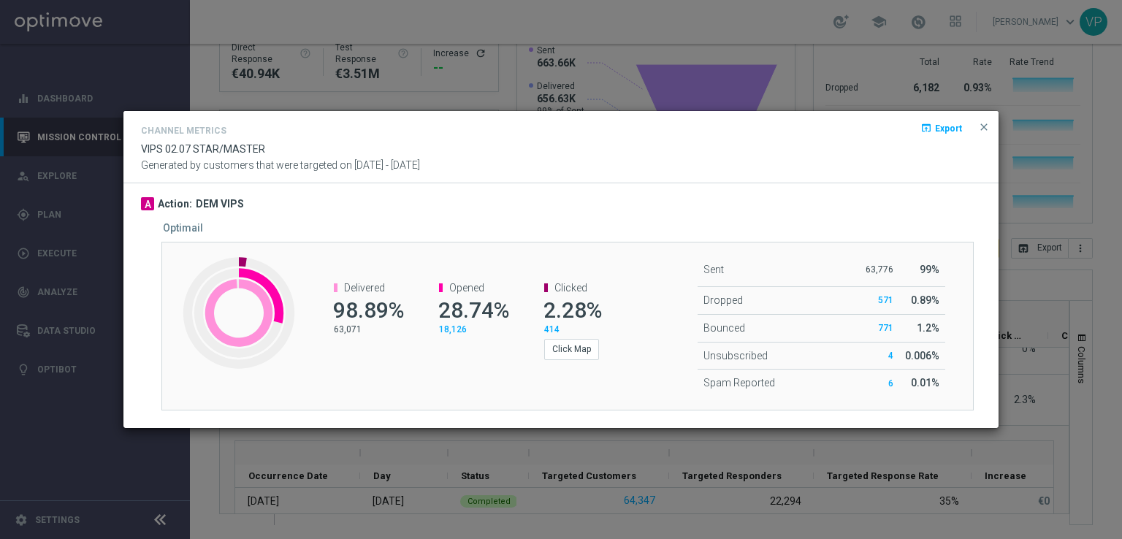
click at [552, 327] on span "414" at bounding box center [551, 329] width 15 height 10
click at [576, 346] on button "Click Map" at bounding box center [571, 349] width 55 height 20
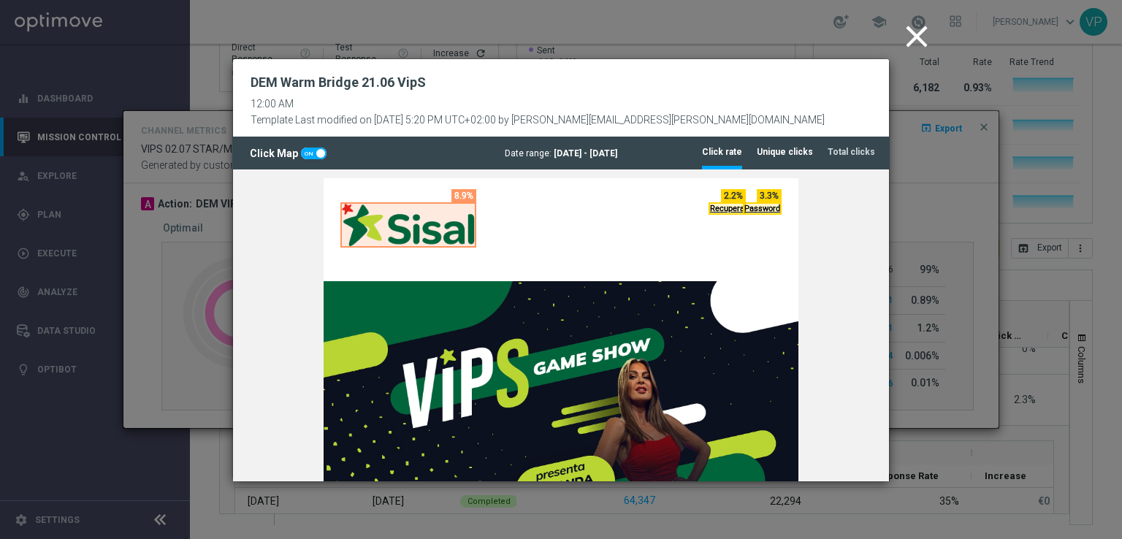
click at [783, 146] on tab-header "Unique clicks" at bounding box center [785, 152] width 56 height 12
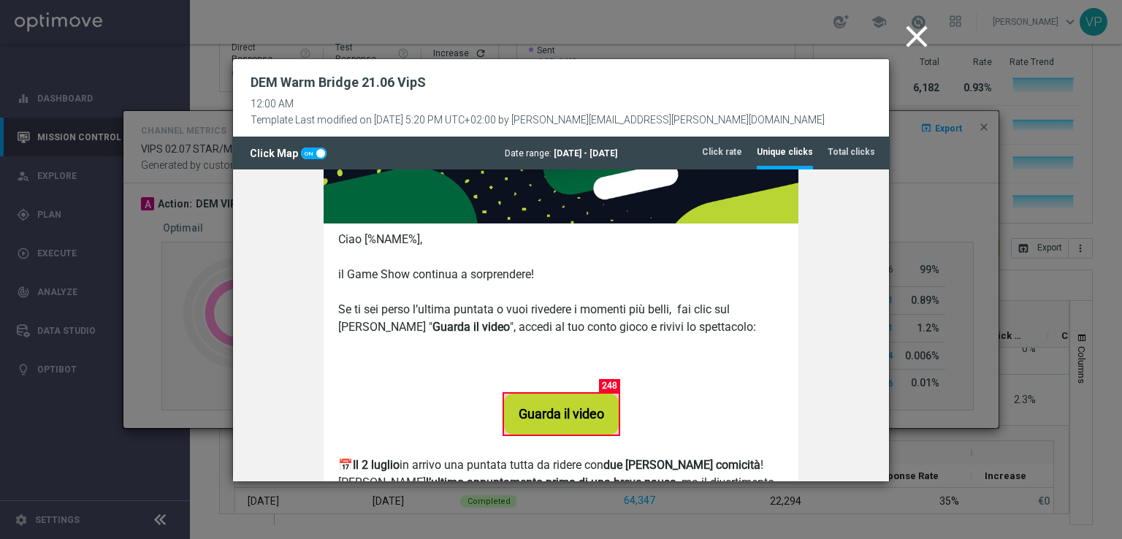
scroll to position [419, 0]
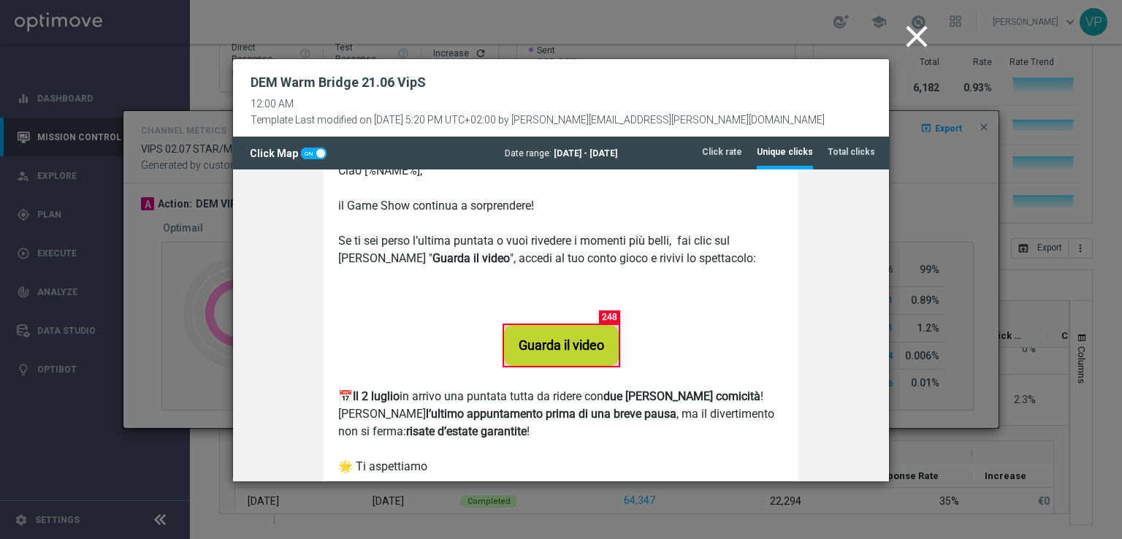
click at [609, 325] on link "Guarda il video" at bounding box center [561, 345] width 115 height 41
click at [915, 35] on icon "close" at bounding box center [917, 36] width 37 height 37
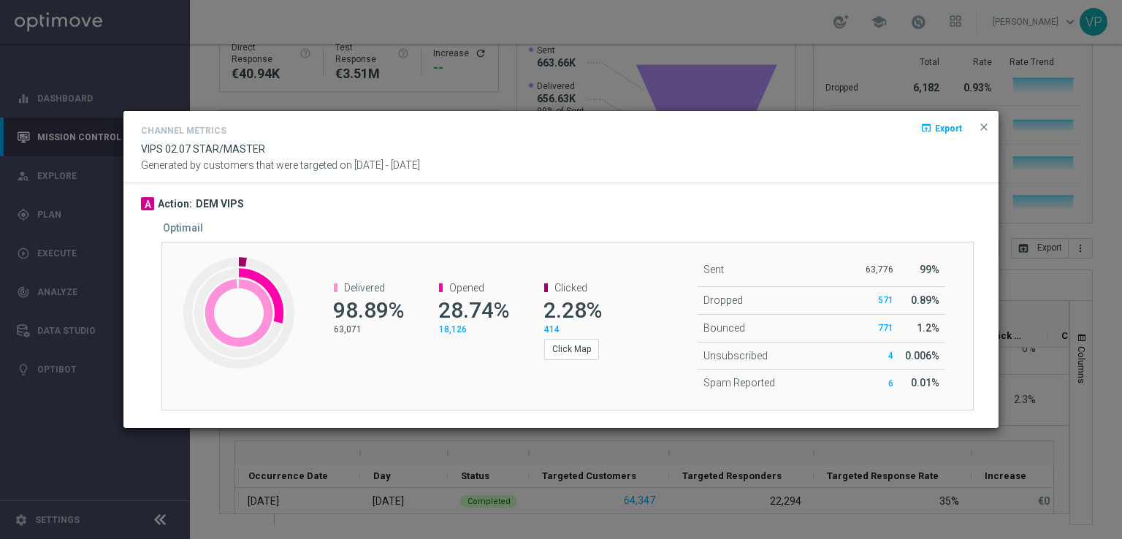
click at [554, 331] on span "414" at bounding box center [551, 329] width 15 height 10
click at [574, 351] on button "Click Map" at bounding box center [571, 349] width 55 height 20
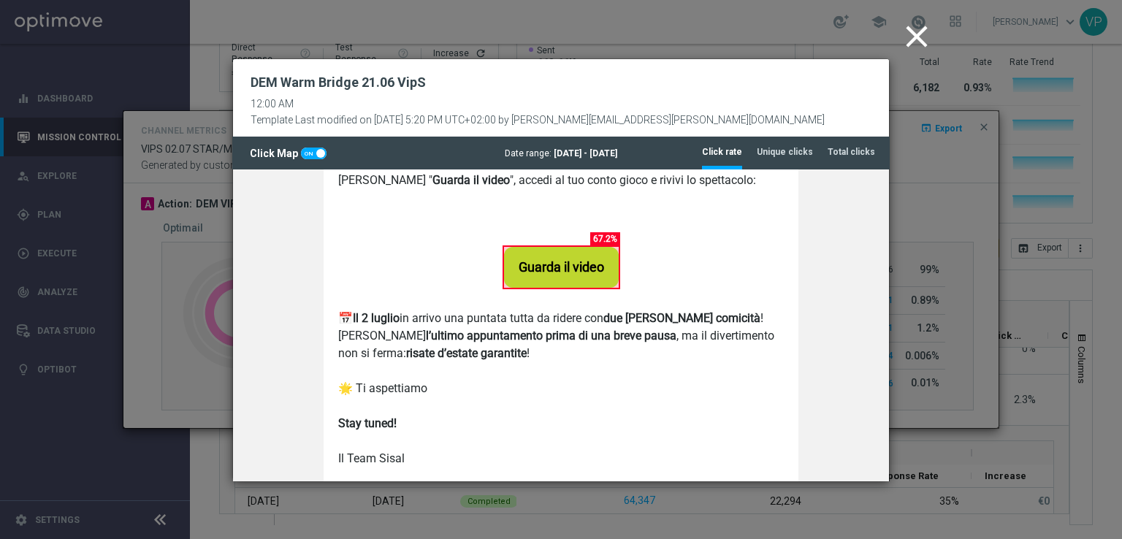
scroll to position [485, 0]
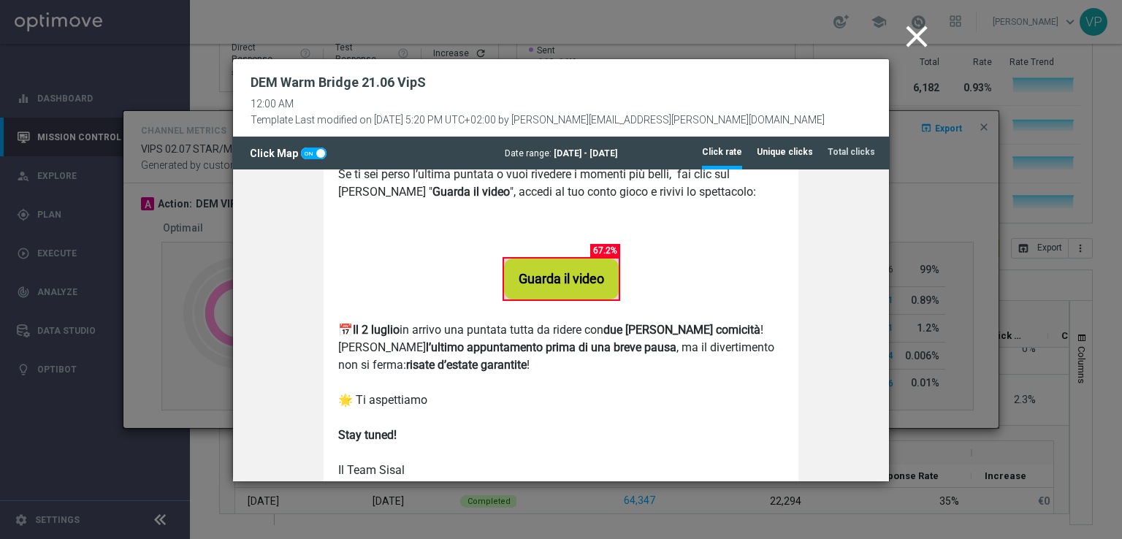
click at [785, 156] on tab-header "Unique clicks" at bounding box center [785, 152] width 56 height 12
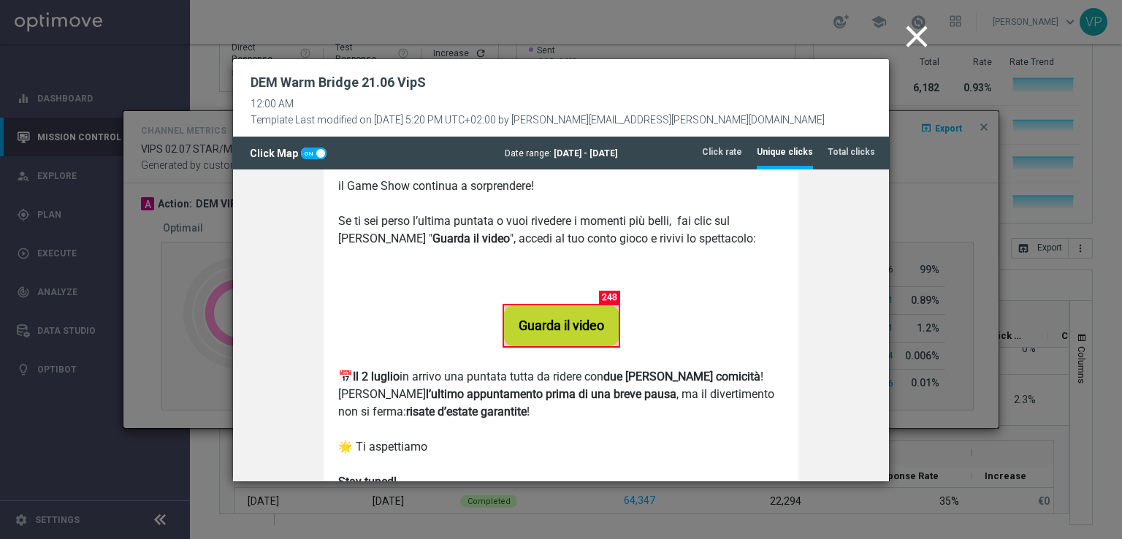
scroll to position [453, 0]
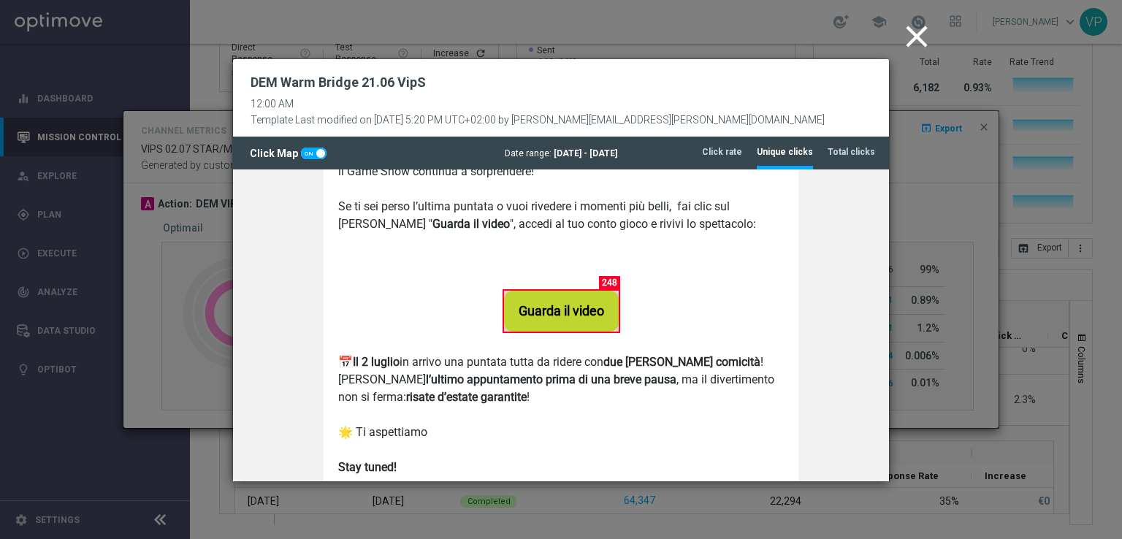
drag, startPoint x: 883, startPoint y: 199, endPoint x: 1124, endPoint y: 460, distance: 355.2
click at [847, 147] on tab-header "Total clicks" at bounding box center [851, 152] width 47 height 12
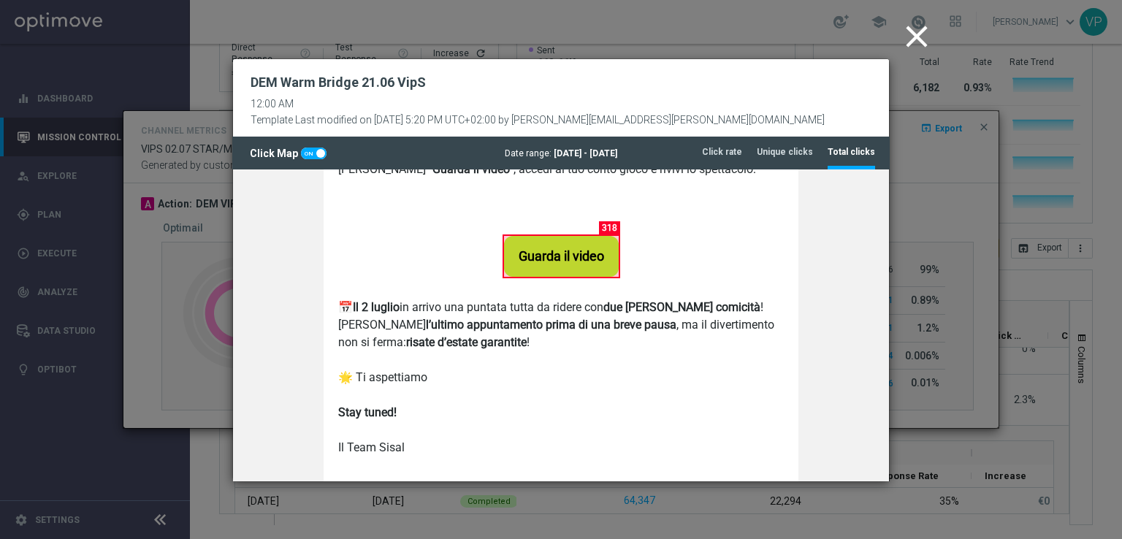
scroll to position [505, 0]
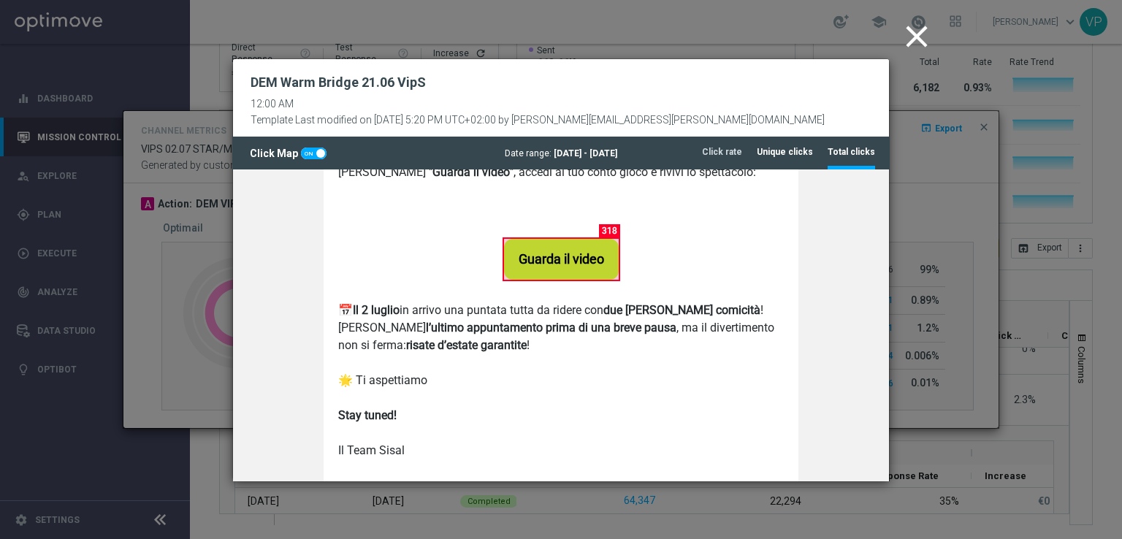
click at [784, 149] on tab-header "Unique clicks" at bounding box center [785, 152] width 56 height 12
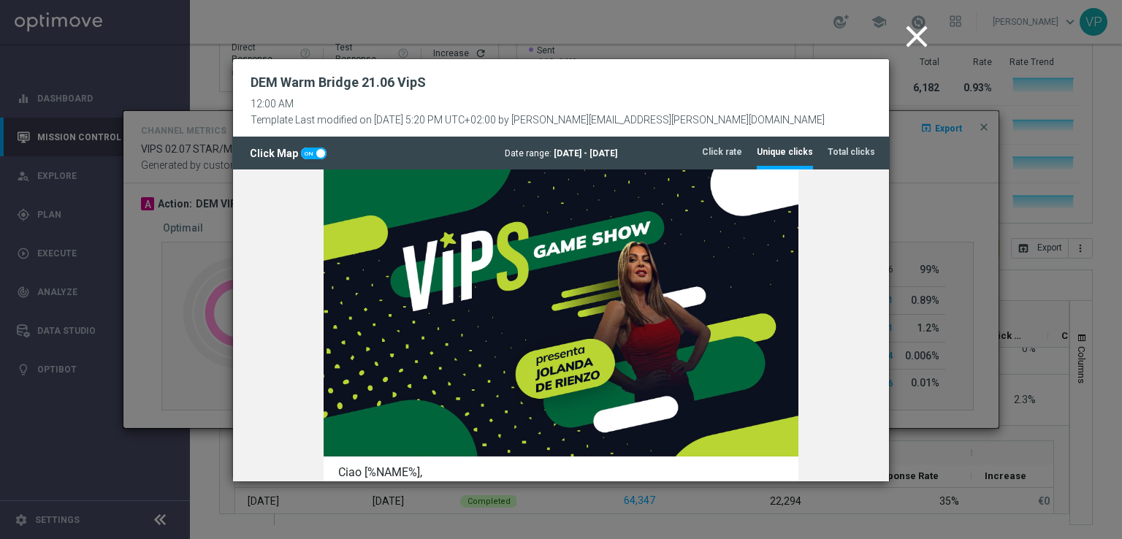
scroll to position [111, 0]
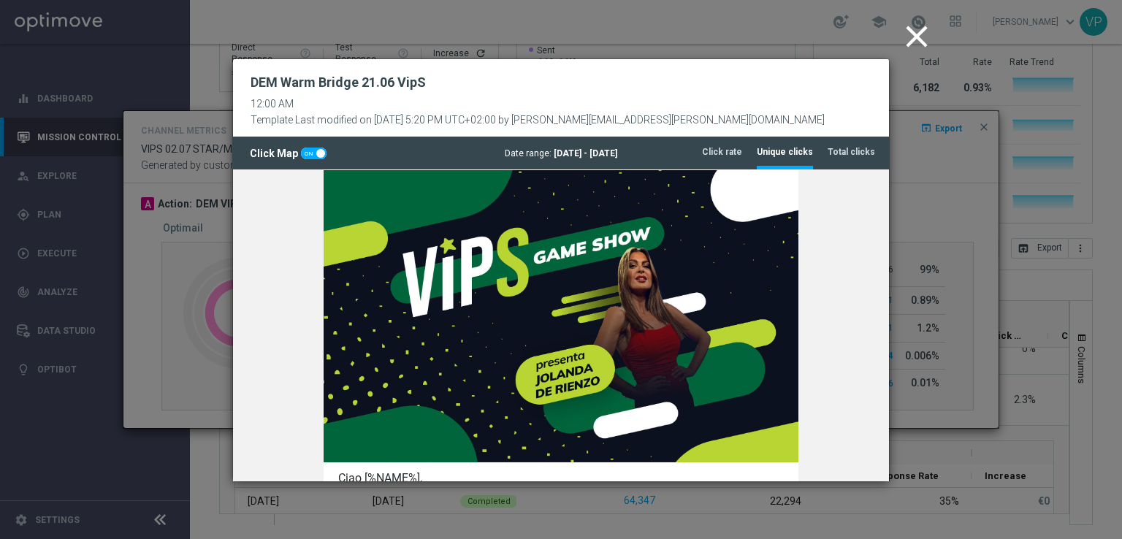
click at [915, 46] on icon "close" at bounding box center [917, 36] width 37 height 37
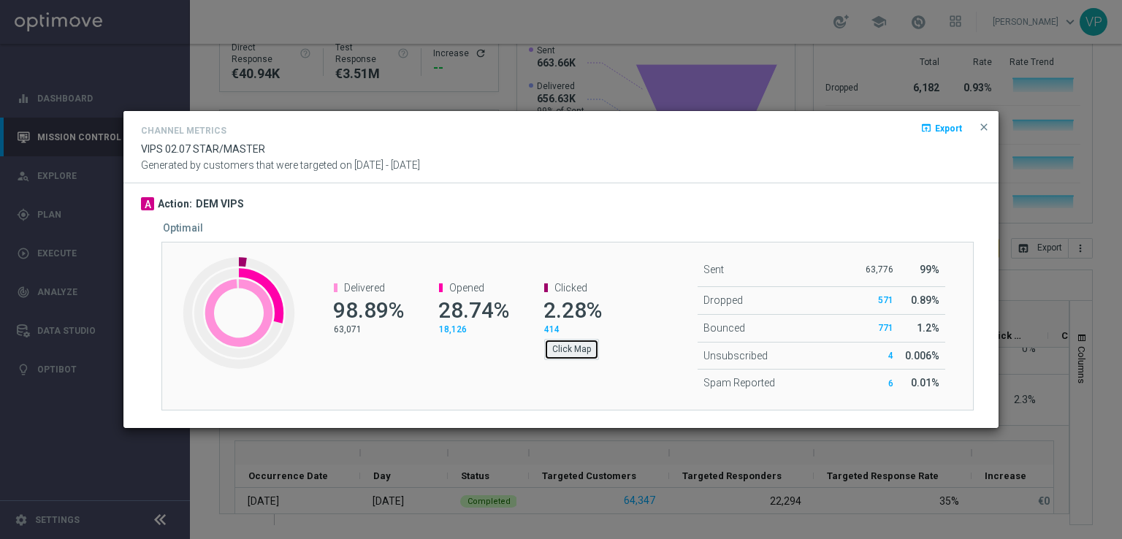
click at [564, 346] on button "Click Map" at bounding box center [571, 349] width 55 height 20
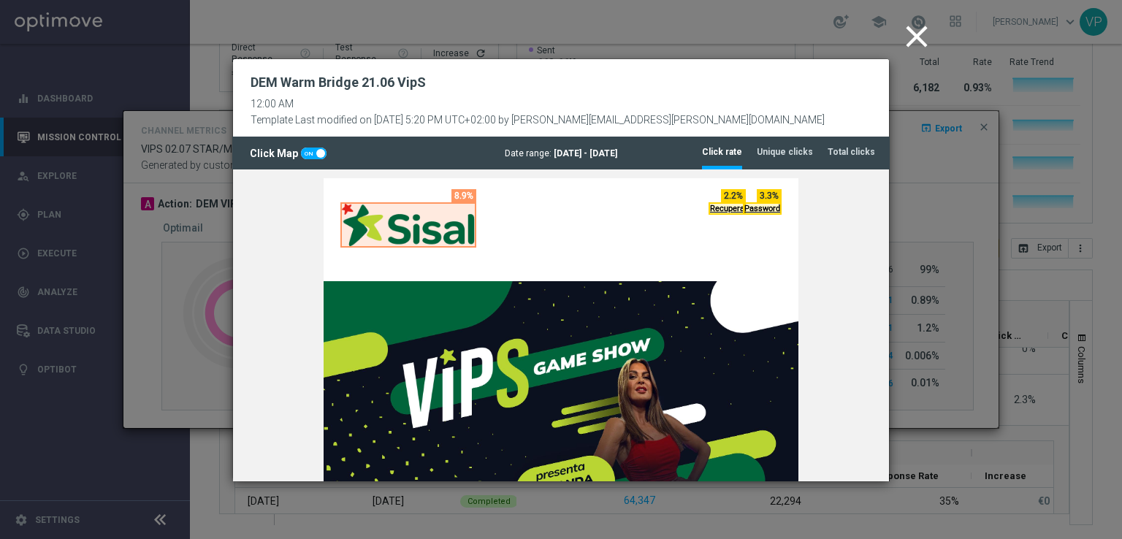
scroll to position [0, 0]
click at [856, 146] on tab-header "Total clicks" at bounding box center [851, 152] width 47 height 12
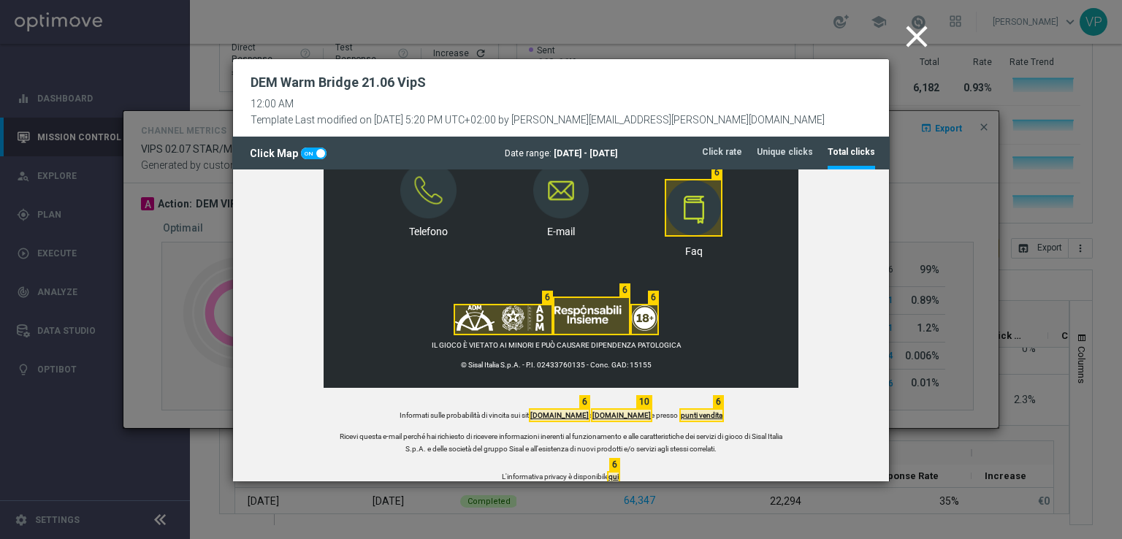
scroll to position [1036, 0]
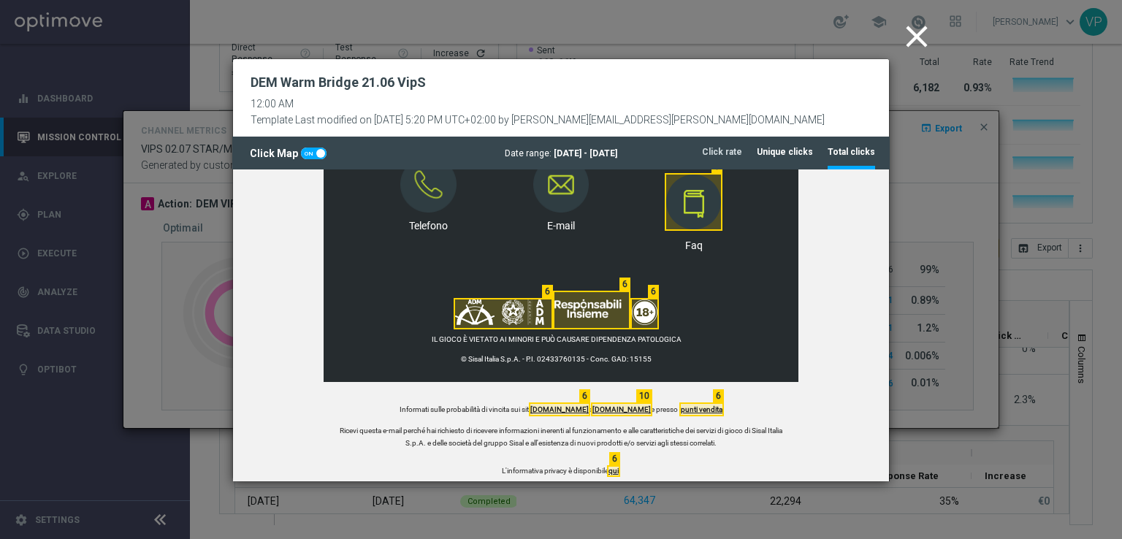
click at [795, 153] on tab-header "Unique clicks" at bounding box center [785, 152] width 56 height 12
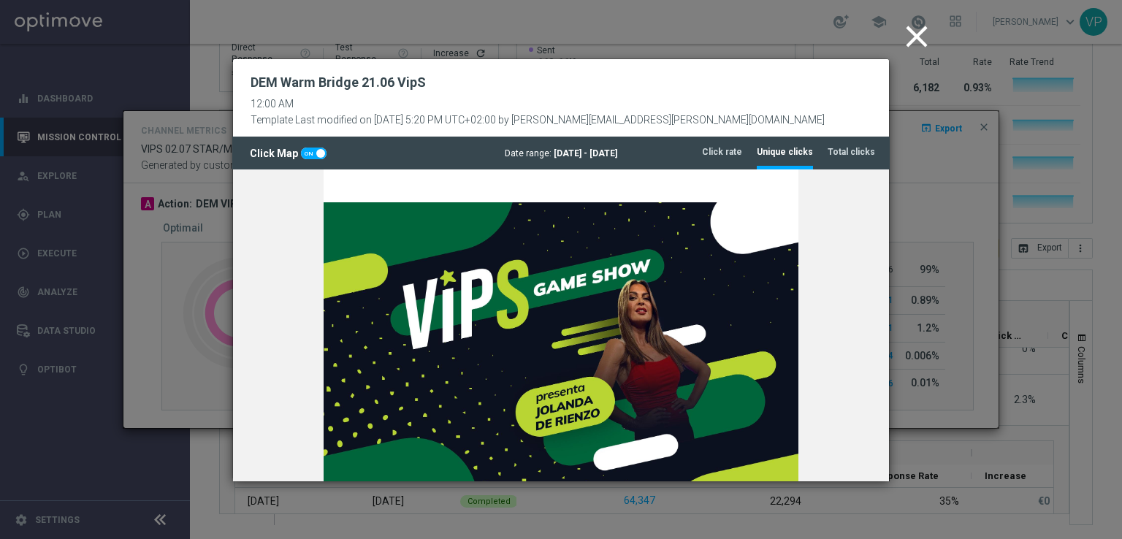
scroll to position [0, 0]
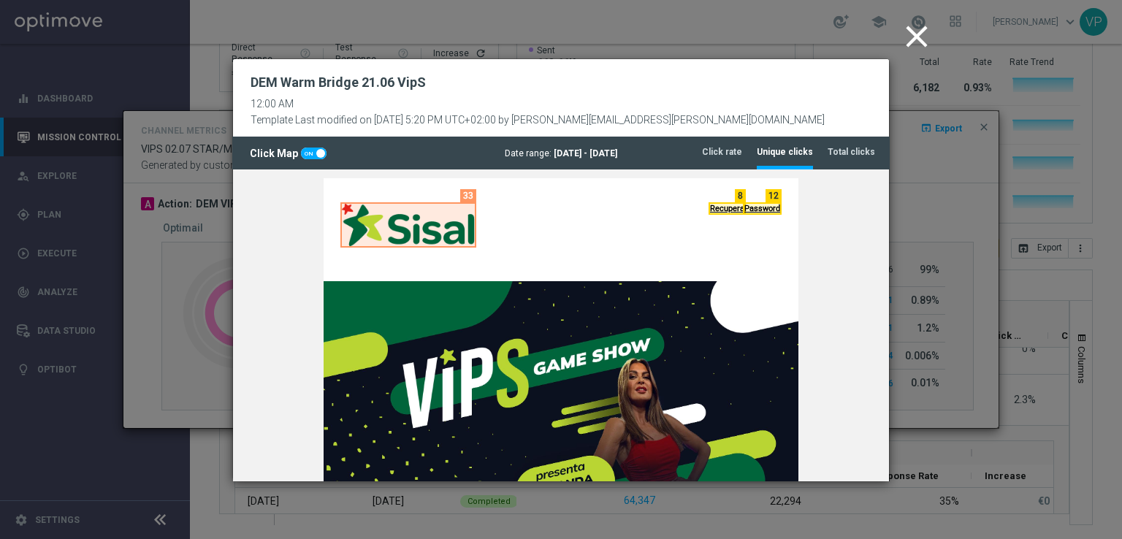
drag, startPoint x: 883, startPoint y: 221, endPoint x: 1148, endPoint y: 359, distance: 298.3
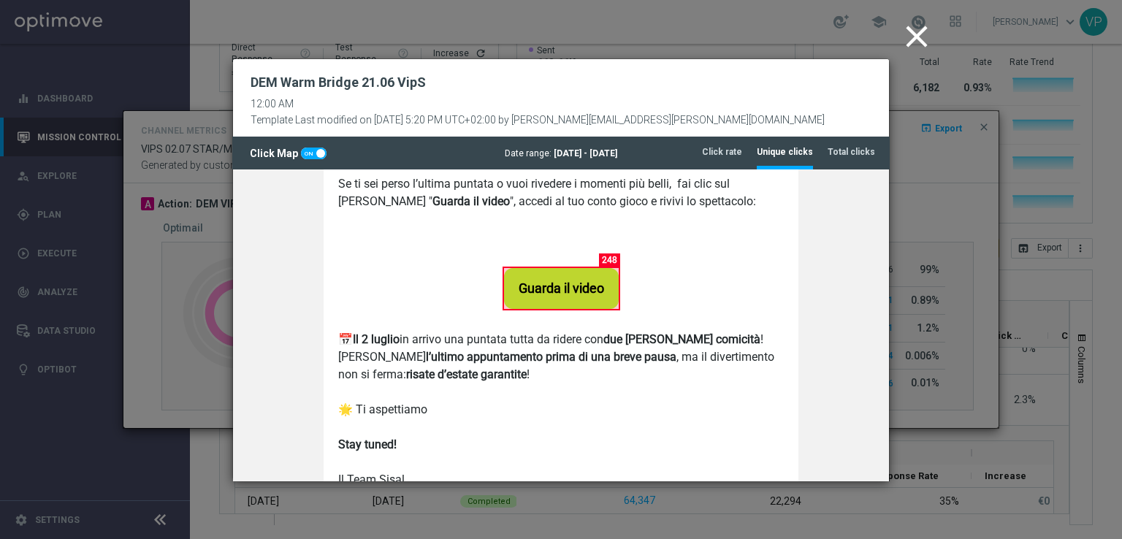
scroll to position [479, 0]
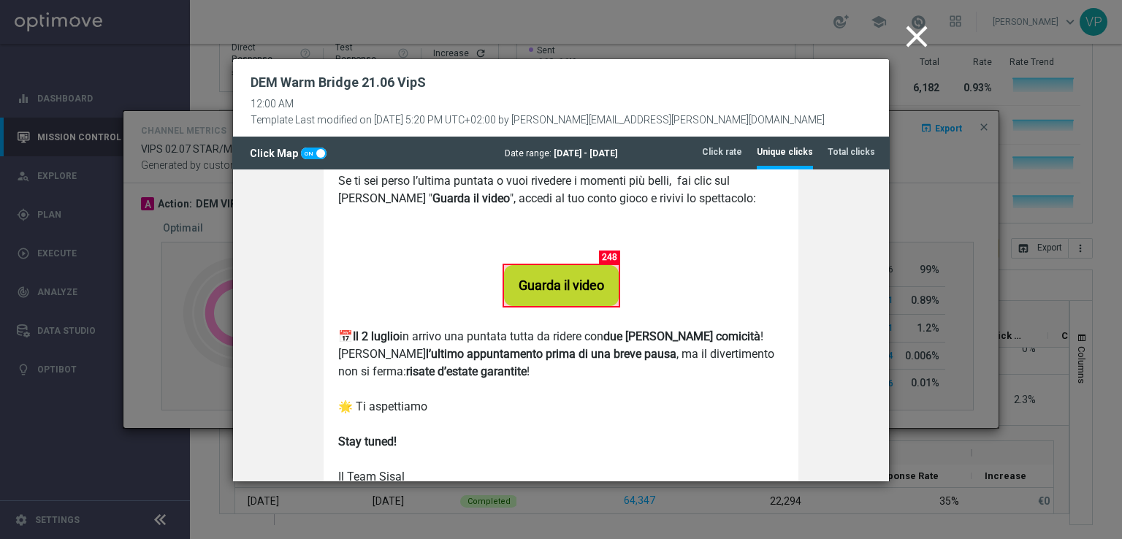
drag, startPoint x: 606, startPoint y: 253, endPoint x: 614, endPoint y: 264, distance: 13.5
drag, startPoint x: 614, startPoint y: 264, endPoint x: 565, endPoint y: 248, distance: 51.3
click at [565, 248] on div "Guarda il video" at bounding box center [561, 276] width 460 height 59
click at [316, 153] on span at bounding box center [320, 153] width 9 height 9
click at [315, 153] on input "checkbox" at bounding box center [314, 154] width 26 height 12
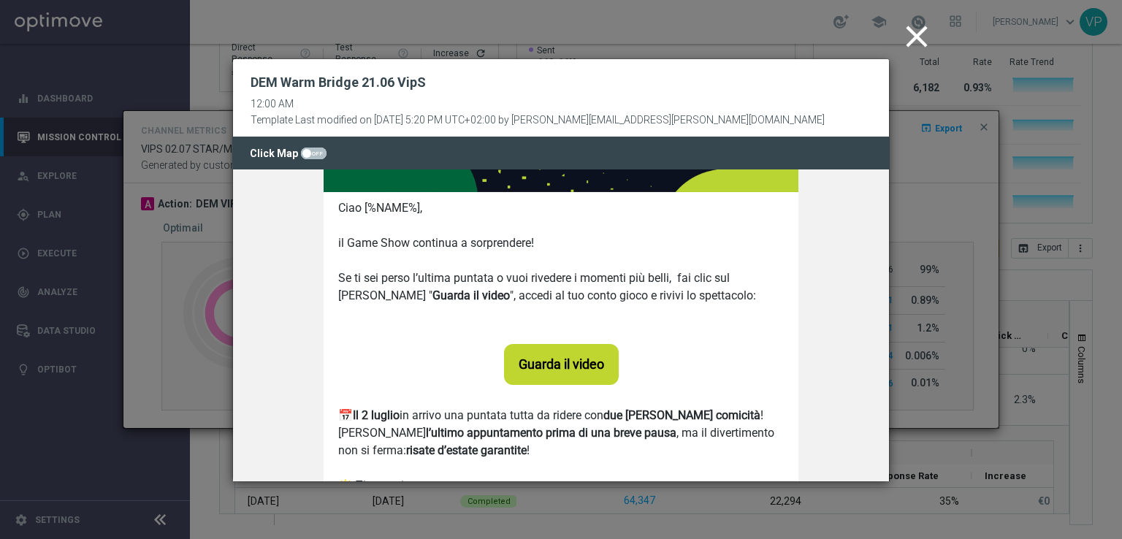
scroll to position [354, 0]
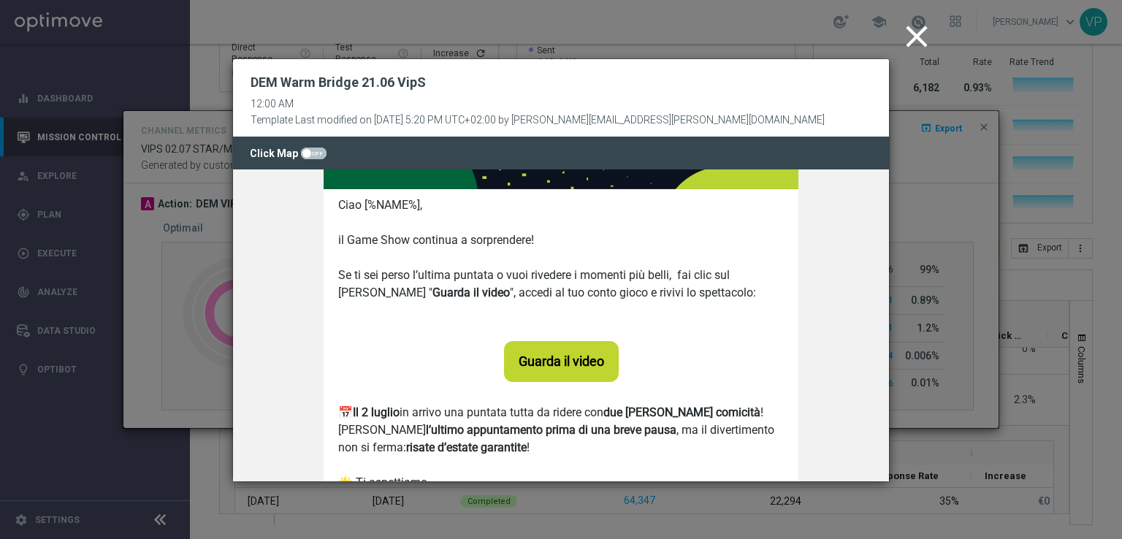
click at [311, 154] on span at bounding box center [314, 154] width 26 height 12
click at [311, 154] on input "checkbox" at bounding box center [314, 154] width 26 height 12
checkbox input "true"
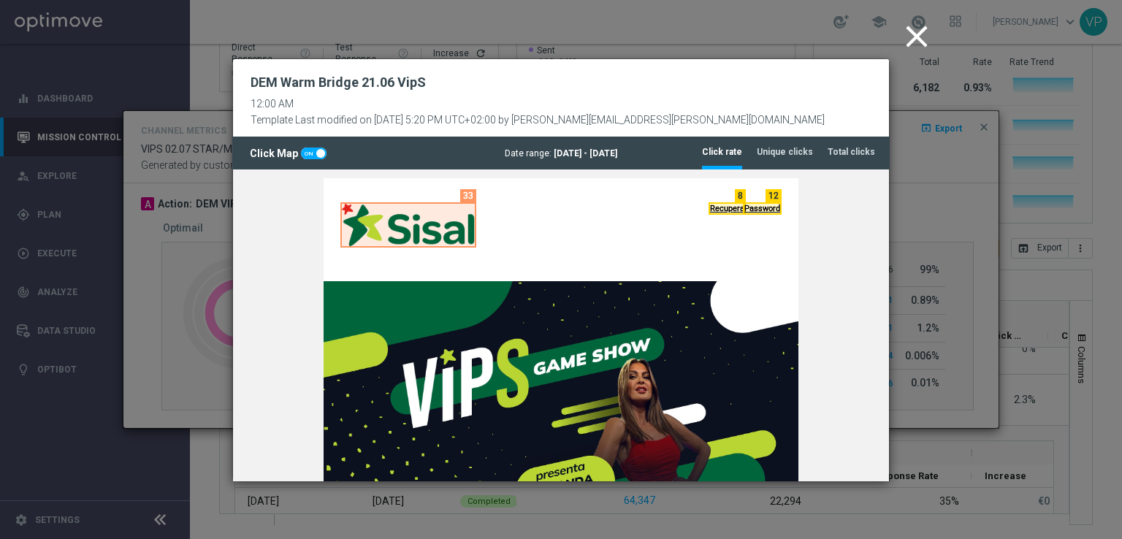
scroll to position [0, 0]
click at [926, 39] on icon "close" at bounding box center [917, 36] width 37 height 37
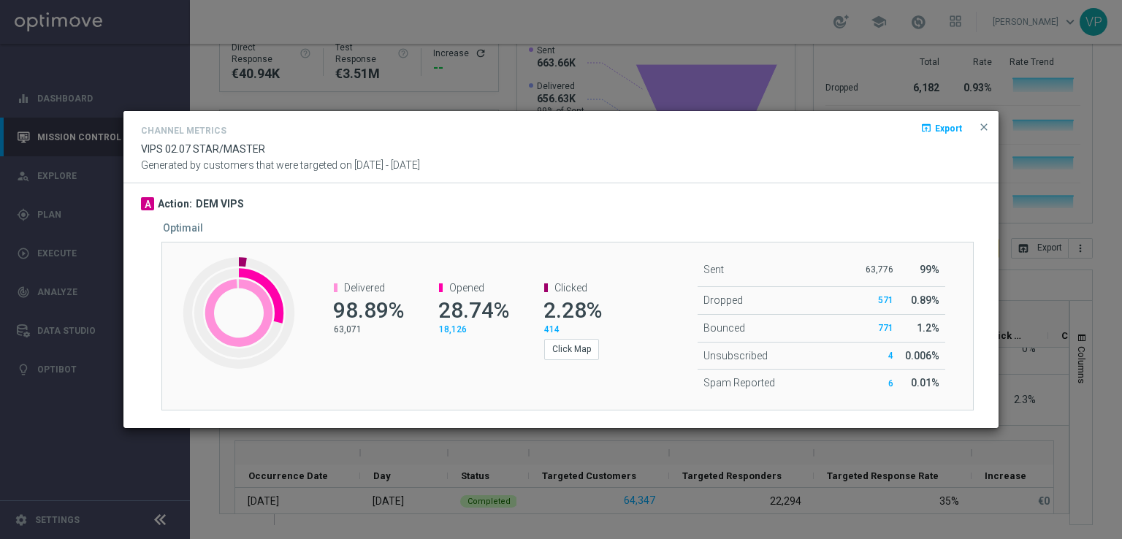
click at [956, 126] on span "Export" at bounding box center [948, 128] width 27 height 10
click at [990, 129] on span "close" at bounding box center [984, 127] width 12 height 12
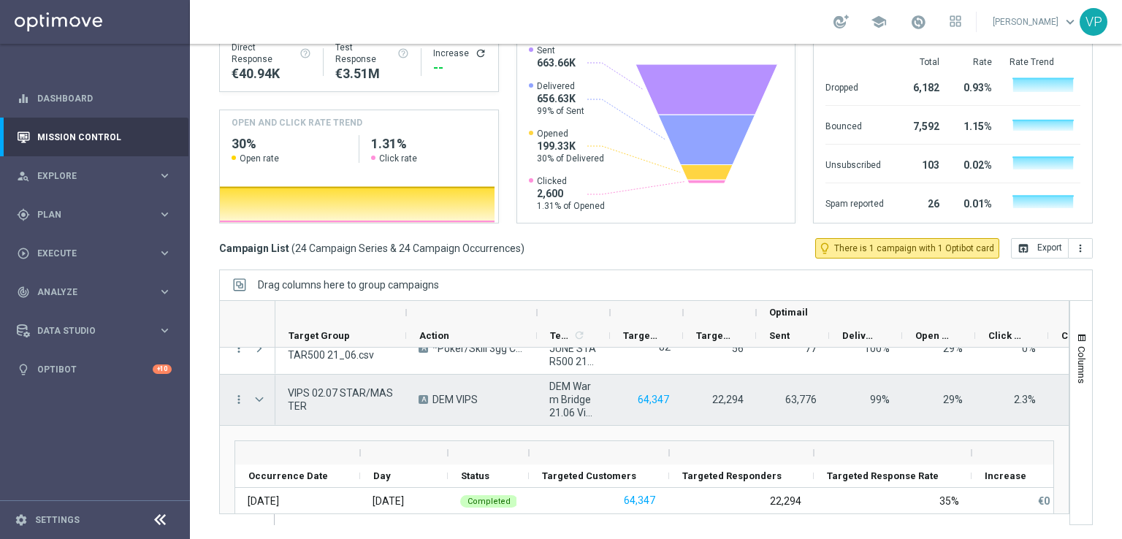
click at [1020, 399] on span "2.3%" at bounding box center [1025, 400] width 22 height 12
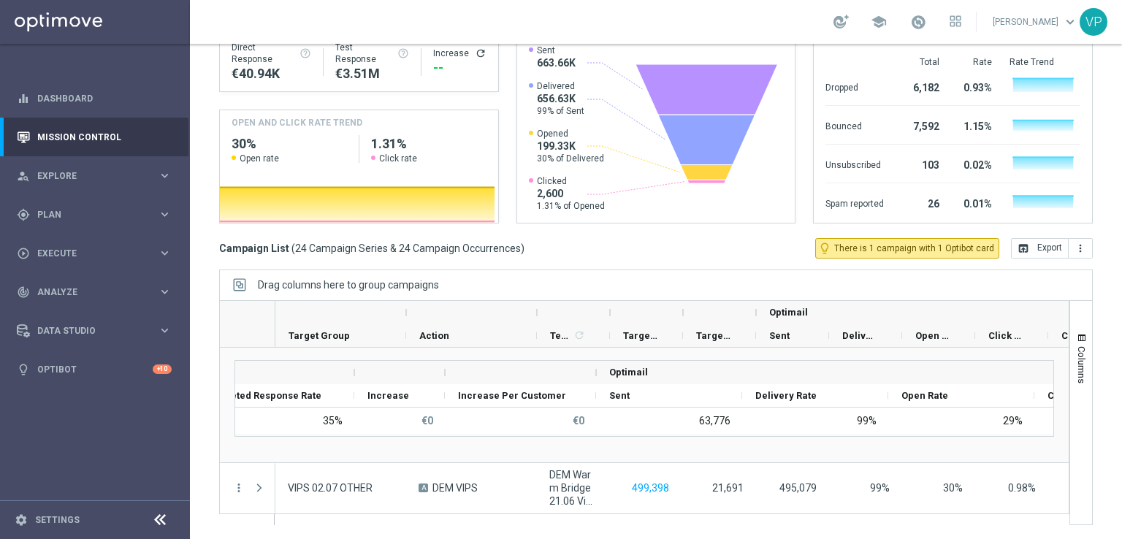
scroll to position [0, 471]
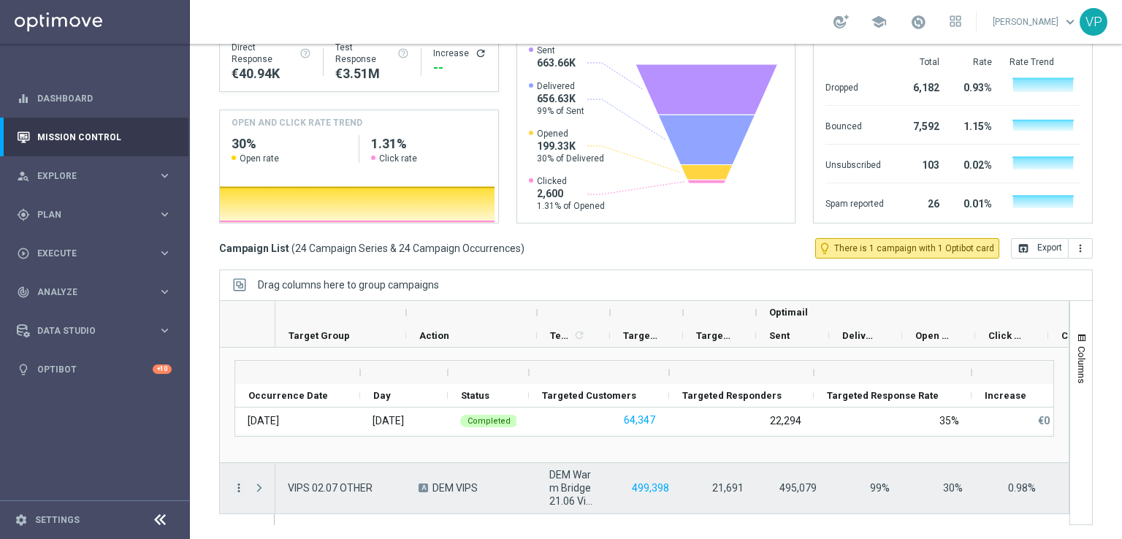
click at [241, 486] on icon "more_vert" at bounding box center [238, 487] width 13 height 13
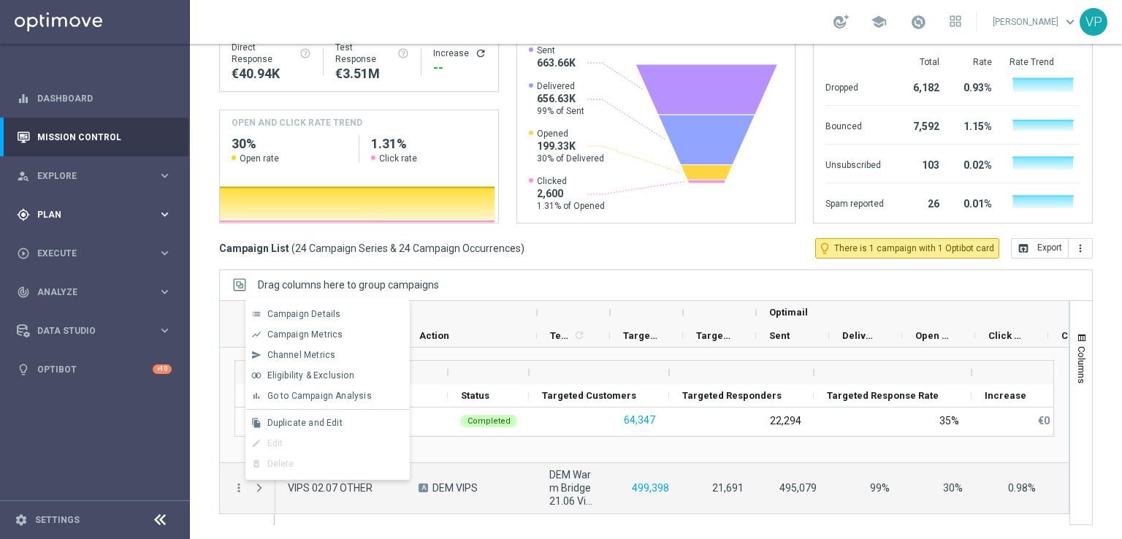
click at [173, 209] on div "gps_fixed Plan keyboard_arrow_right" at bounding box center [94, 214] width 188 height 39
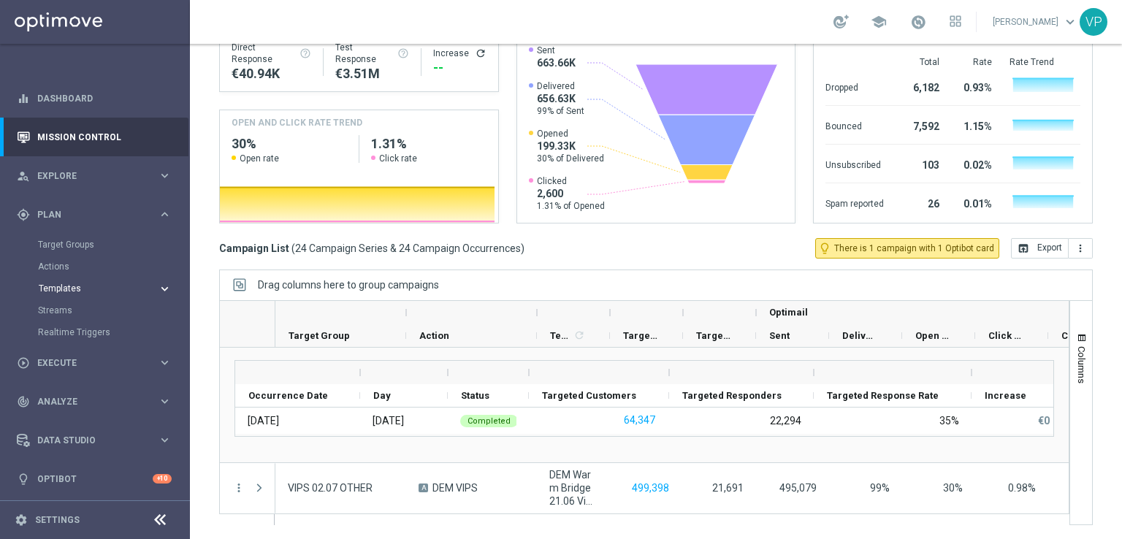
click at [83, 287] on span "Templates" at bounding box center [91, 288] width 104 height 9
click at [67, 310] on link "Optimail" at bounding box center [98, 311] width 107 height 12
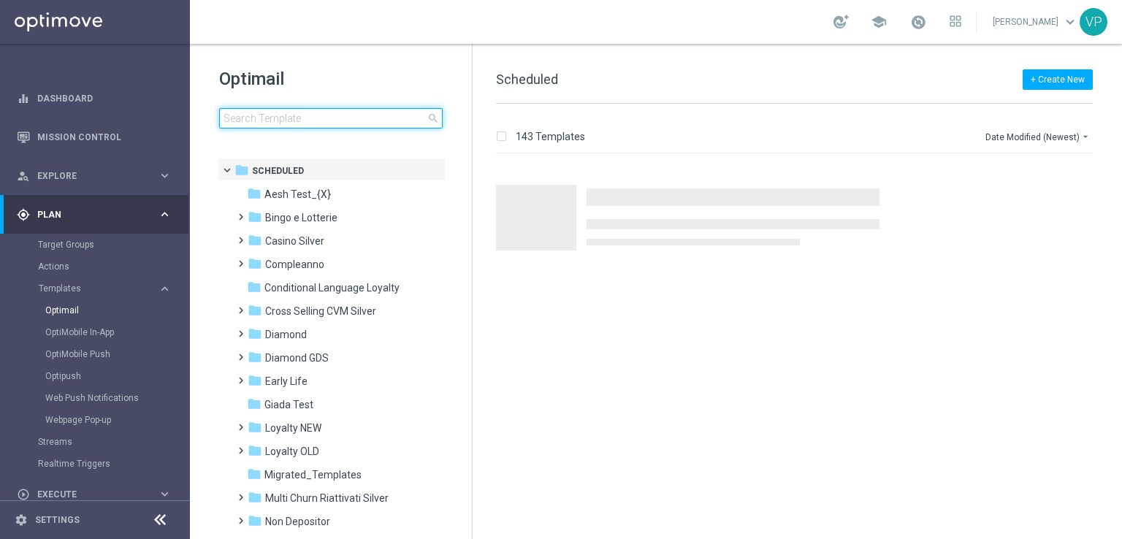
click at [342, 119] on input at bounding box center [331, 118] width 224 height 20
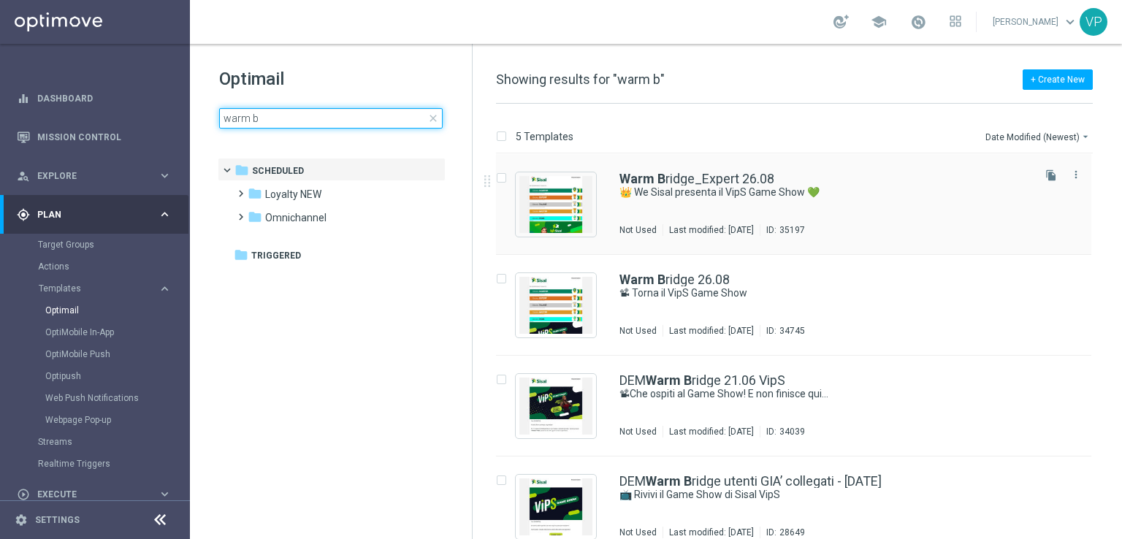
type input "warm b"
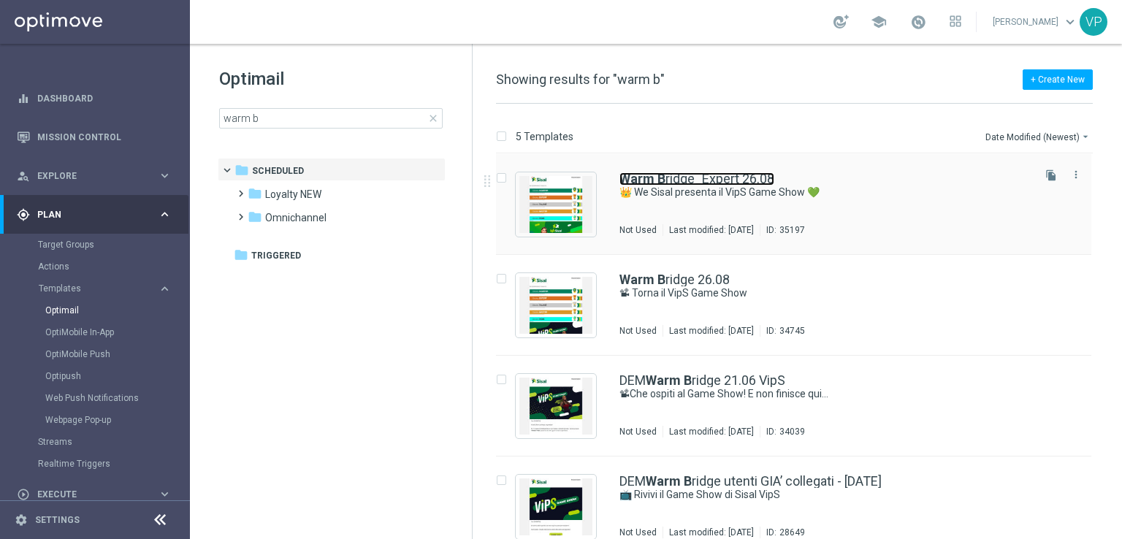
click at [731, 184] on link "Warm B ridge_Expert 26.08" at bounding box center [696, 178] width 155 height 13
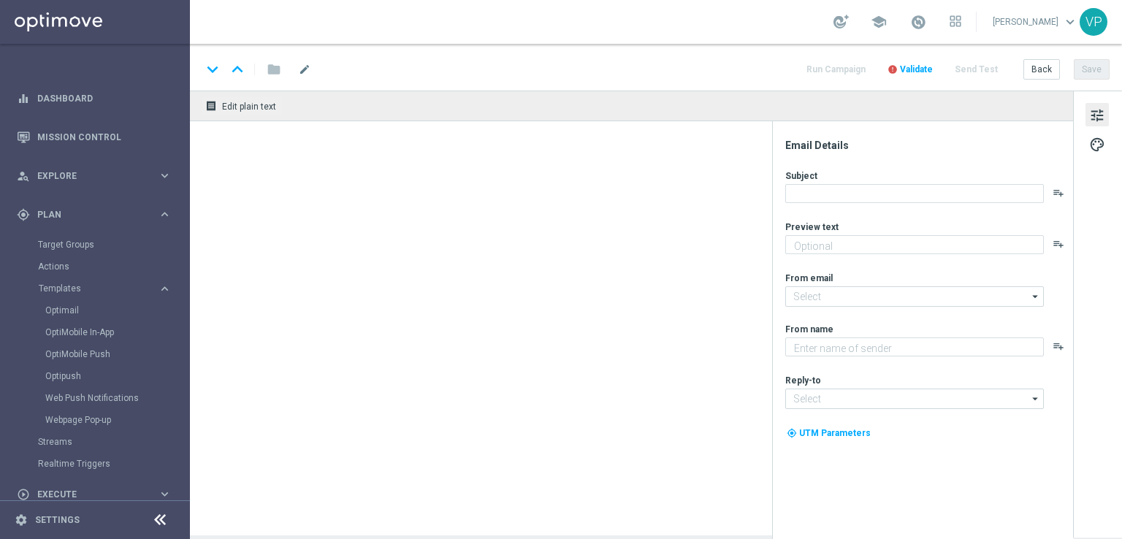
type textarea "Scopri l’intrattenimento esclusivo in live streaming📽"
type input "[EMAIL_ADDRESS][DOMAIN_NAME]"
type textarea "Sisal"
type input "[EMAIL_ADDRESS][DOMAIN_NAME]"
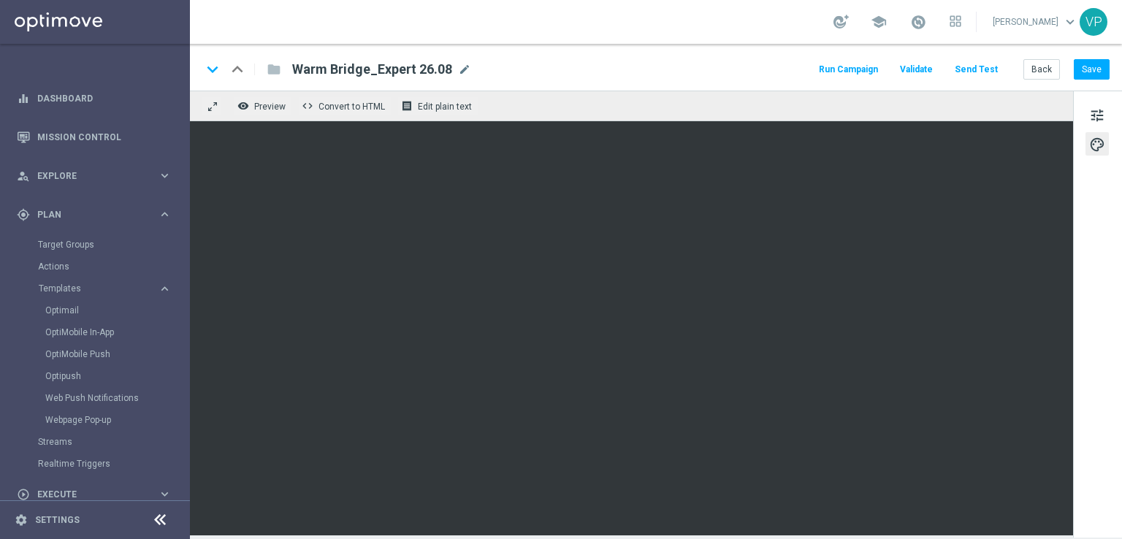
click at [1120, 439] on div "tune palette" at bounding box center [1097, 314] width 49 height 447
click at [1100, 462] on div "tune palette" at bounding box center [1097, 314] width 49 height 447
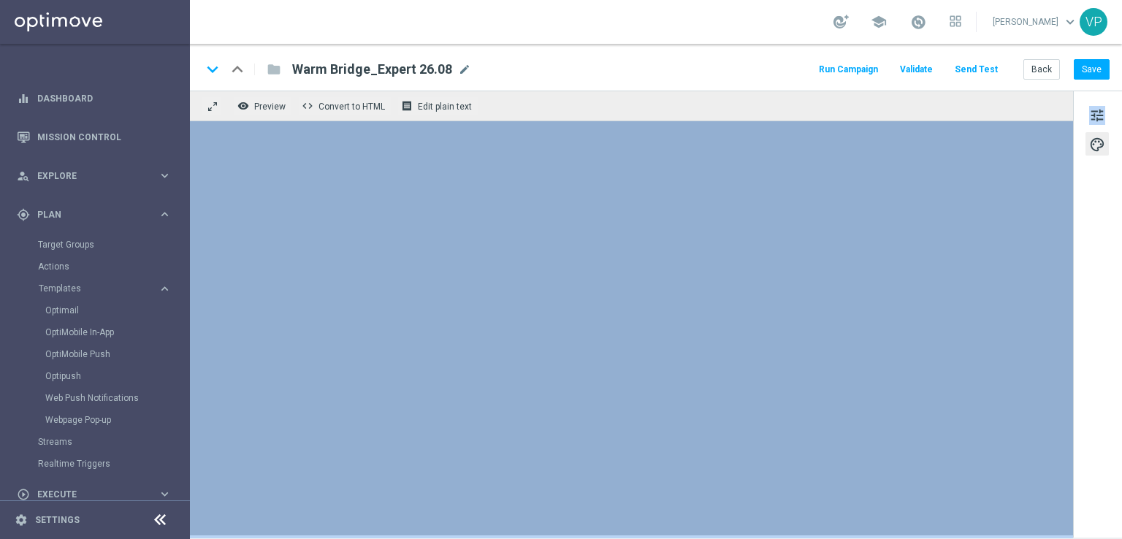
click at [1075, 348] on div "tune palette" at bounding box center [1097, 314] width 49 height 447
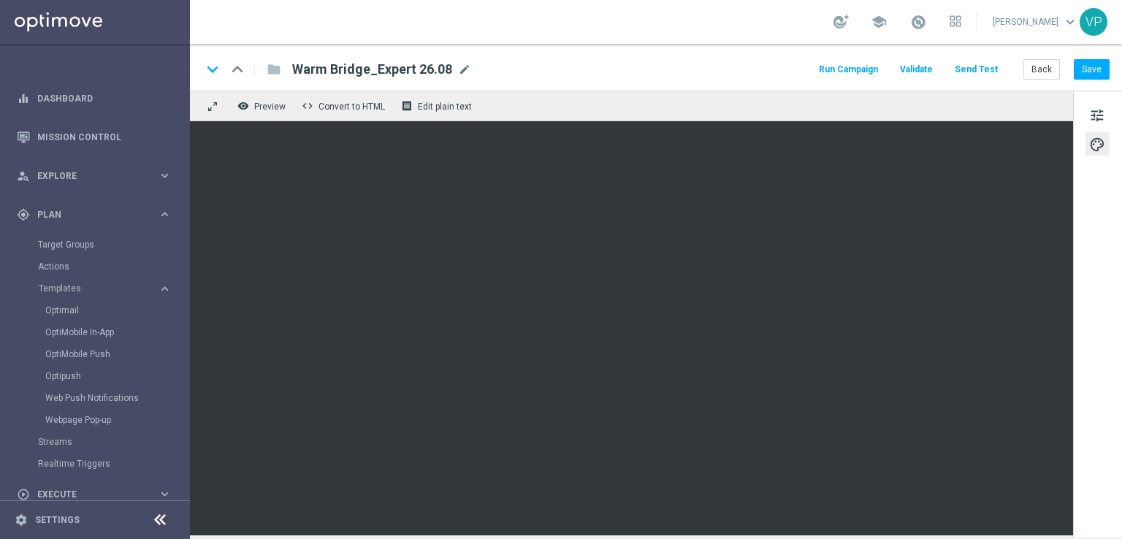
click at [629, 66] on div "keyboard_arrow_down keyboard_arrow_up folder Warm Bridge_Expert 26.08 Warm Brid…" at bounding box center [656, 69] width 908 height 19
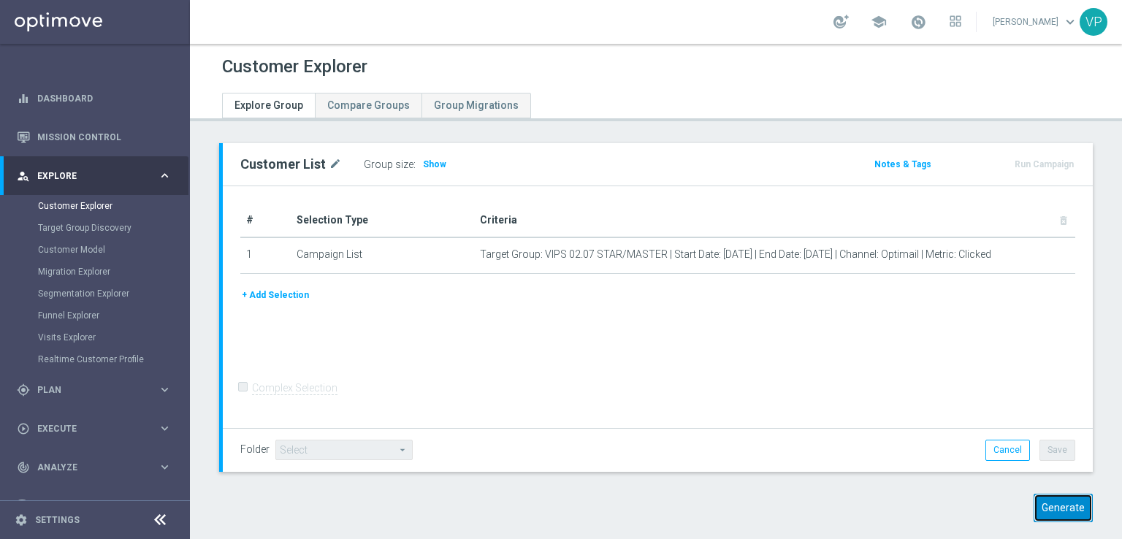
click at [1054, 505] on button "Generate" at bounding box center [1063, 508] width 59 height 28
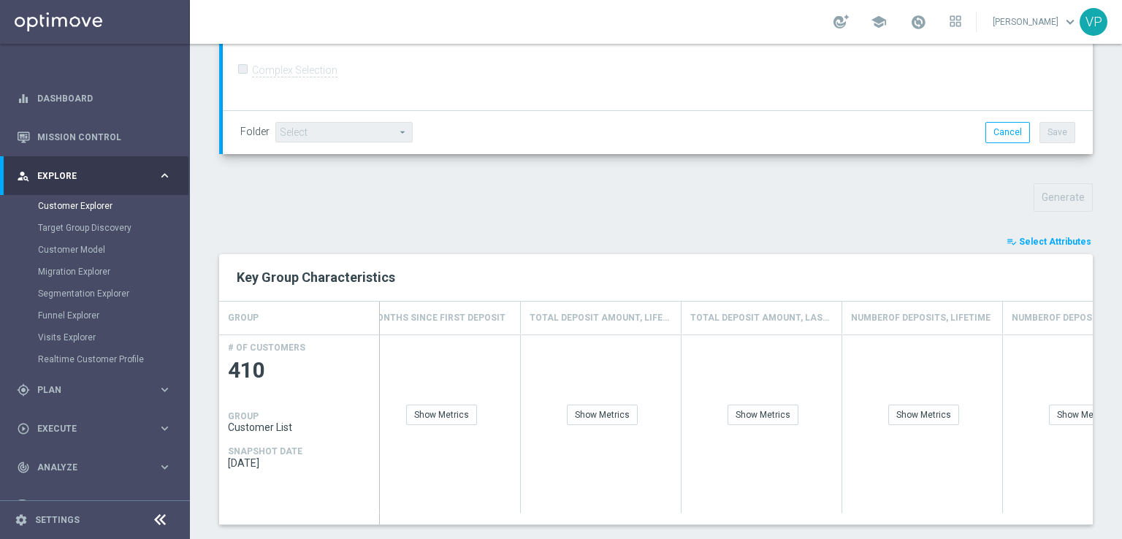
scroll to position [392, 0]
click at [1040, 235] on span "Select Attributes" at bounding box center [1055, 239] width 72 height 10
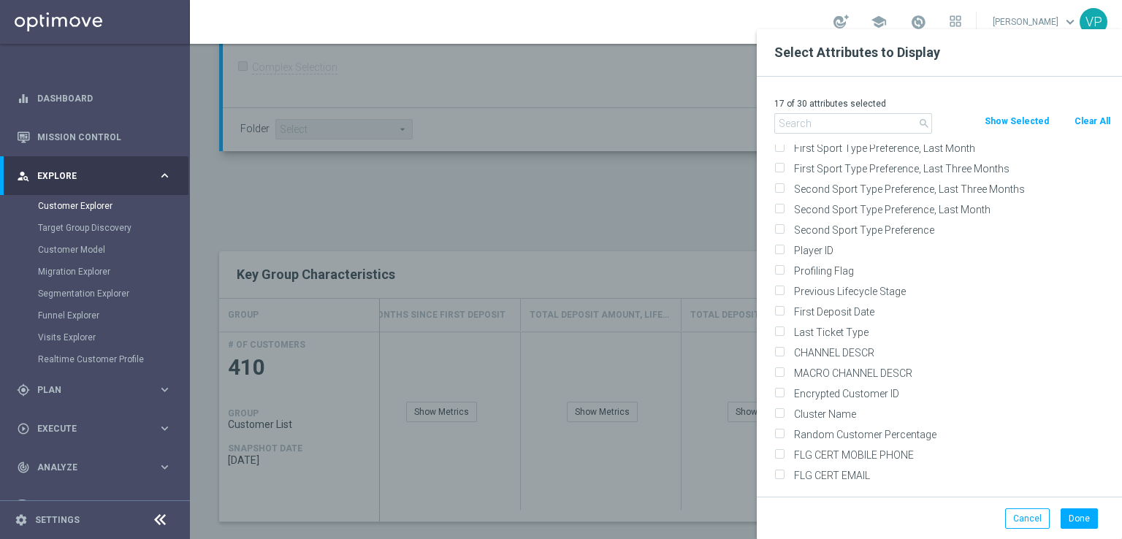
scroll to position [0, 0]
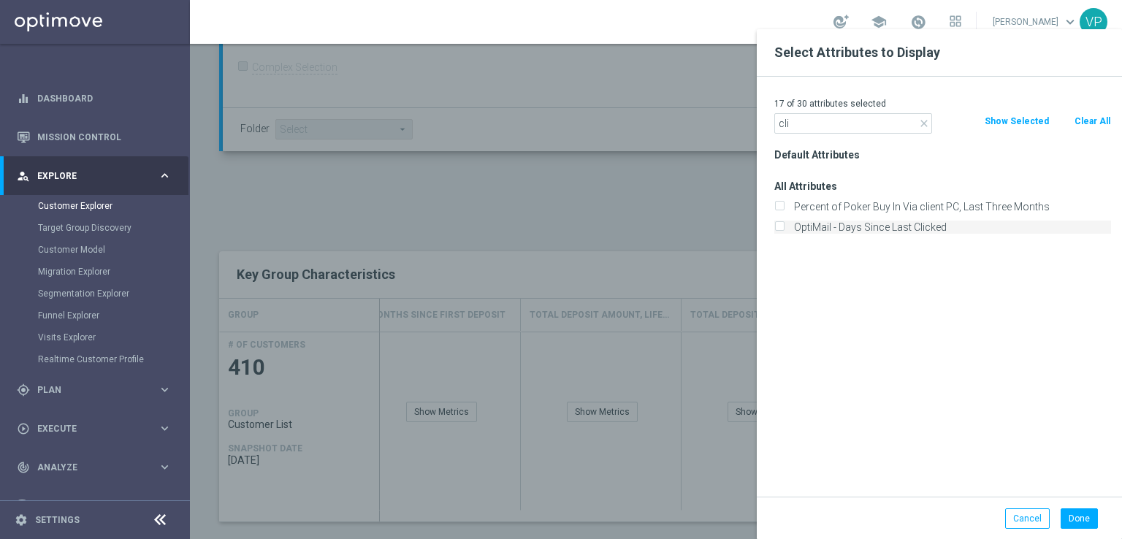
type input "cli"
click at [934, 222] on label "OptiMail - Days Since Last Clicked" at bounding box center [950, 227] width 322 height 13
click at [784, 224] on input "OptiMail - Days Since Last Clicked" at bounding box center [778, 228] width 9 height 9
checkbox input "true"
click at [1012, 123] on button "Show Selected" at bounding box center [1016, 121] width 67 height 16
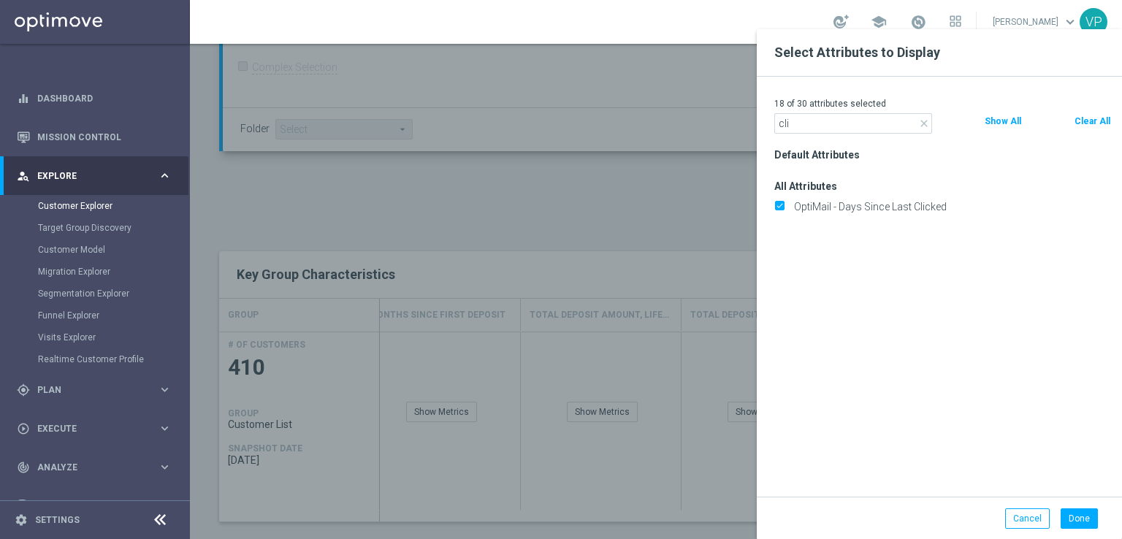
click at [1012, 123] on button "Show All" at bounding box center [1002, 121] width 39 height 16
click at [926, 123] on icon "close" at bounding box center [924, 124] width 12 height 12
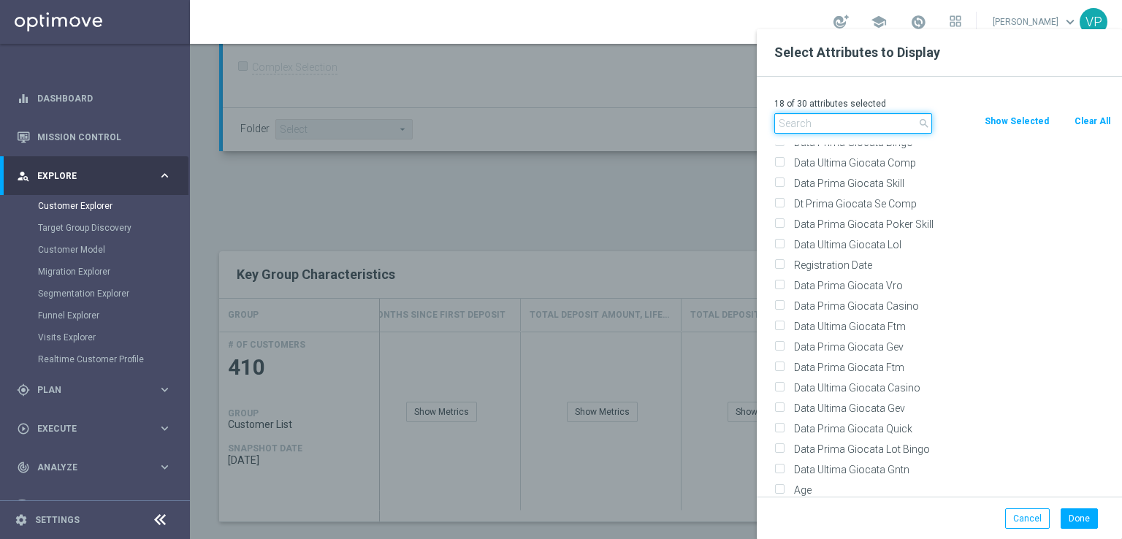
scroll to position [8100, 0]
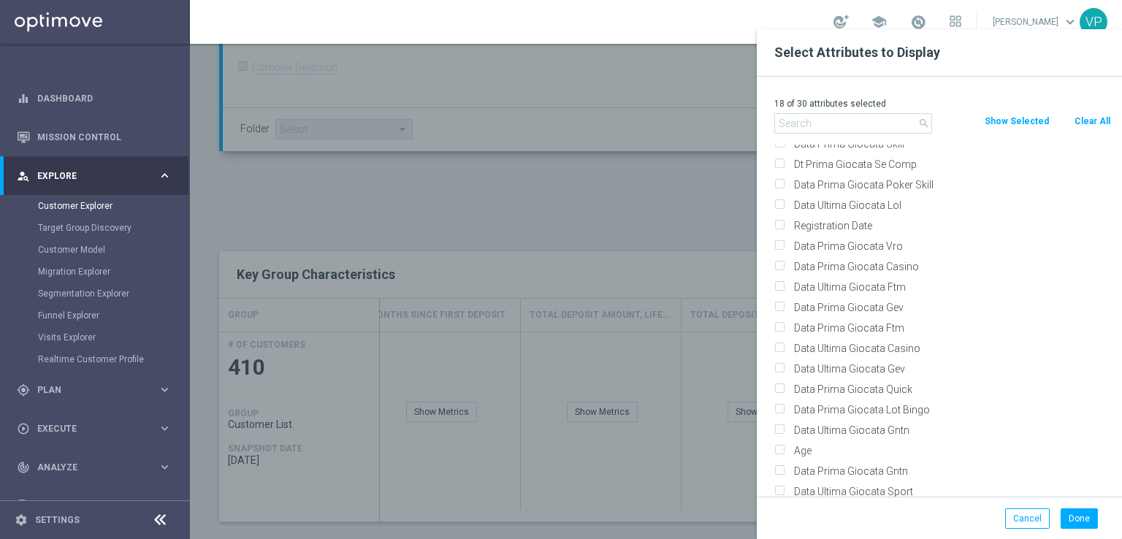
click at [941, 521] on div "Done Cancel" at bounding box center [939, 518] width 352 height 20
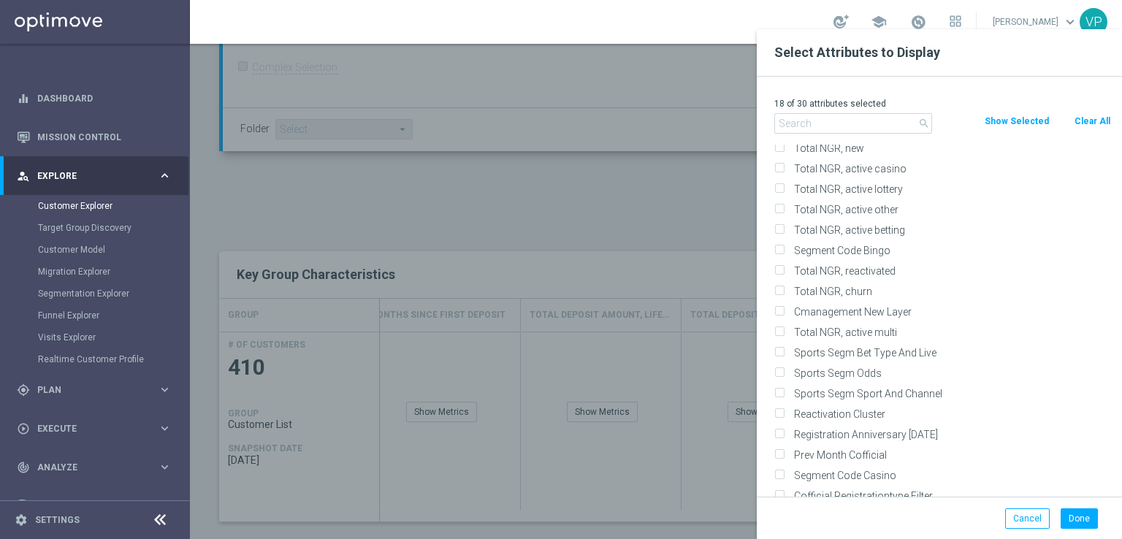
click at [865, 526] on div "Done Cancel" at bounding box center [939, 518] width 352 height 20
click at [700, 155] on div at bounding box center [751, 298] width 1122 height 539
click at [1029, 516] on button "Cancel" at bounding box center [1027, 518] width 45 height 20
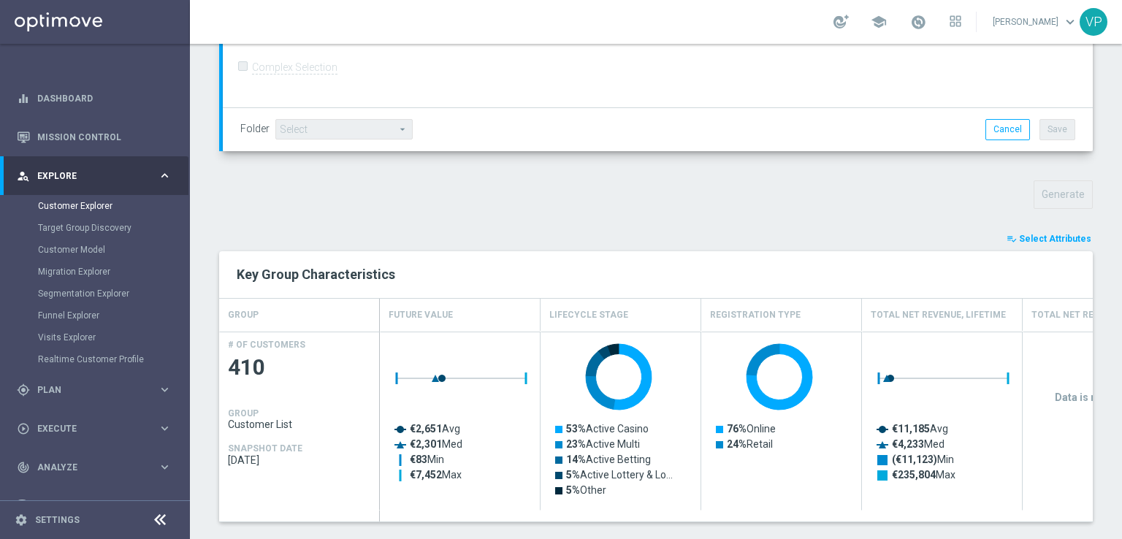
scroll to position [0, 0]
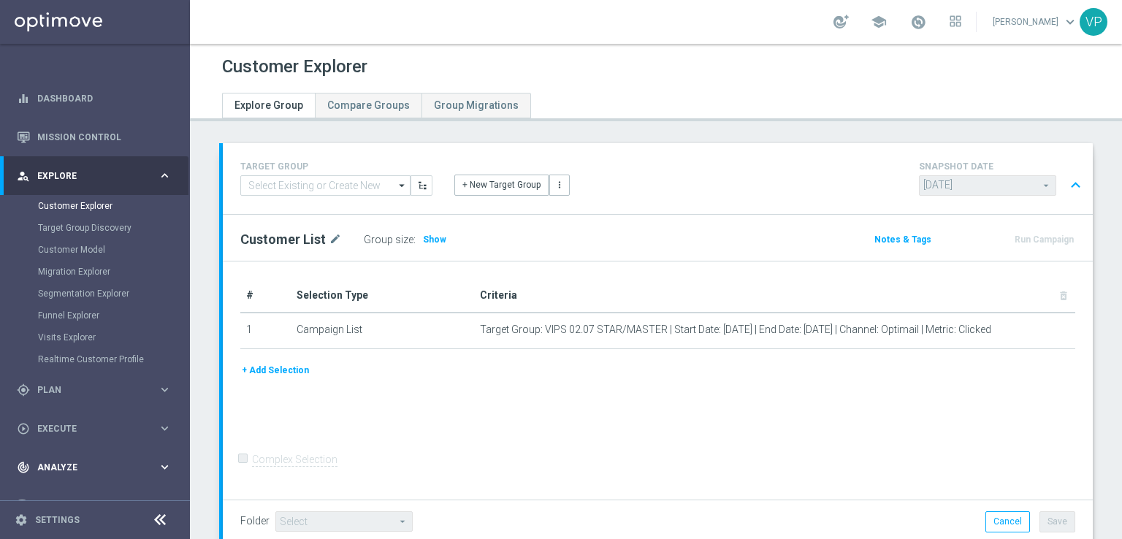
click at [169, 469] on div "track_changes Analyze keyboard_arrow_right" at bounding box center [94, 467] width 188 height 39
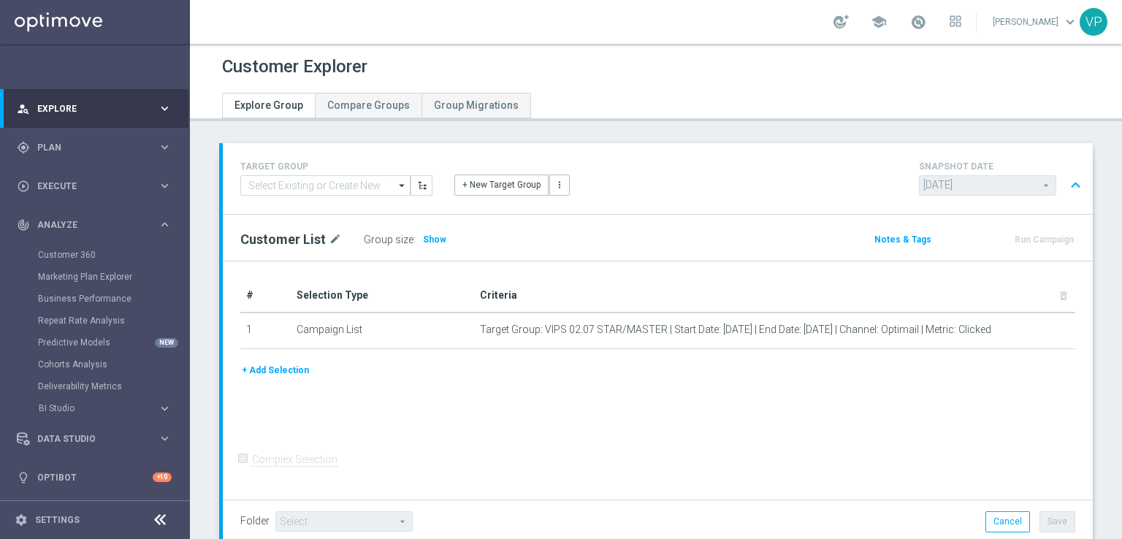
scroll to position [297, 0]
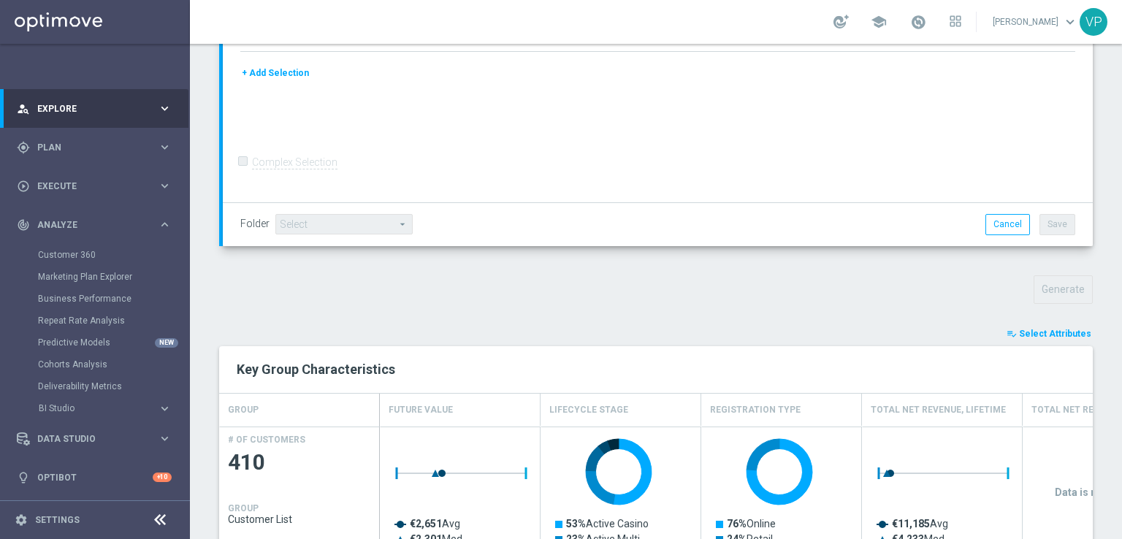
click at [1010, 332] on icon "playlist_add_check" at bounding box center [1012, 334] width 10 height 10
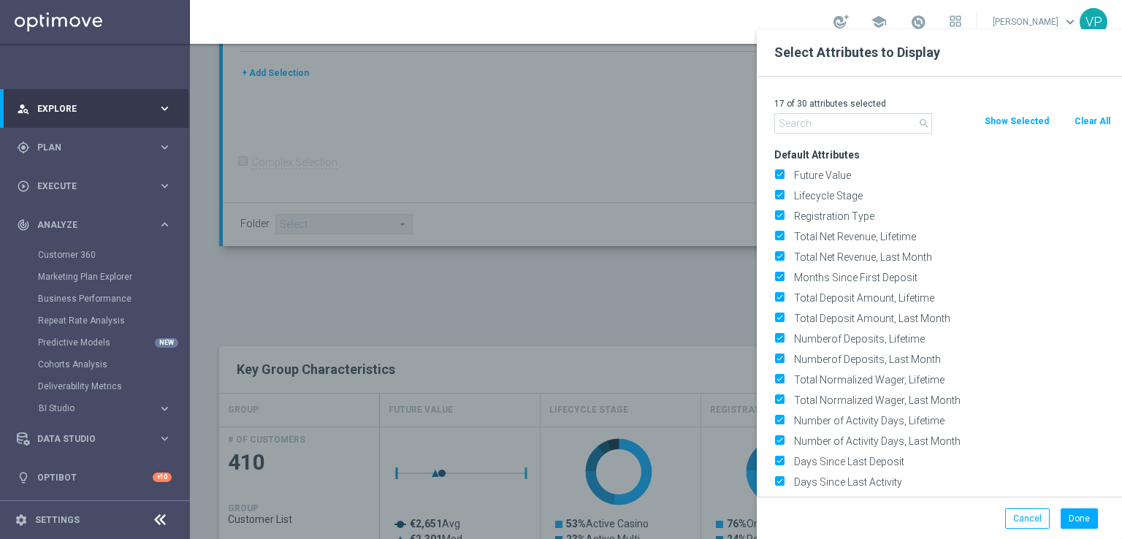
click at [874, 106] on p "17 of 30 attributes selected" at bounding box center [942, 104] width 337 height 12
click at [872, 127] on input "text" at bounding box center [853, 123] width 158 height 20
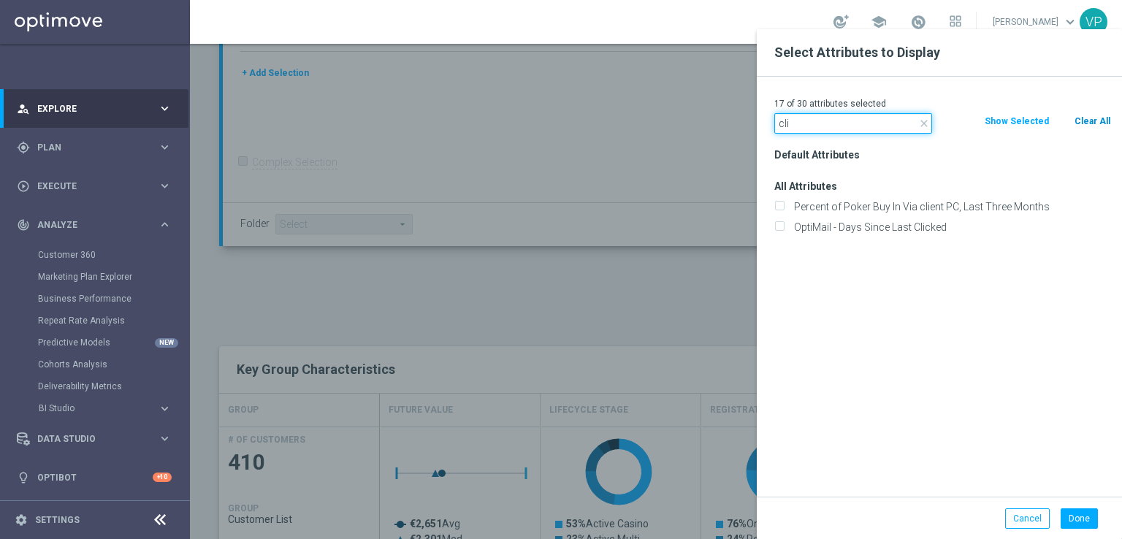
type input "cli"
click at [1096, 123] on button "Clear All" at bounding box center [1092, 121] width 39 height 16
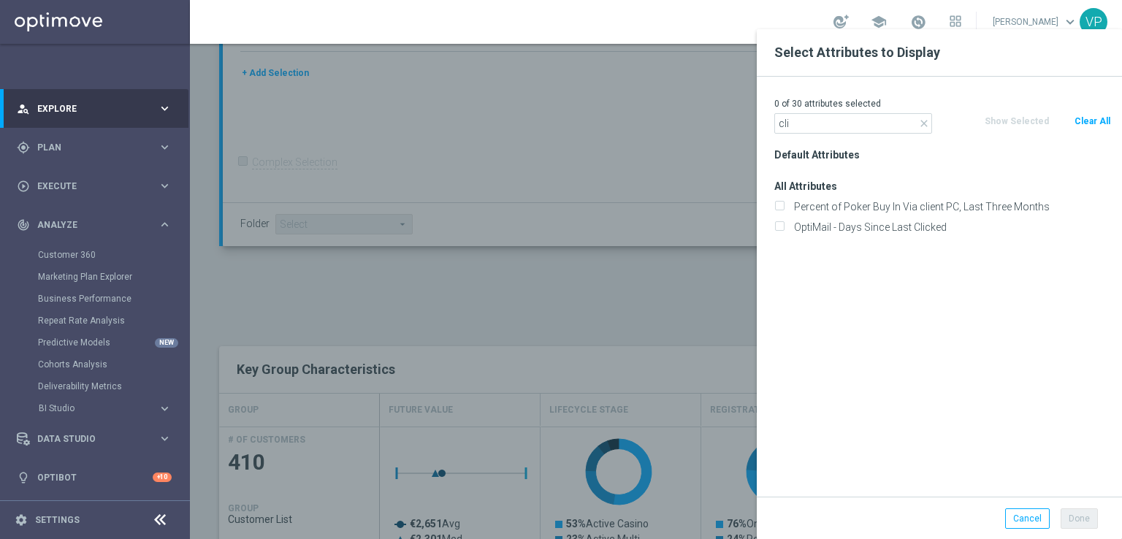
click at [926, 119] on icon "close" at bounding box center [924, 124] width 12 height 12
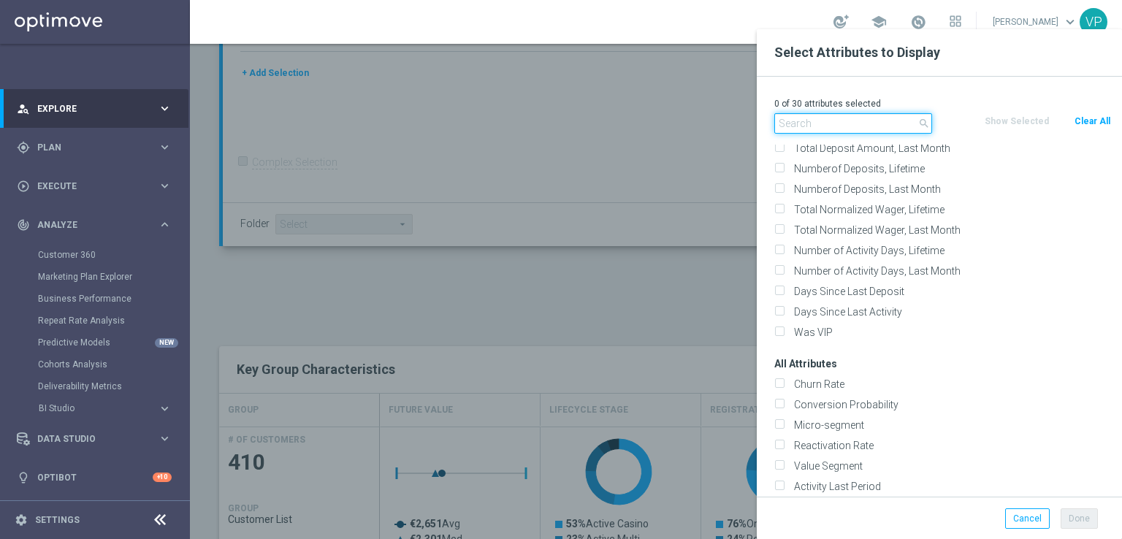
scroll to position [0, 0]
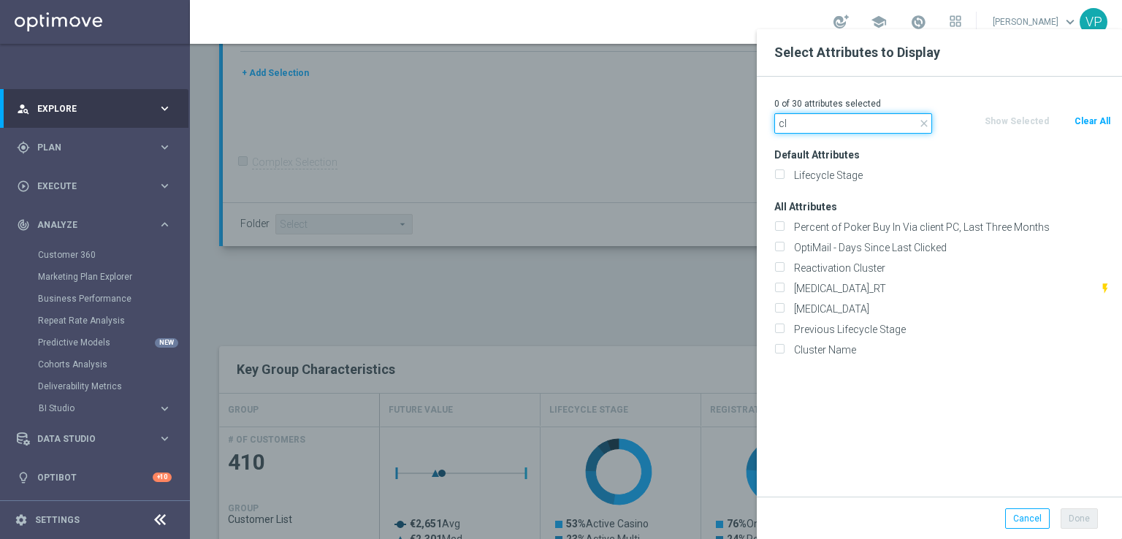
type input "c"
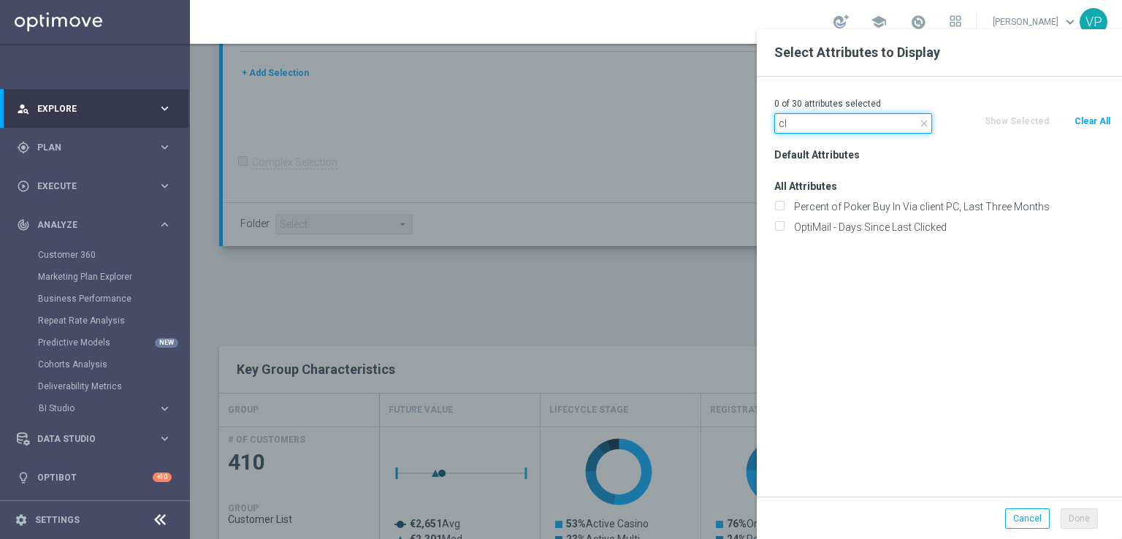
type input "c"
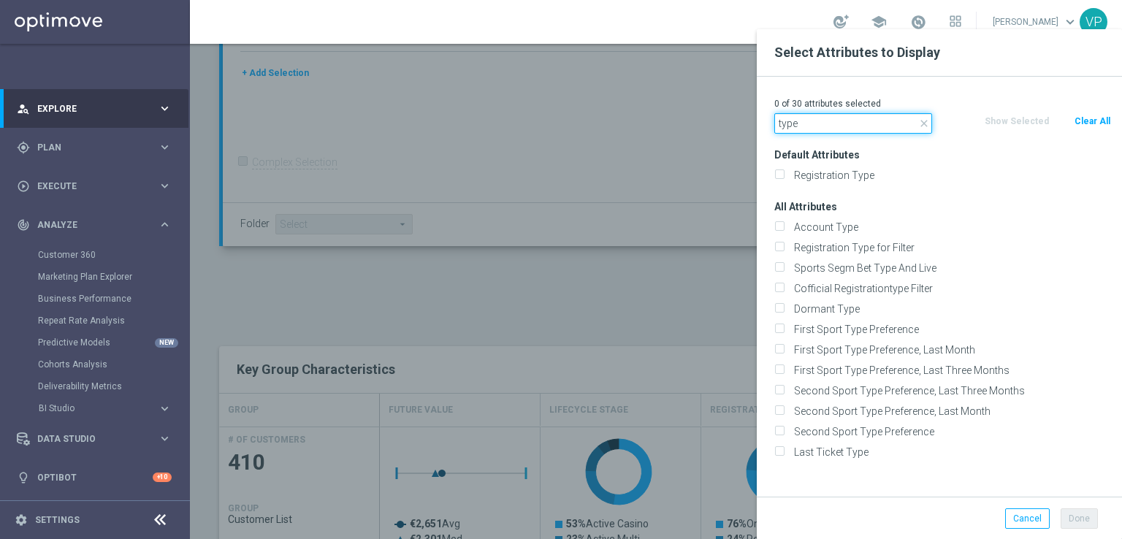
type input "type"
click at [926, 123] on icon "close" at bounding box center [924, 124] width 12 height 12
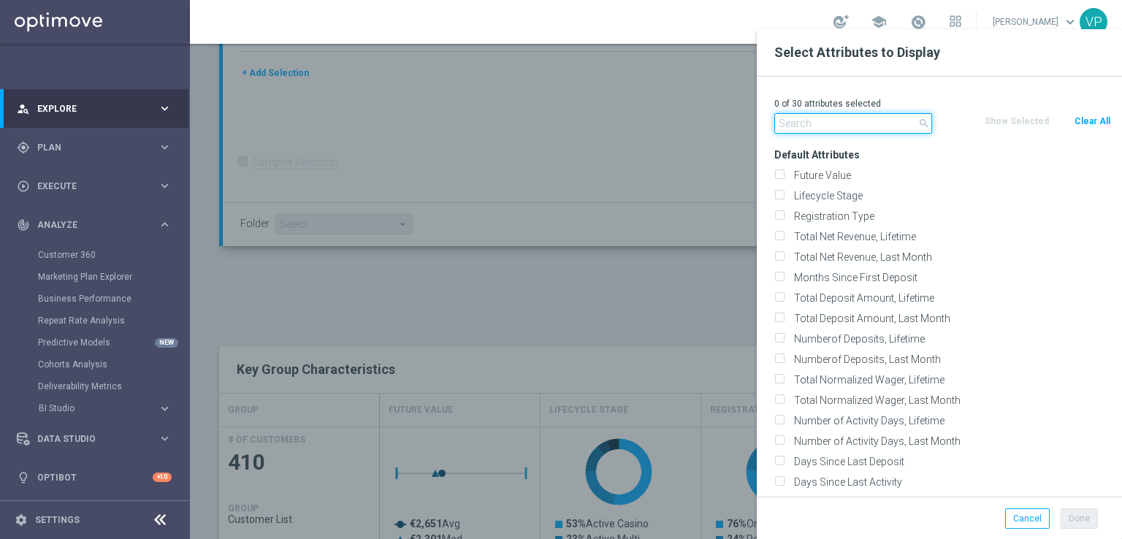
click at [886, 124] on input "text" at bounding box center [853, 123] width 158 height 20
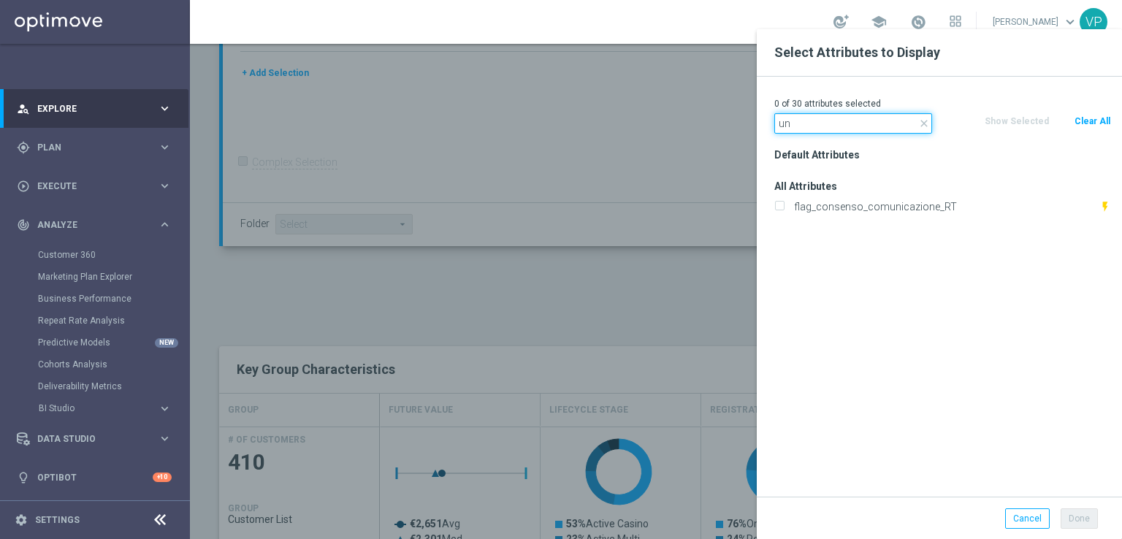
type input "u"
type input "d"
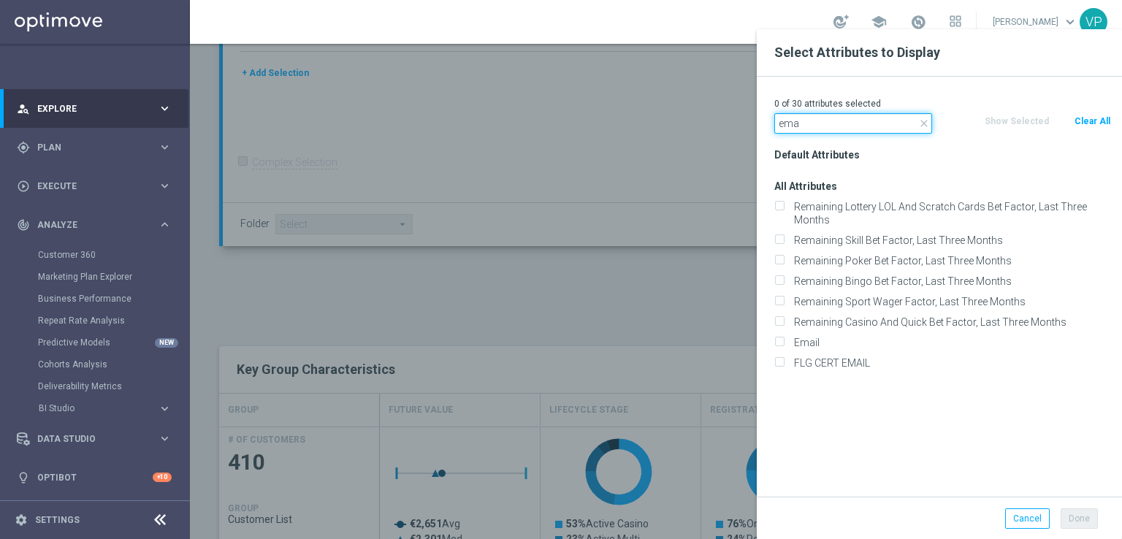
type input "ema"
click at [920, 120] on icon "close" at bounding box center [924, 124] width 12 height 12
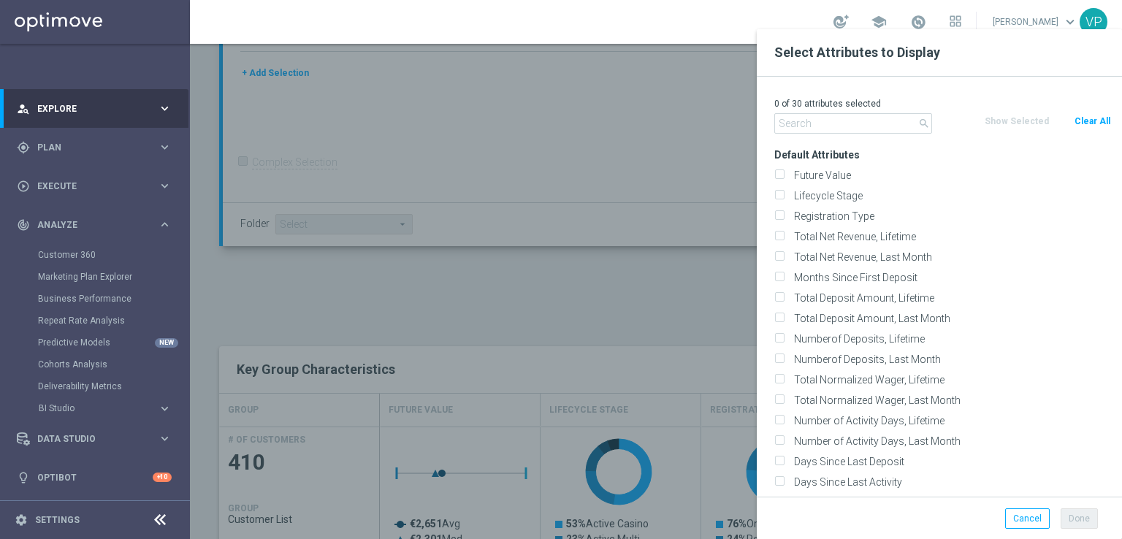
click at [685, 261] on div at bounding box center [751, 298] width 1122 height 539
click at [1025, 516] on button "Cancel" at bounding box center [1027, 518] width 45 height 20
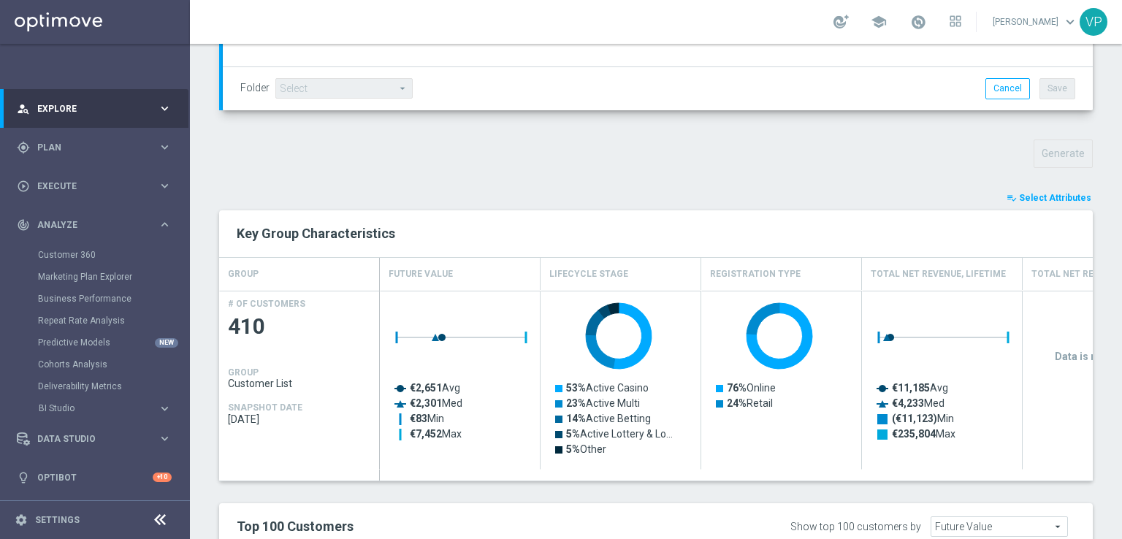
scroll to position [435, 0]
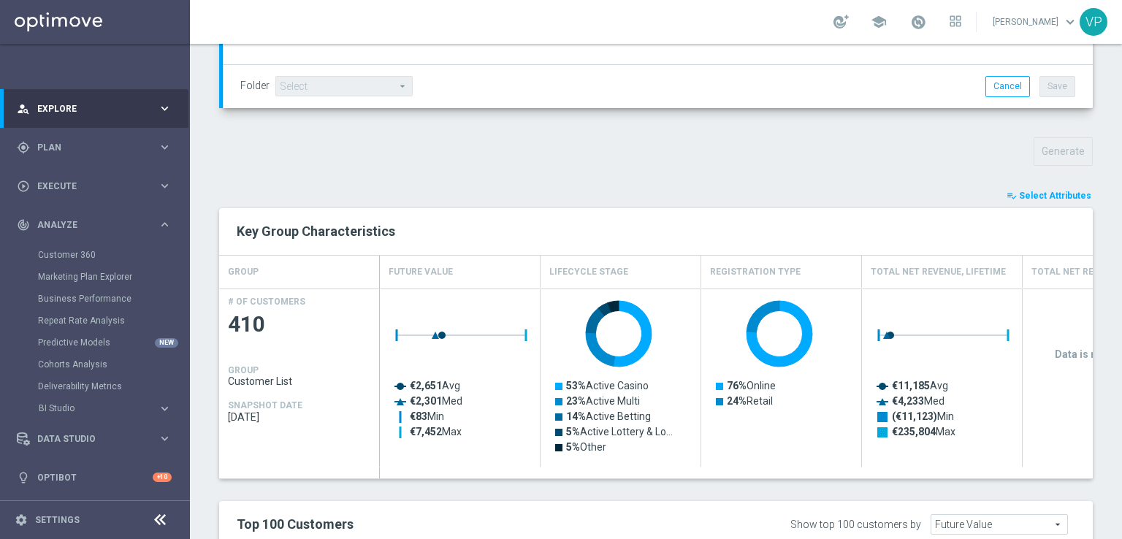
click at [1054, 199] on button "playlist_add_check Select Attributes" at bounding box center [1049, 196] width 88 height 16
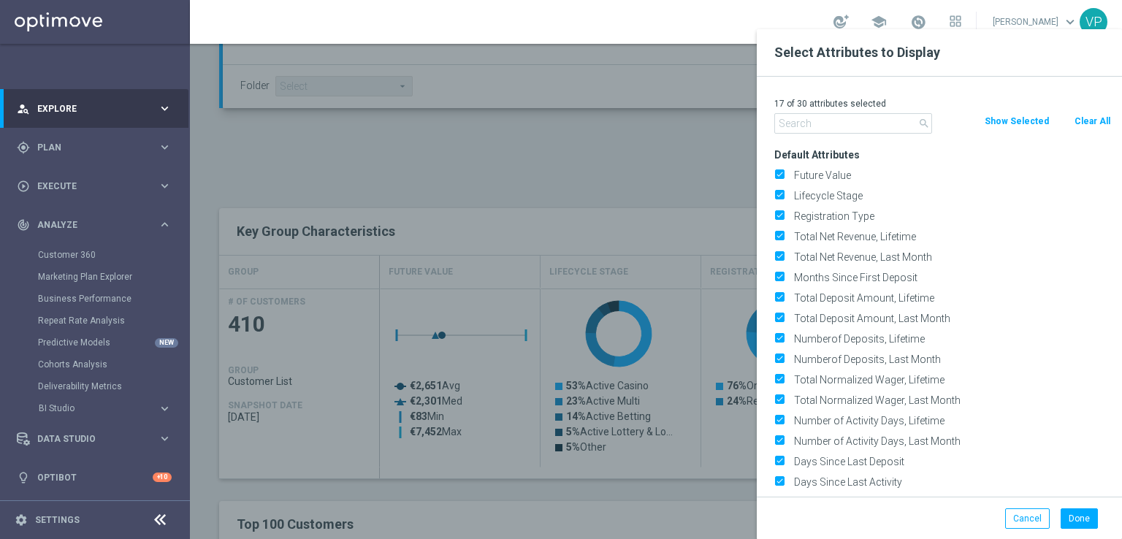
click at [1102, 119] on button "Clear All" at bounding box center [1092, 121] width 39 height 16
checkbox input "false"
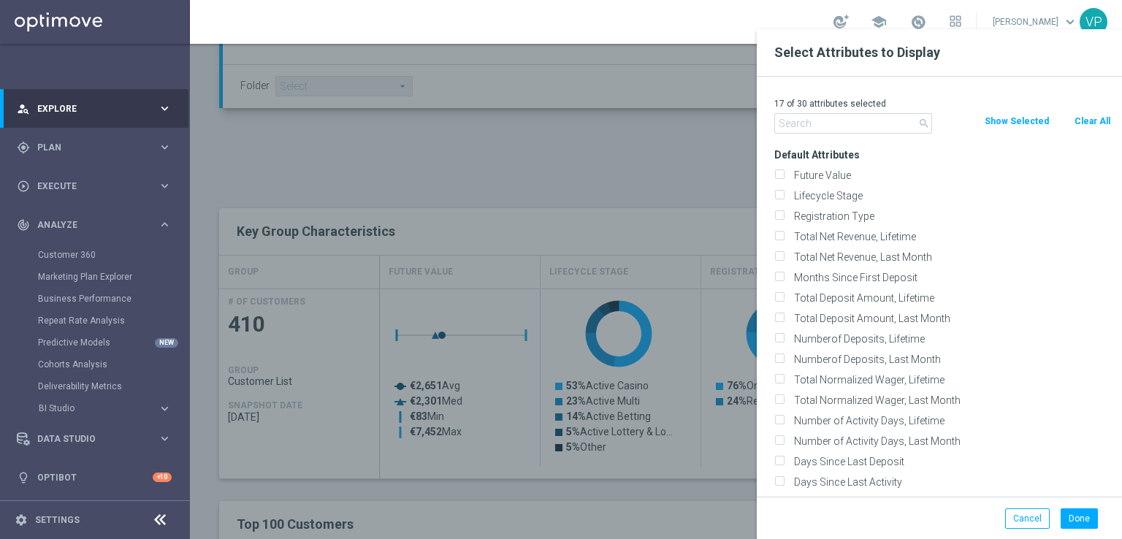
checkbox input "false"
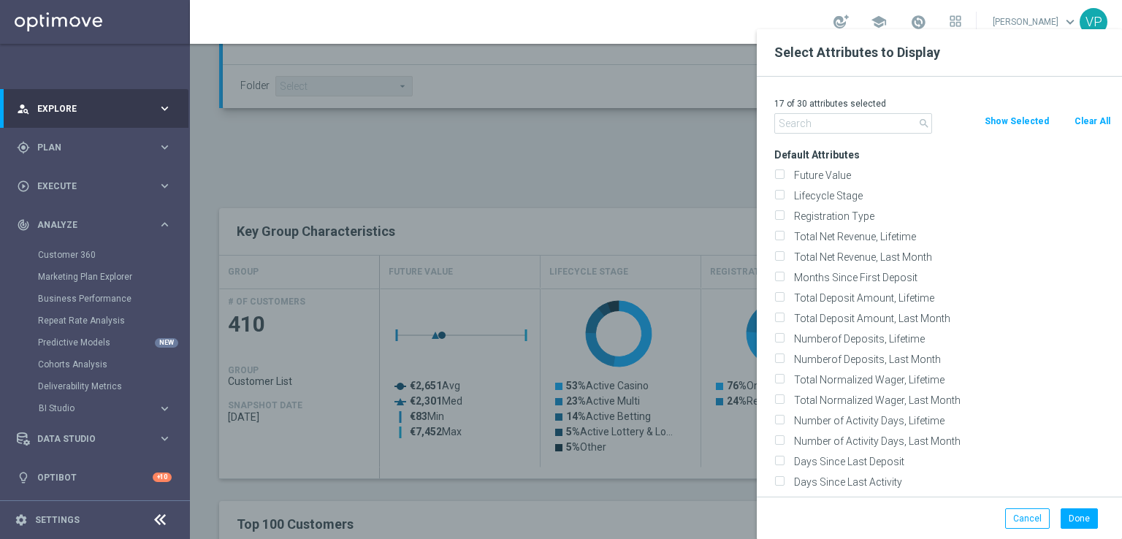
checkbox input "false"
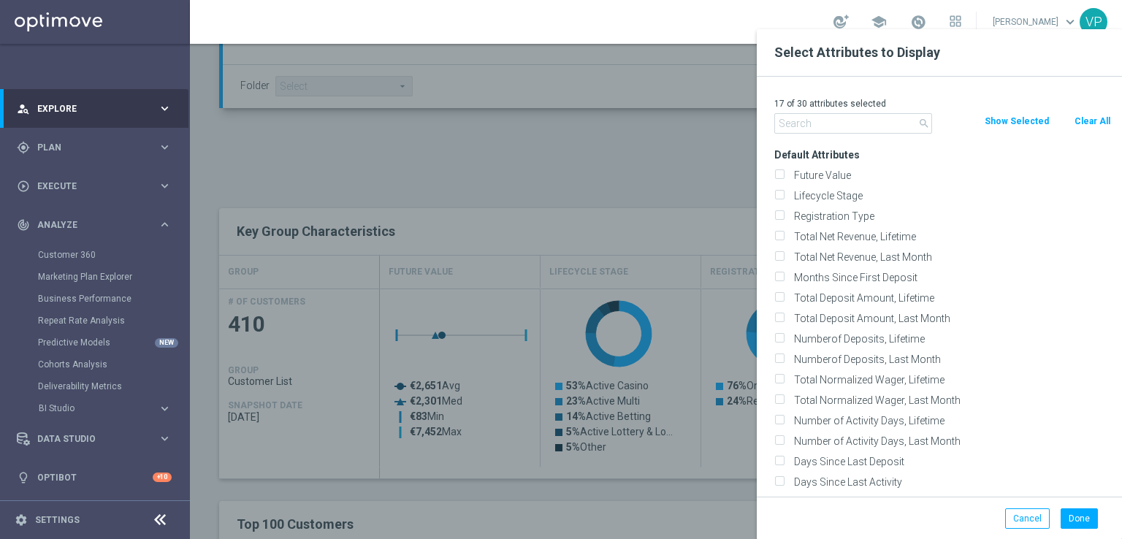
checkbox input "false"
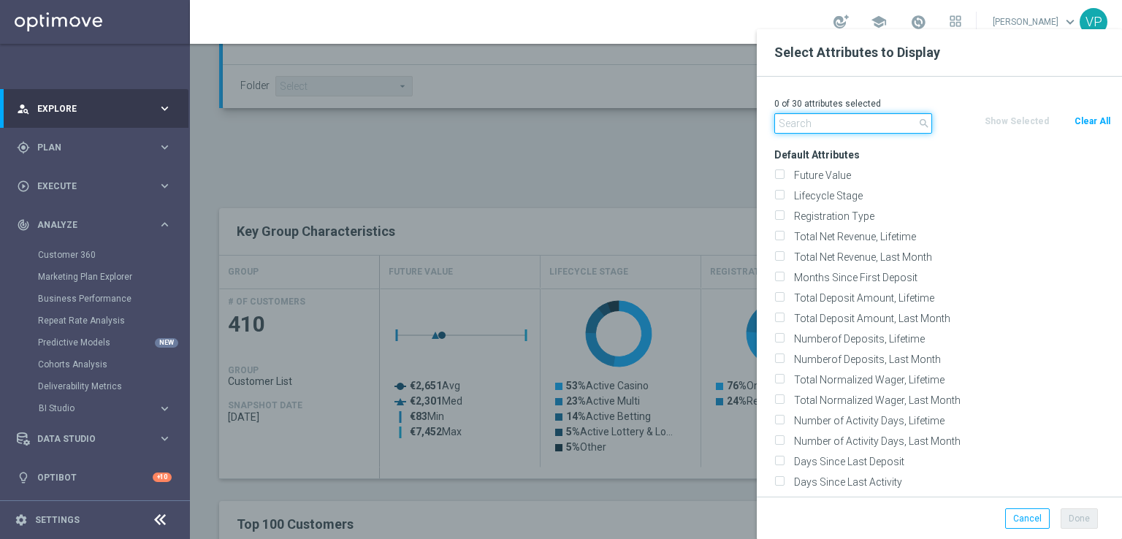
click at [812, 126] on input "text" at bounding box center [853, 123] width 158 height 20
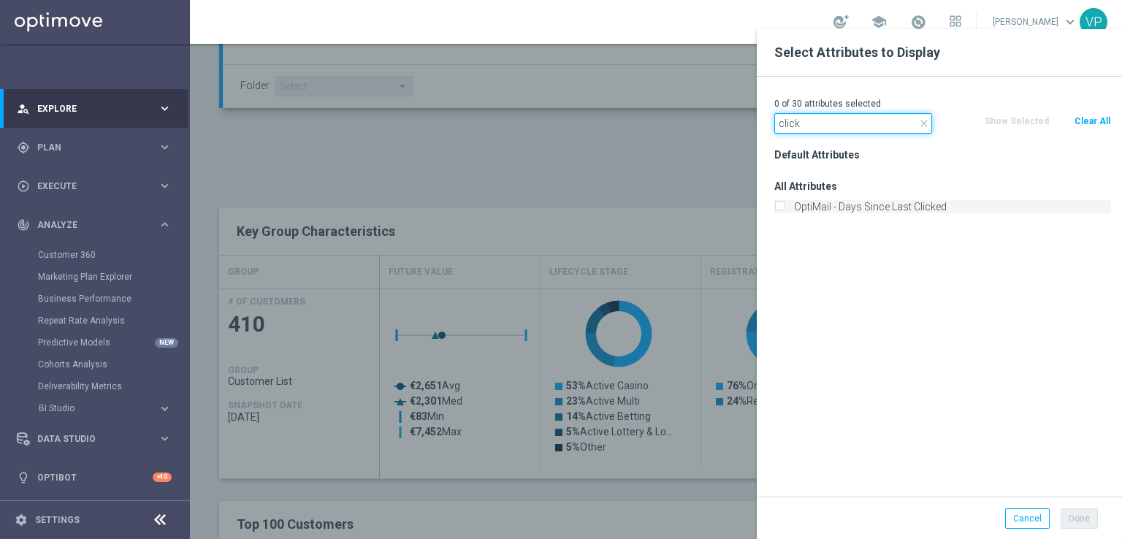
type input "click"
click at [880, 206] on label "OptiMail - Days Since Last Clicked" at bounding box center [950, 206] width 322 height 13
click at [784, 206] on input "OptiMail - Days Since Last Clicked" at bounding box center [778, 208] width 9 height 9
checkbox input "true"
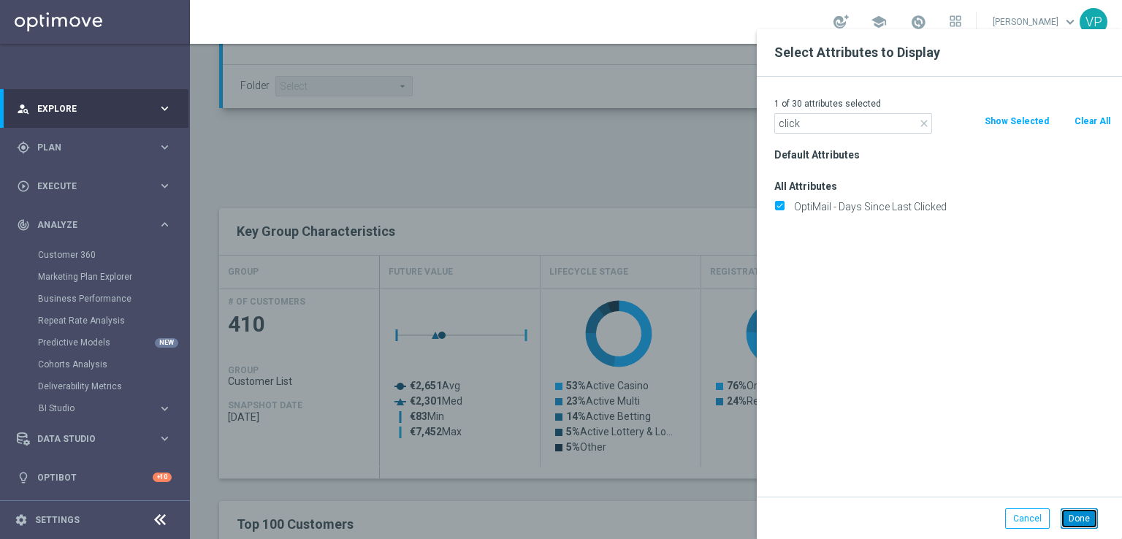
click at [1086, 524] on button "Done" at bounding box center [1079, 518] width 37 height 20
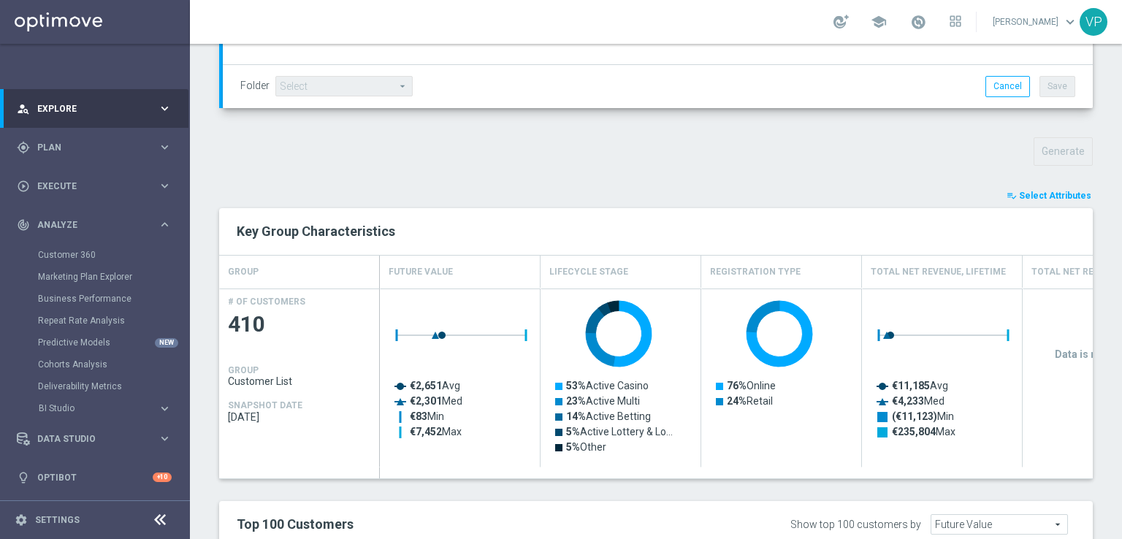
type input "Search"
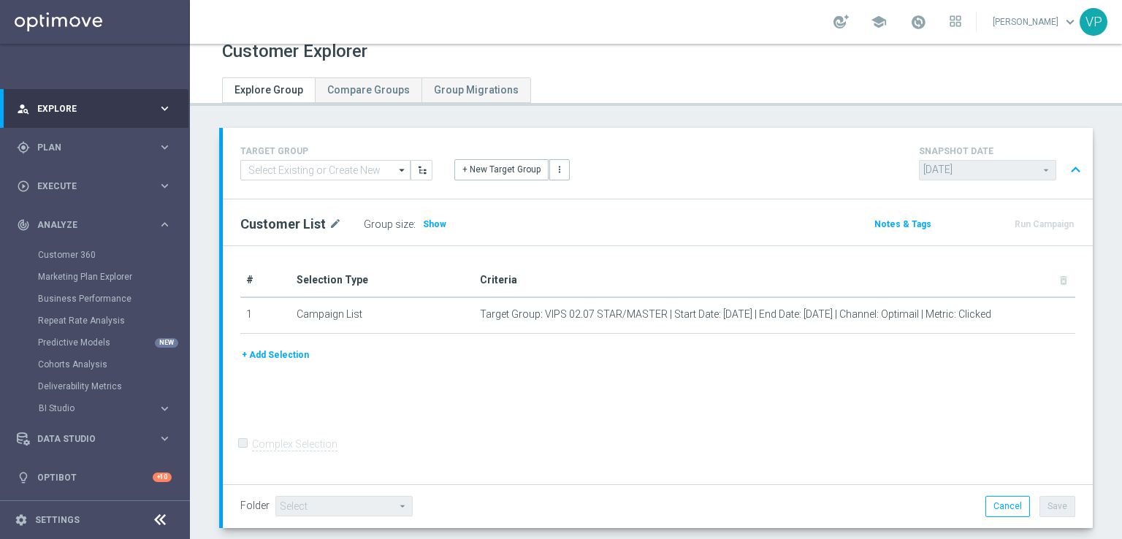
scroll to position [20, 0]
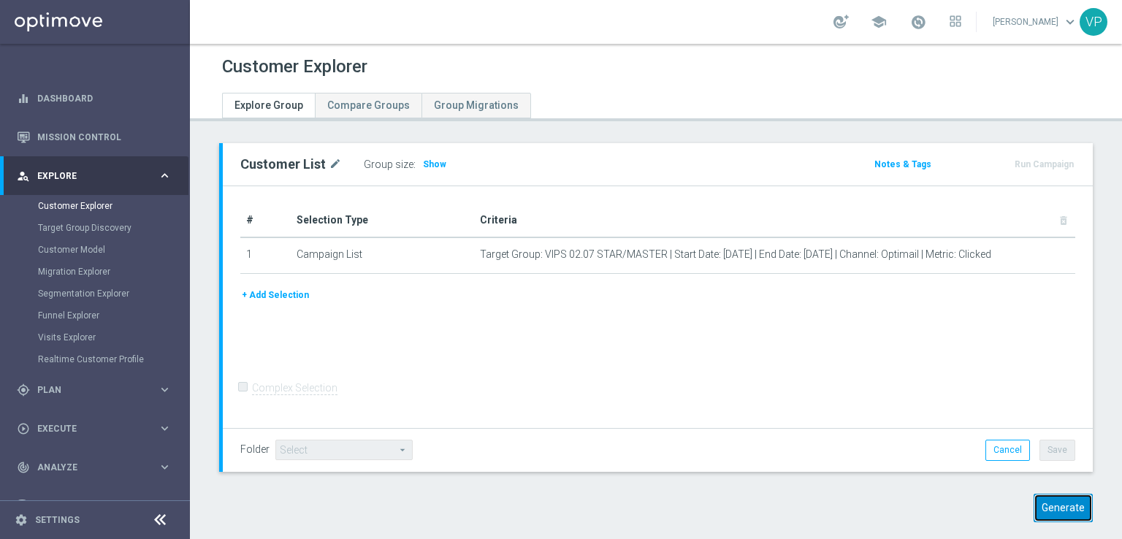
click at [1044, 503] on button "Generate" at bounding box center [1063, 508] width 59 height 28
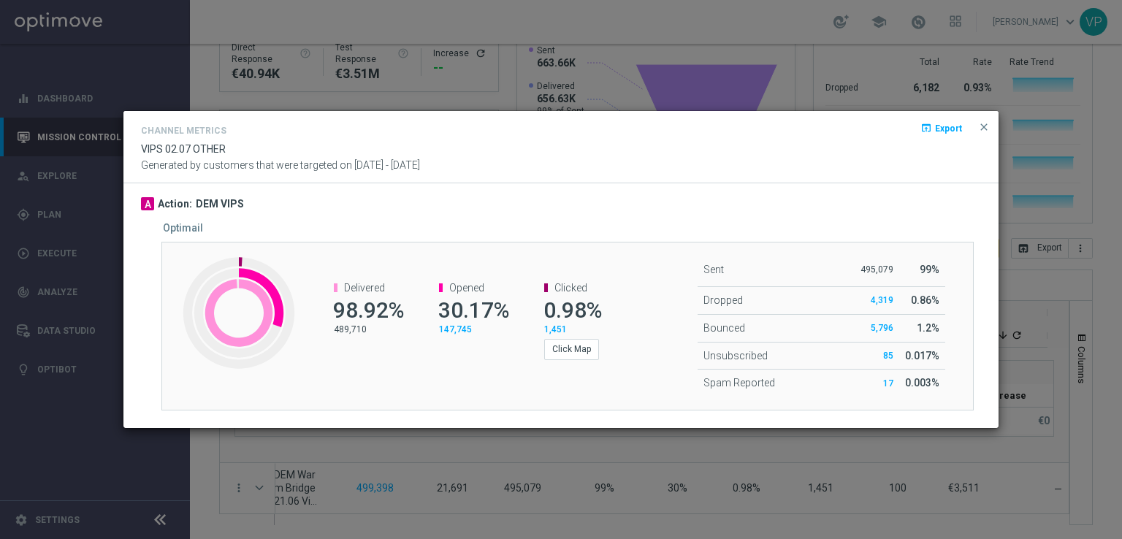
scroll to position [0, 295]
